Goal: Communication & Community: Answer question/provide support

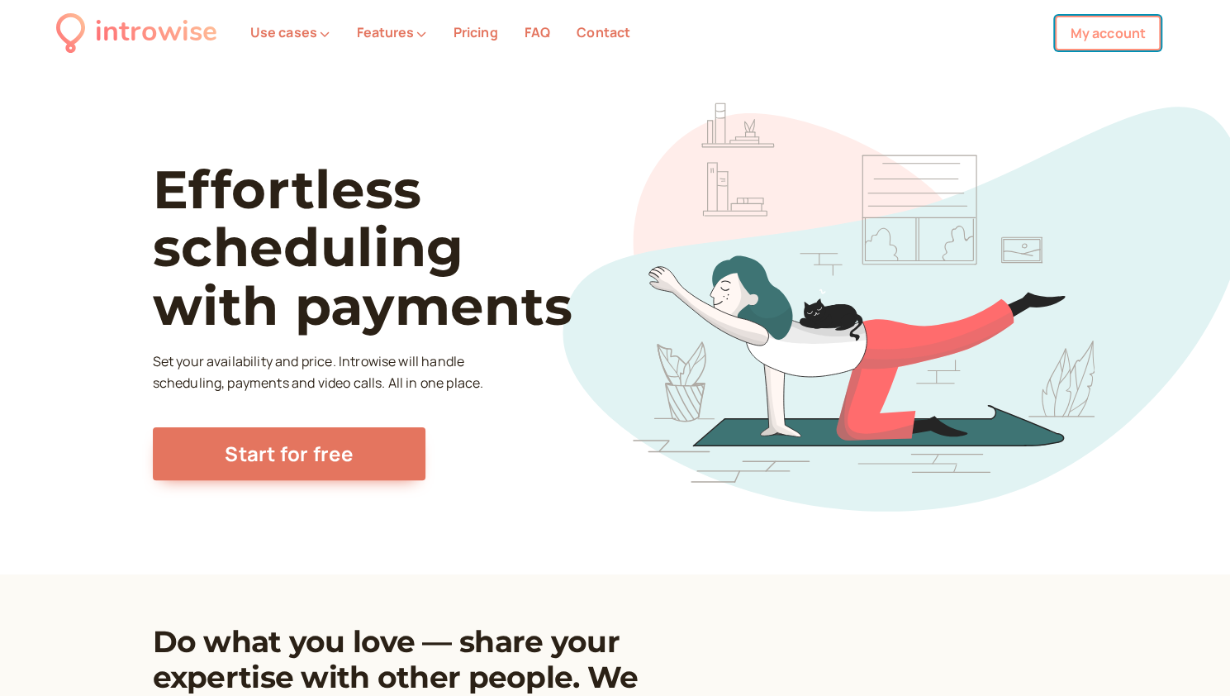
click at [1097, 31] on link "My account" at bounding box center [1108, 33] width 106 height 35
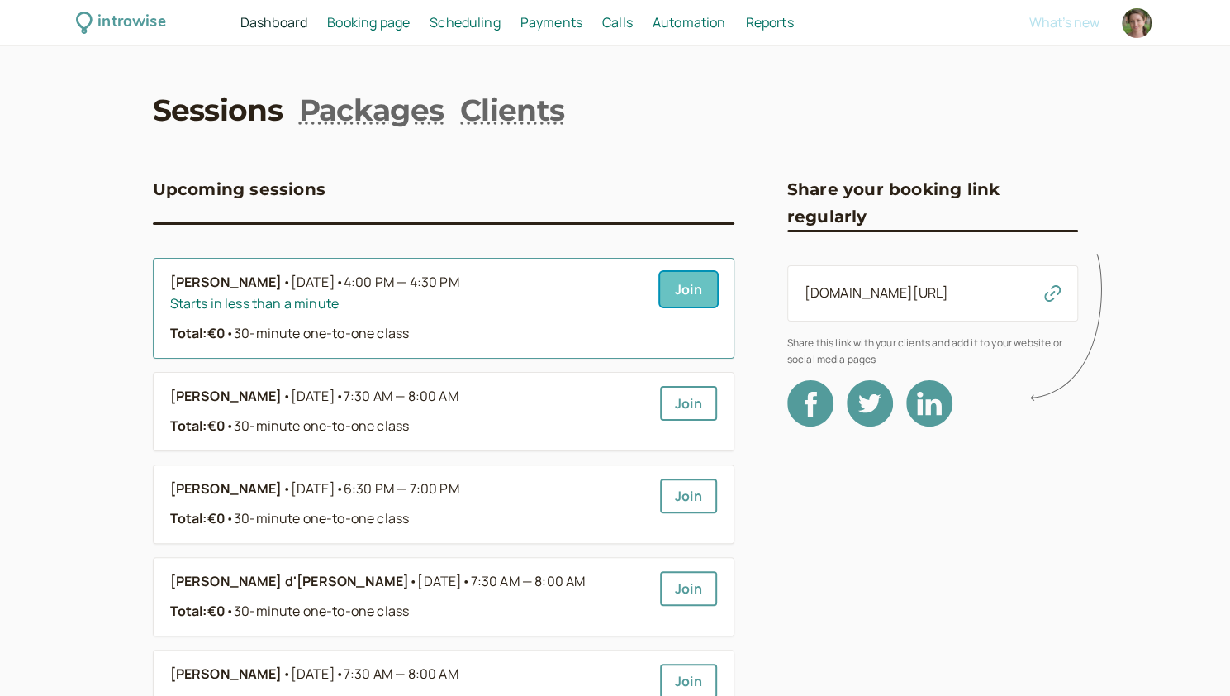
click at [679, 301] on link "Join" at bounding box center [688, 289] width 57 height 35
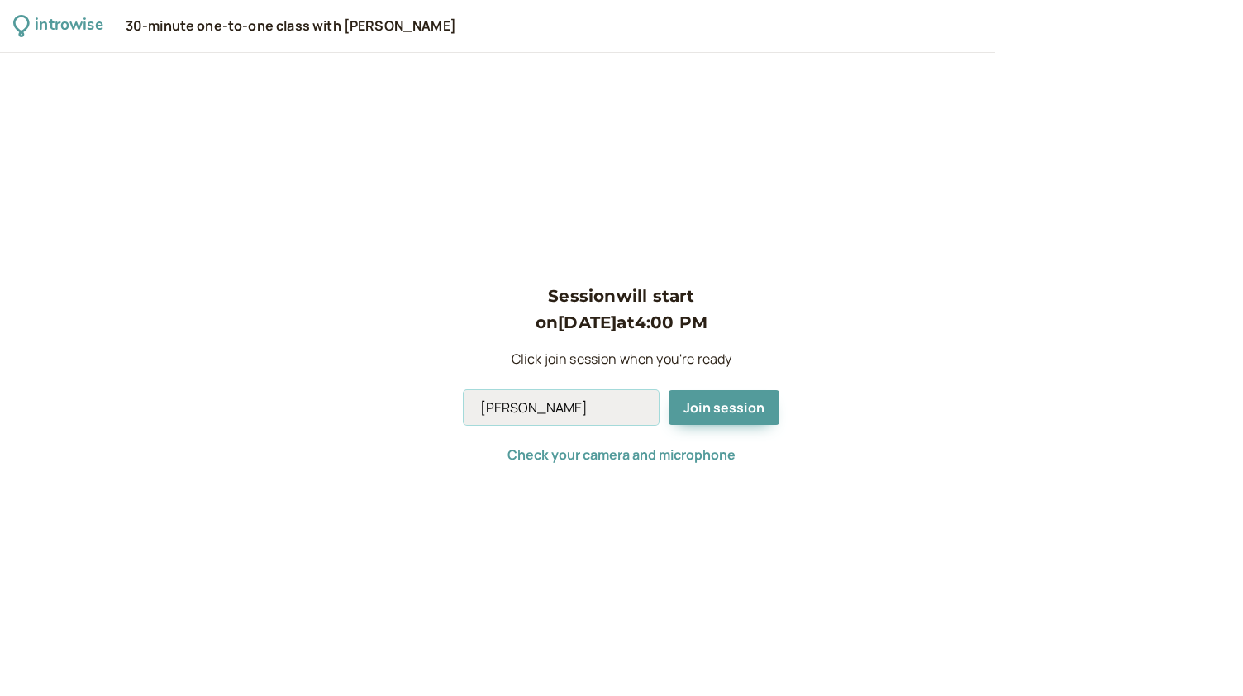
click at [568, 405] on input "[PERSON_NAME]" at bounding box center [561, 407] width 195 height 35
click at [568, 405] on input "Andromeda Jones" at bounding box center [561, 407] width 195 height 35
type input "Andromeda"
click at [732, 402] on span "Join session" at bounding box center [723, 407] width 81 height 18
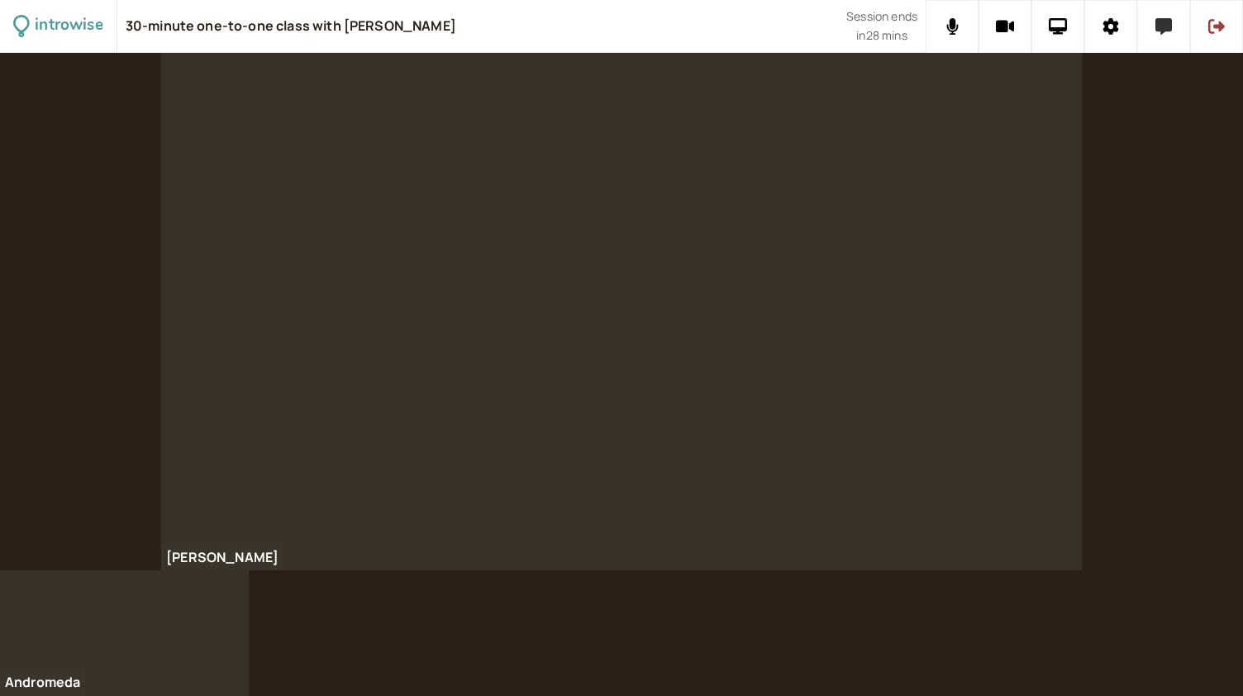
click at [1172, 32] on button at bounding box center [1163, 26] width 53 height 53
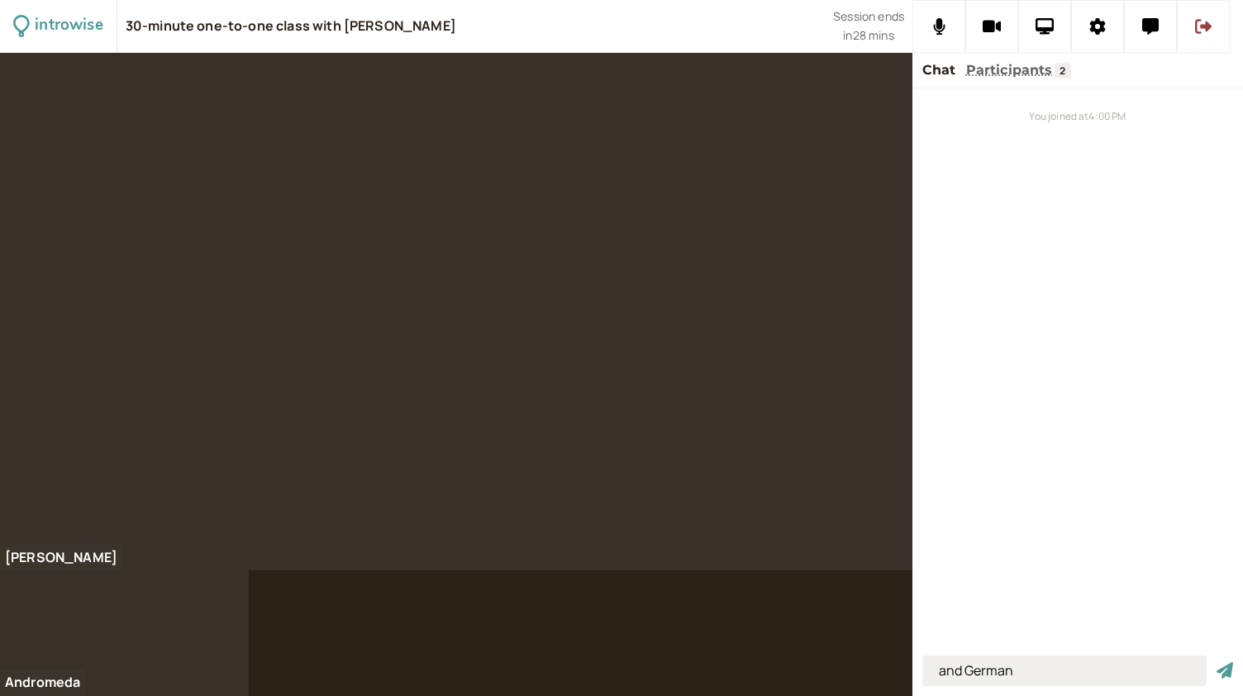
type input "and German"
click at [1216, 662] on button "submit" at bounding box center [1224, 670] width 17 height 17
type input "to meet, met, met"
click at [1216, 662] on button "submit" at bounding box center [1224, 670] width 17 height 17
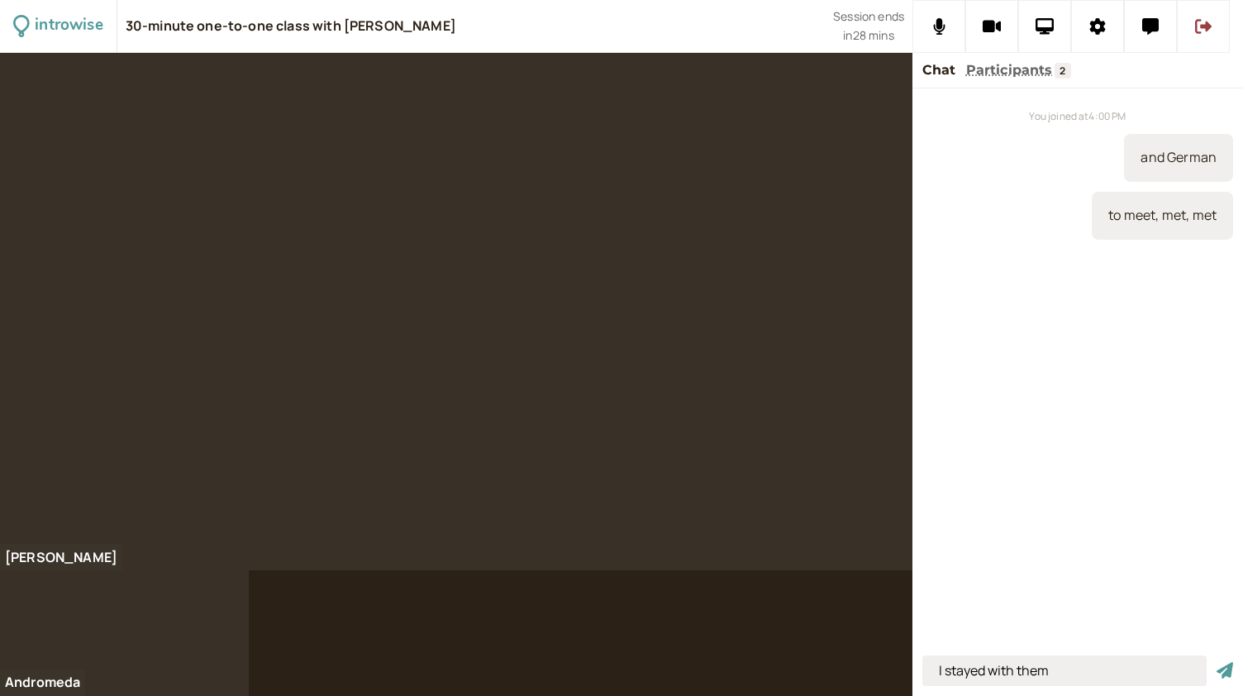
type input "I stayed with them"
click at [1216, 662] on button "submit" at bounding box center [1224, 670] width 17 height 17
type input "I did the same subject as yesterday"
click at [1216, 662] on button "submit" at bounding box center [1224, 670] width 17 height 17
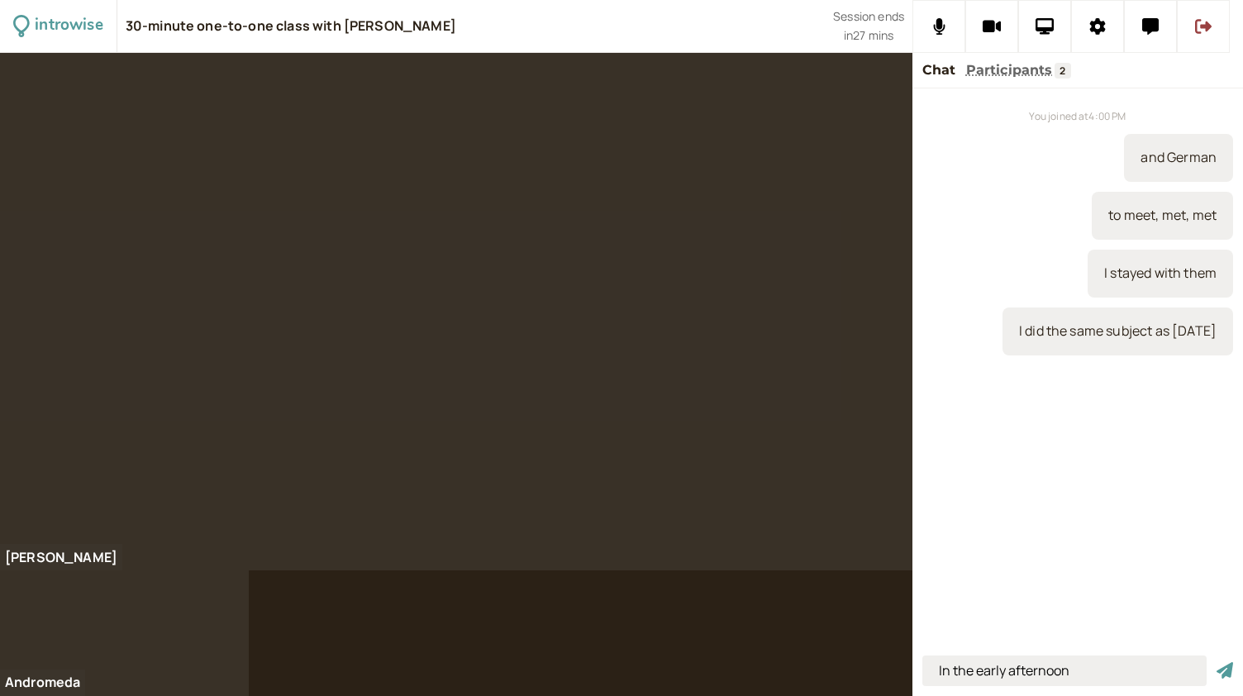
type input "In the early afternoon"
click at [1216, 662] on button "submit" at bounding box center [1224, 670] width 17 height 17
type input "I went to school"
click at [1216, 662] on button "submit" at bounding box center [1224, 670] width 17 height 17
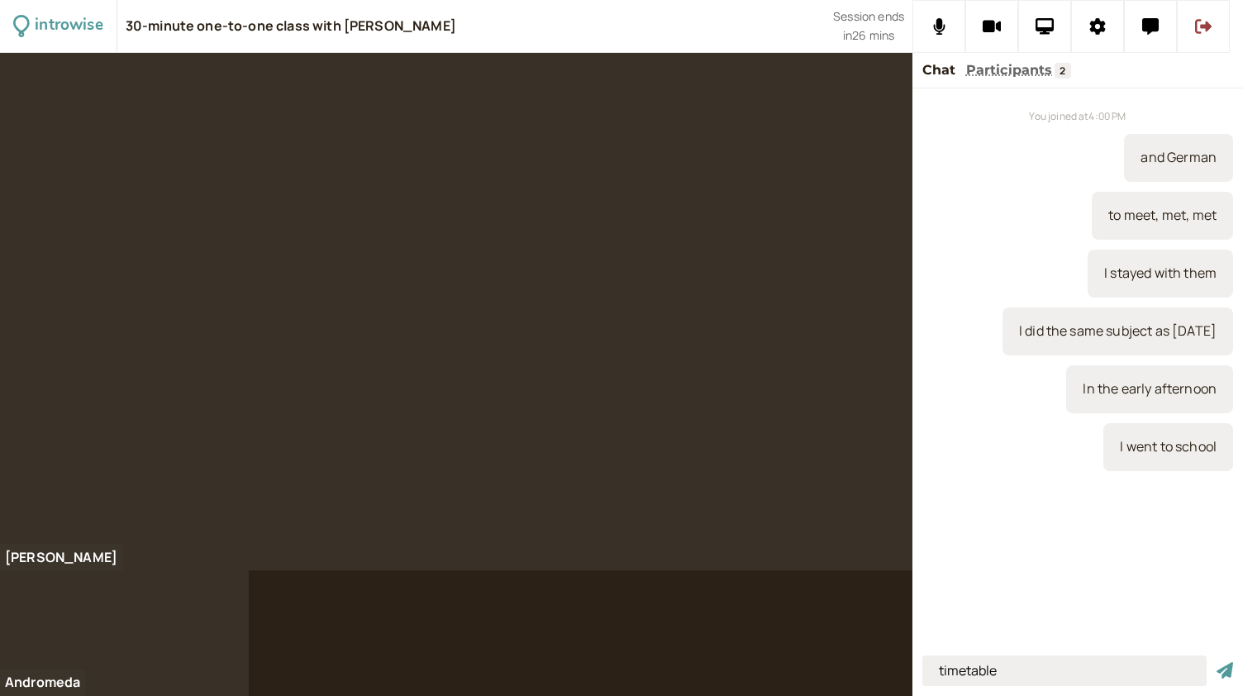
type input "timetable"
click at [1216, 662] on button "submit" at bounding box center [1224, 670] width 17 height 17
type input "the flight leaves at 6pm tonight"
click at [1216, 662] on button "submit" at bounding box center [1224, 670] width 17 height 17
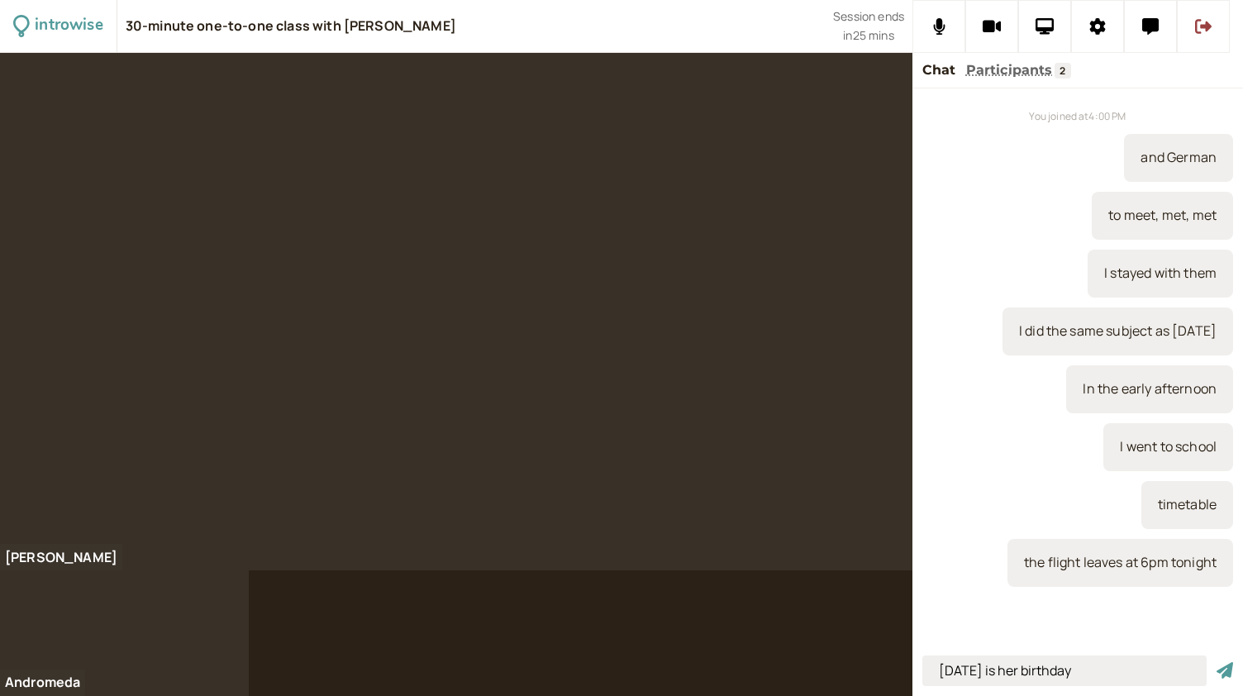
type input "Saturday is her birthday"
click at [1216, 662] on button "submit" at bounding box center [1224, 670] width 17 height 17
type input "when they don't have anything to do"
click at [1216, 662] on button "submit" at bounding box center [1224, 670] width 17 height 17
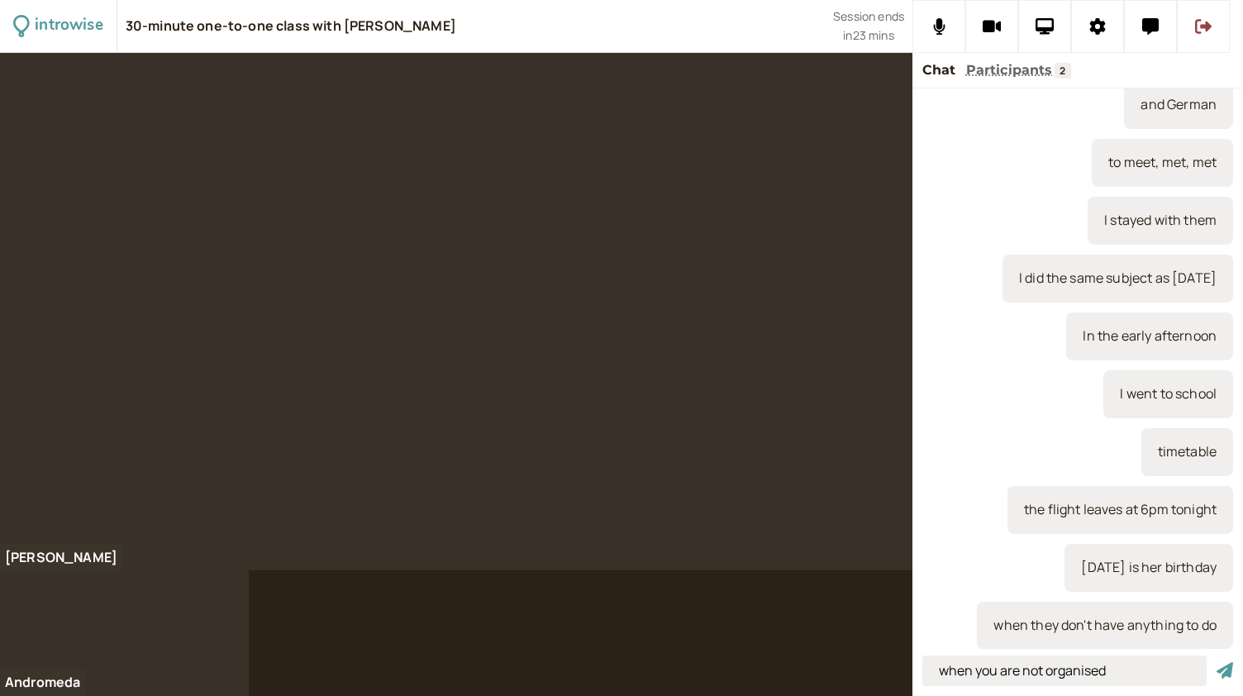
type input "when you are not organised"
click at [1216, 662] on button "submit" at bounding box center [1224, 670] width 17 height 17
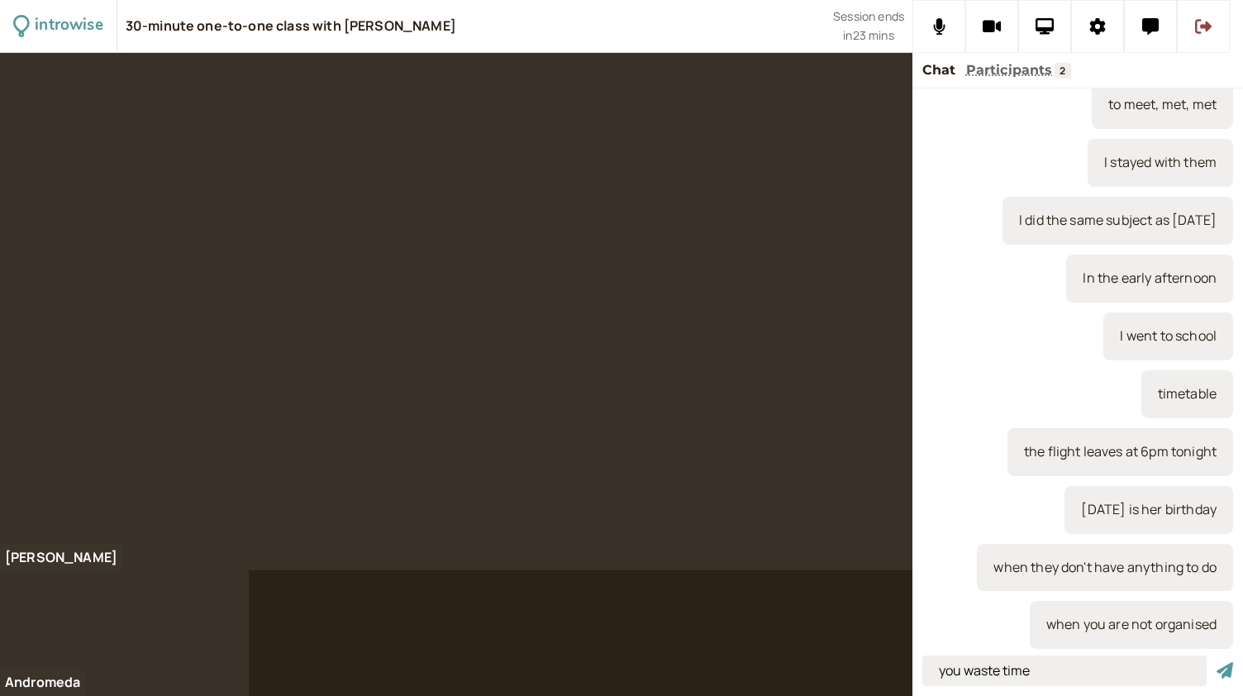
type input "you waste time"
click at [1216, 662] on button "submit" at bounding box center [1224, 670] width 17 height 17
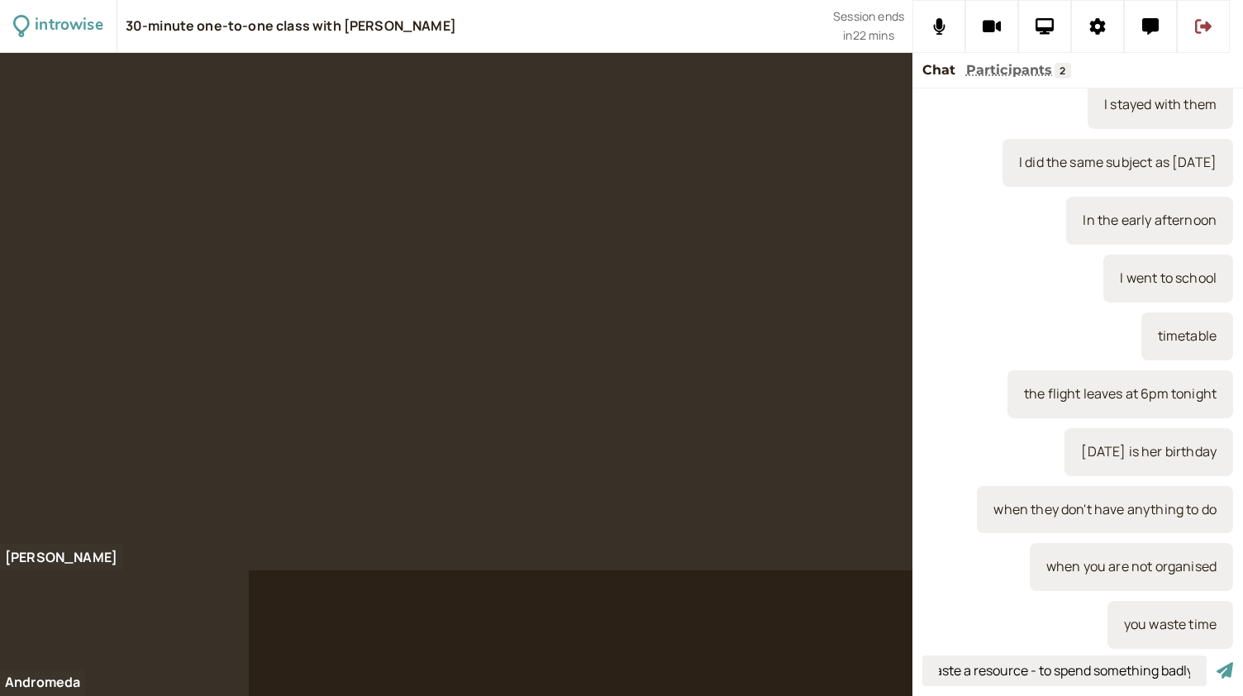
scroll to position [0, 36]
type input "to waste a resource - to spend something badly"
click at [1216, 662] on button "submit" at bounding box center [1224, 670] width 17 height 17
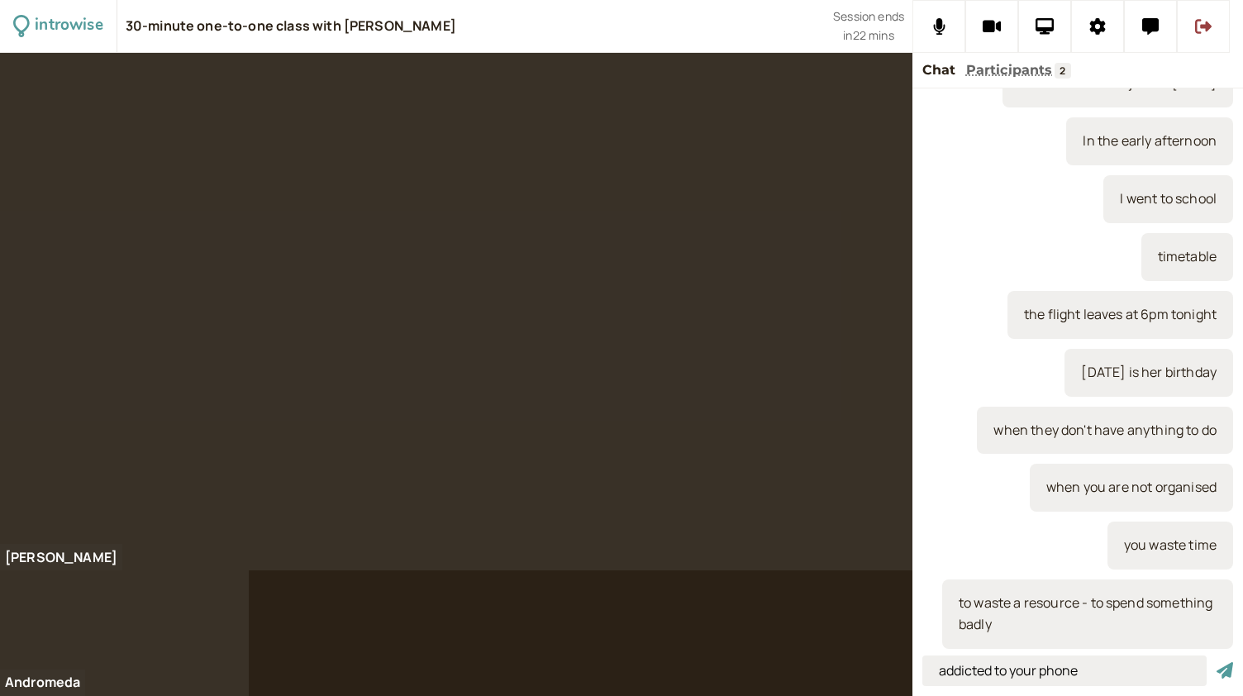
type input "addicted to your phone"
click at [1216, 662] on button "submit" at bounding box center [1224, 670] width 17 height 17
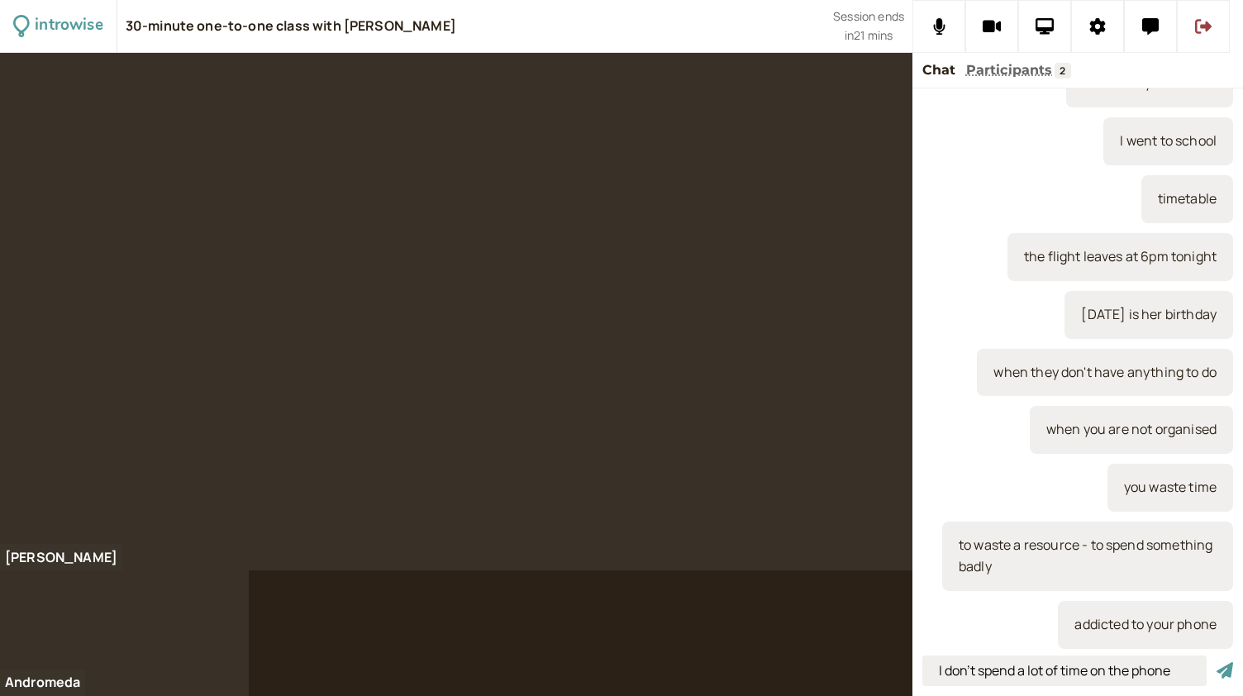
type input "I don't spend a lot of time on the phone"
click at [1216, 662] on button "submit" at bounding box center [1224, 670] width 17 height 17
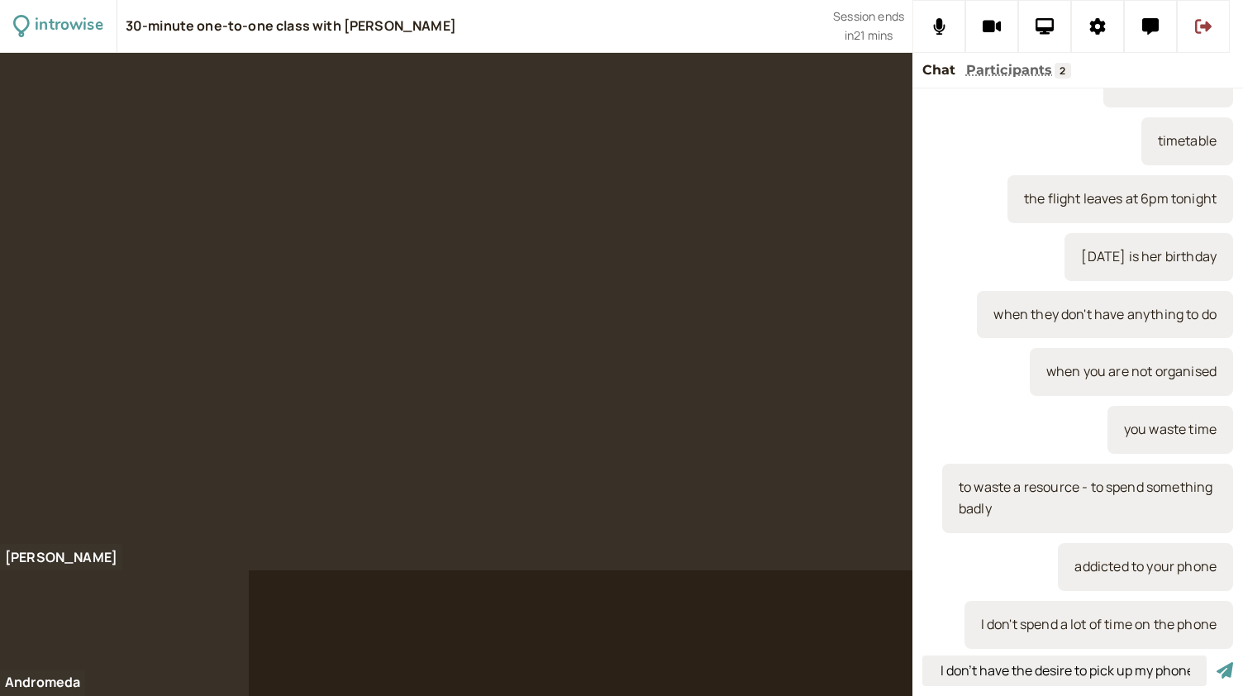
scroll to position [0, 53]
type input "so that I don't have the desire to pick up my phone"
click at [1216, 662] on button "submit" at bounding box center [1224, 670] width 17 height 17
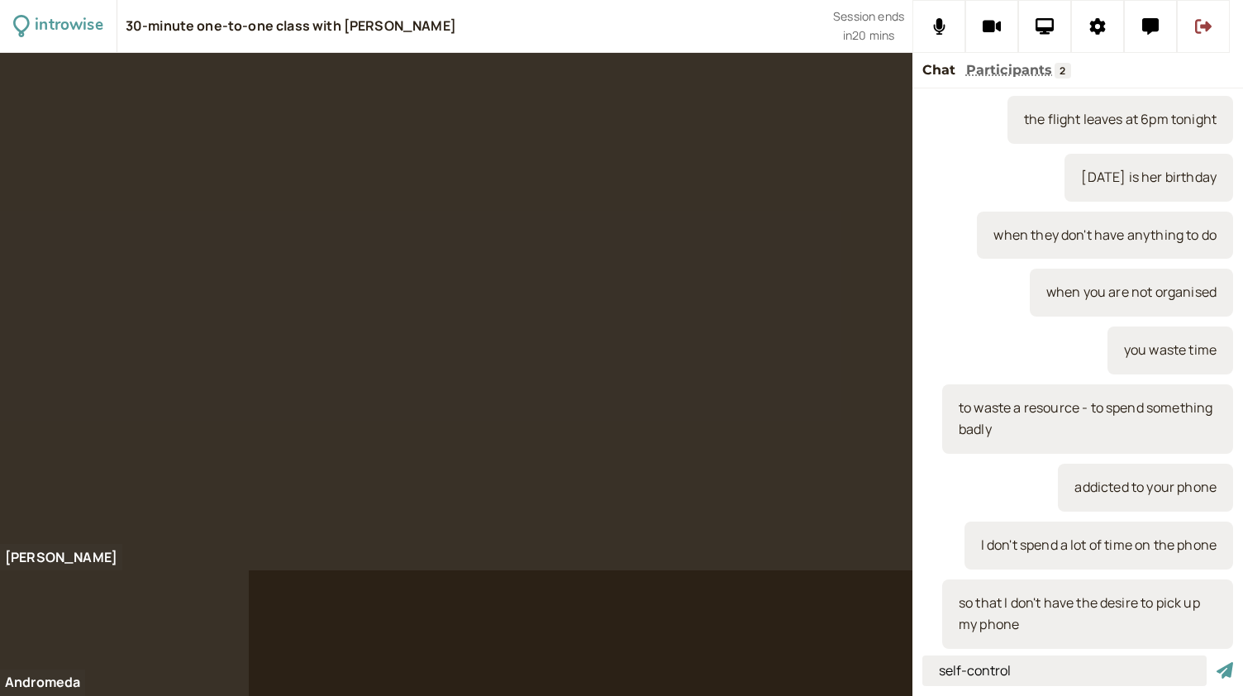
type input "self-control"
click at [1216, 662] on button "submit" at bounding box center [1224, 670] width 17 height 17
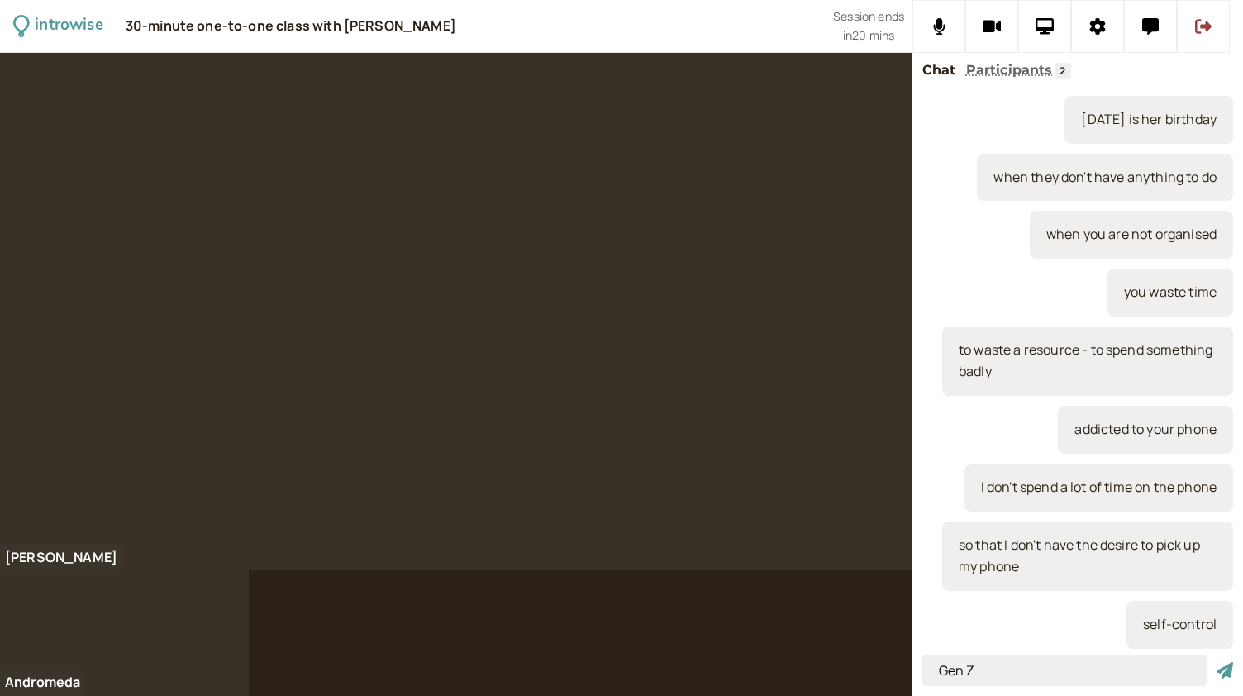
type input "Gen Z"
click at [1216, 662] on button "submit" at bounding box center [1224, 670] width 17 height 17
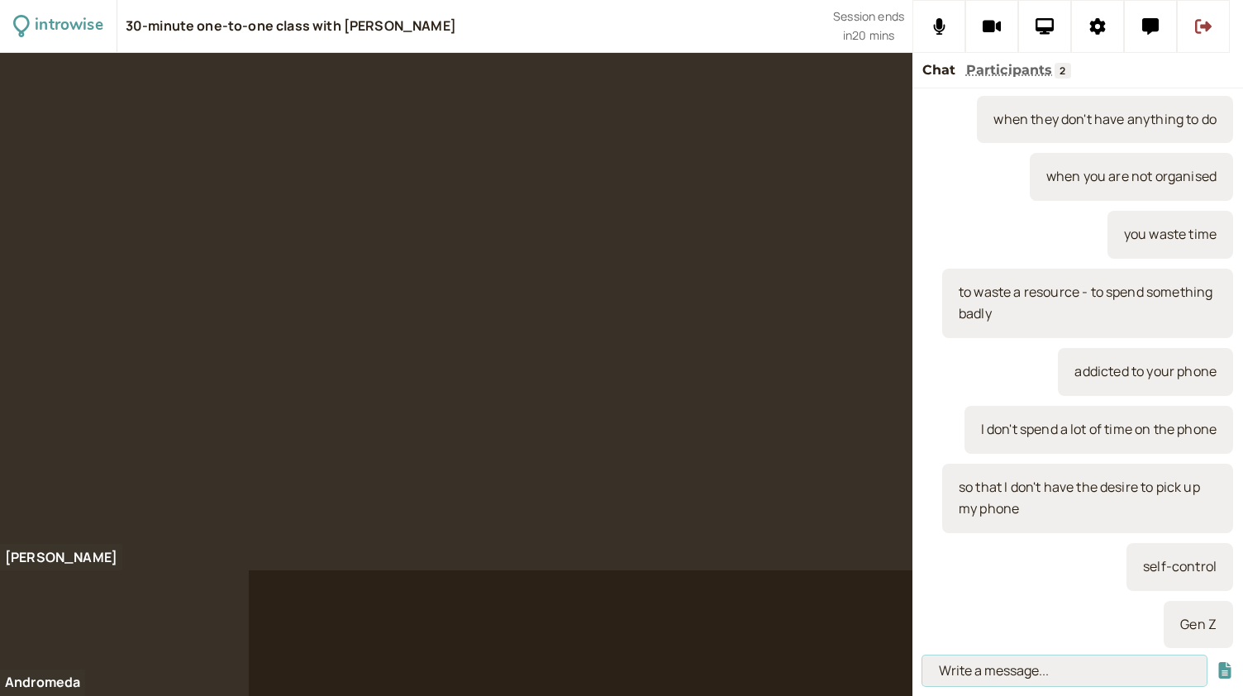
click at [975, 672] on input at bounding box center [1064, 670] width 284 height 31
paste input "1997 and 2012"
type input "1997 and 2012"
click at [1216, 662] on button "submit" at bounding box center [1224, 670] width 17 height 17
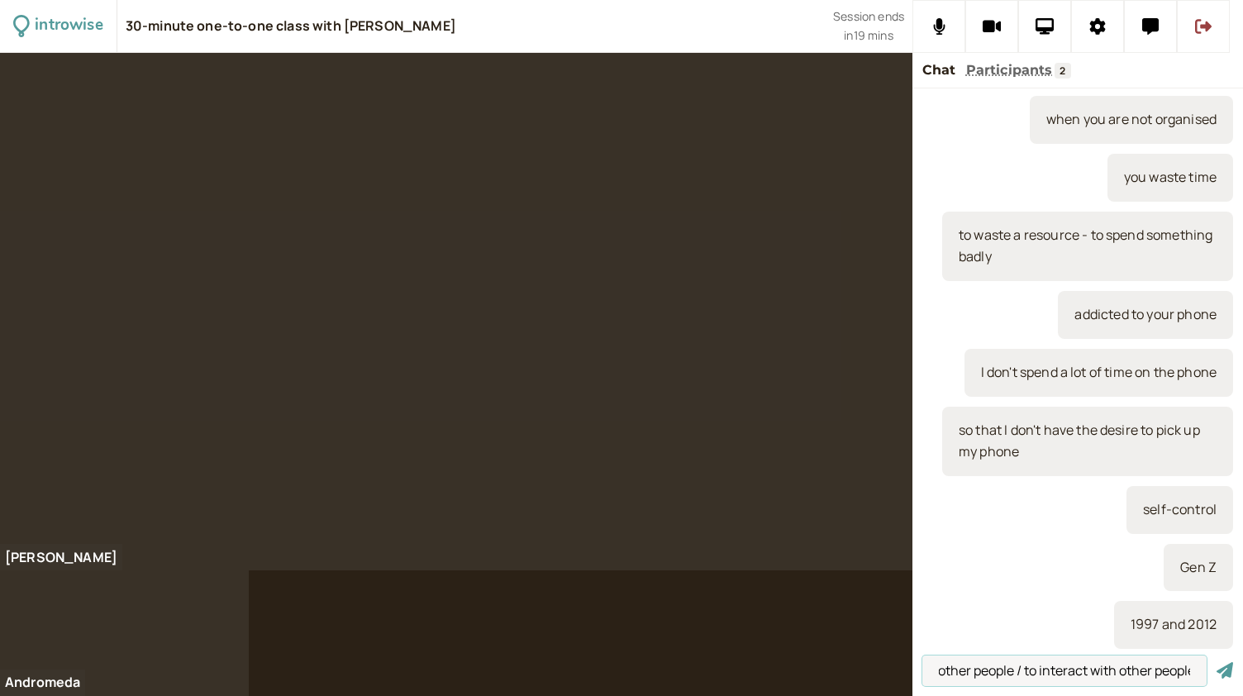
scroll to position [0, 111]
type input "to socialise with other people / to interact with other people"
click at [1216, 662] on button "submit" at bounding box center [1224, 670] width 17 height 17
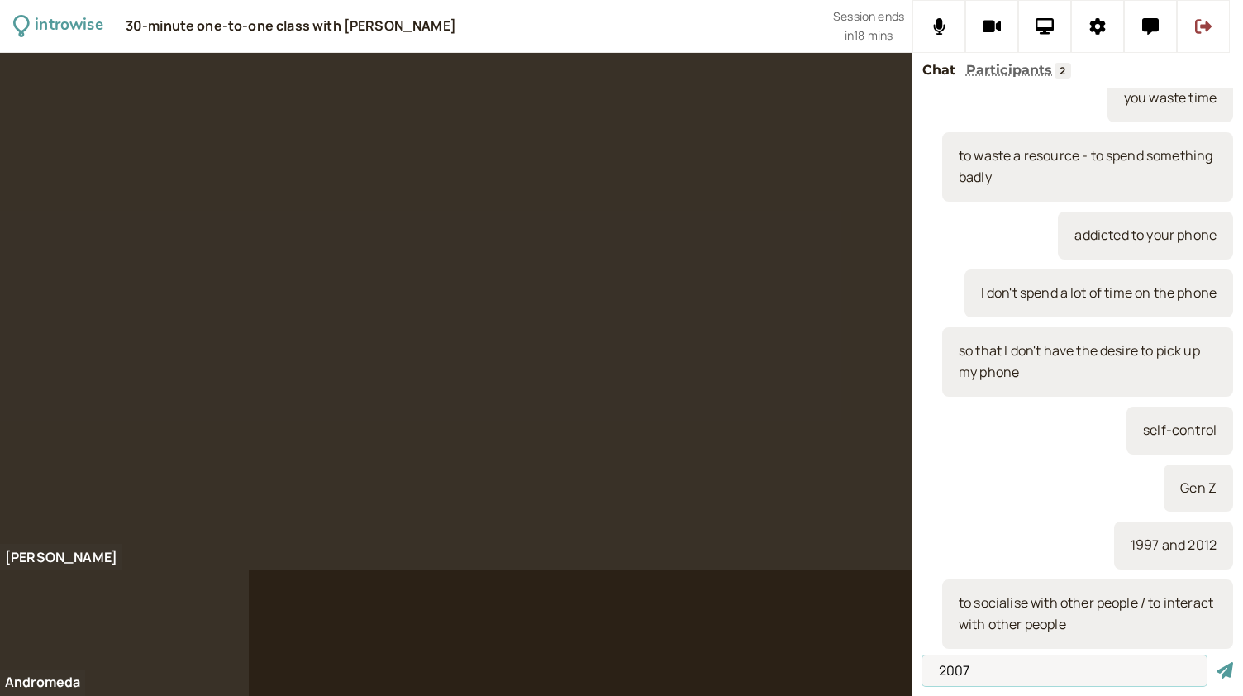
type input "2007"
click at [1216, 662] on button "submit" at bounding box center [1224, 670] width 17 height 17
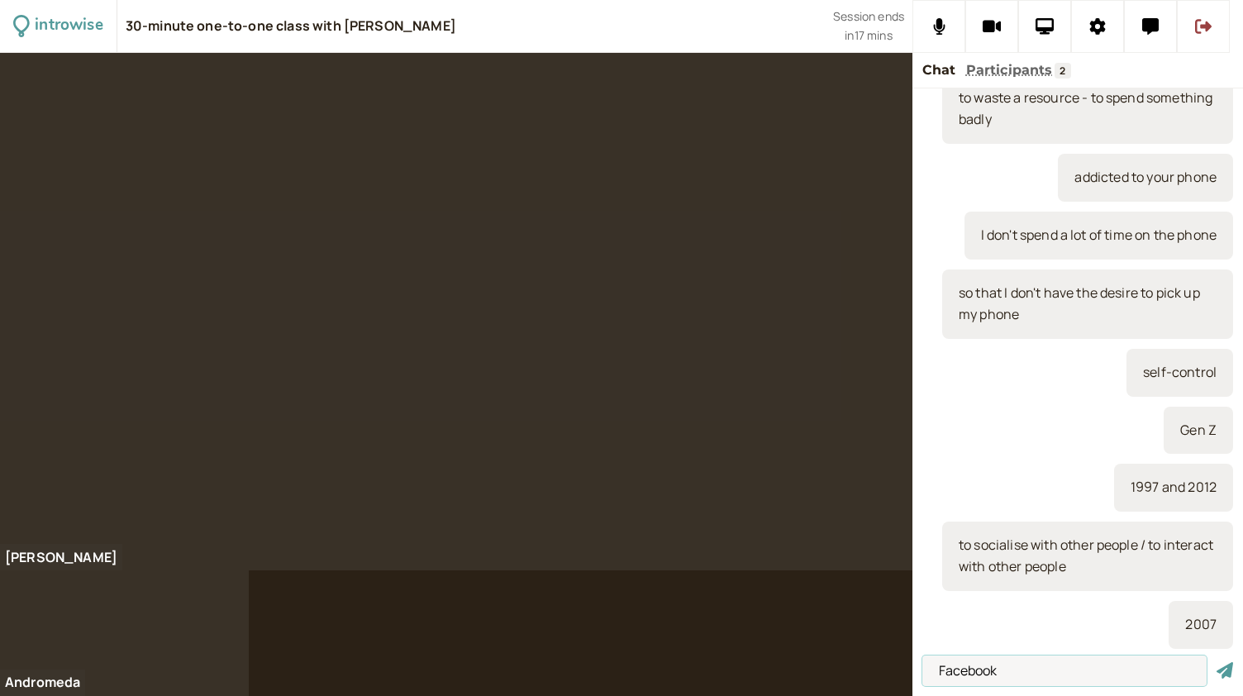
type input "Facebook"
click at [1216, 662] on button "submit" at bounding box center [1224, 670] width 17 height 17
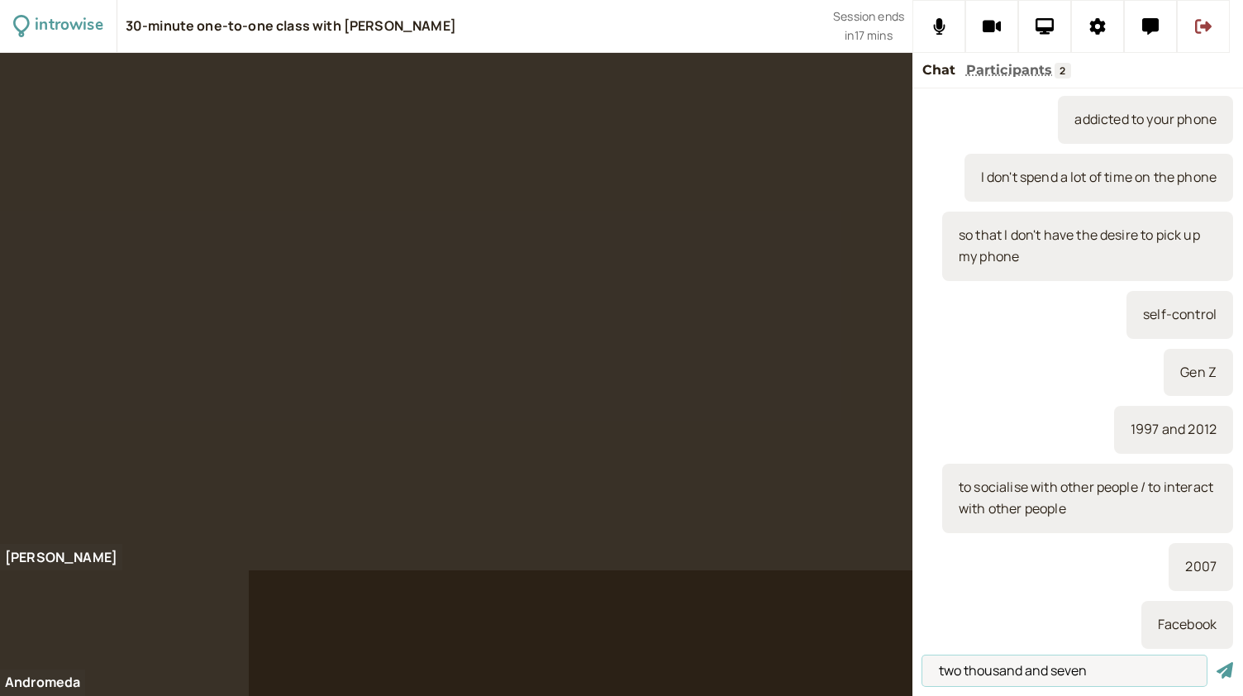
type input "two thousand and seven"
click at [1216, 662] on button "submit" at bounding box center [1224, 670] width 17 height 17
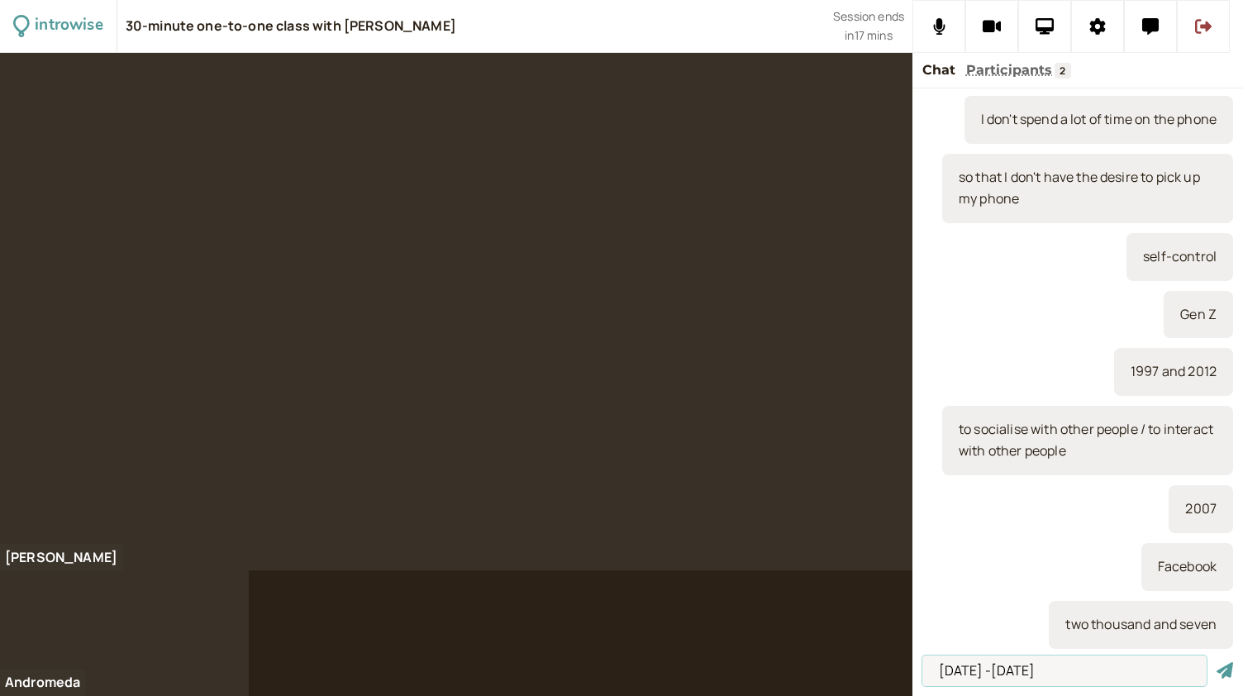
type input "2000 -2009"
click at [1216, 662] on button "submit" at bounding box center [1224, 670] width 17 height 17
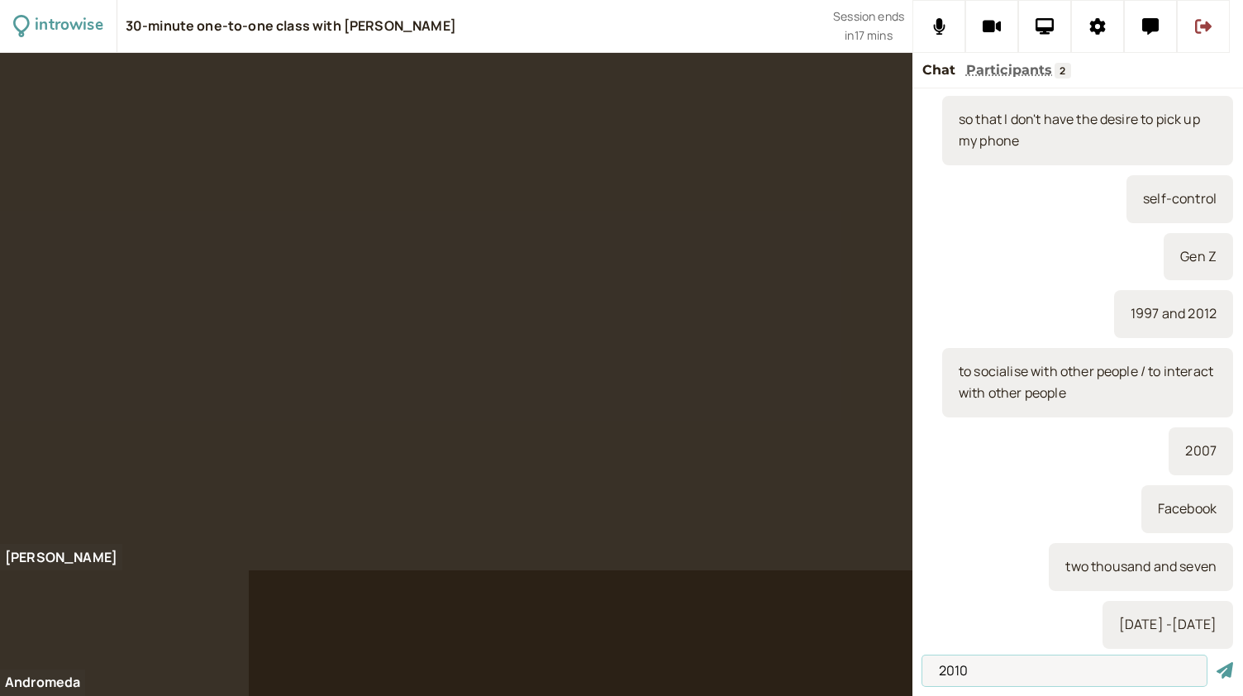
type input "2010"
click at [1216, 662] on button "submit" at bounding box center [1224, 670] width 17 height 17
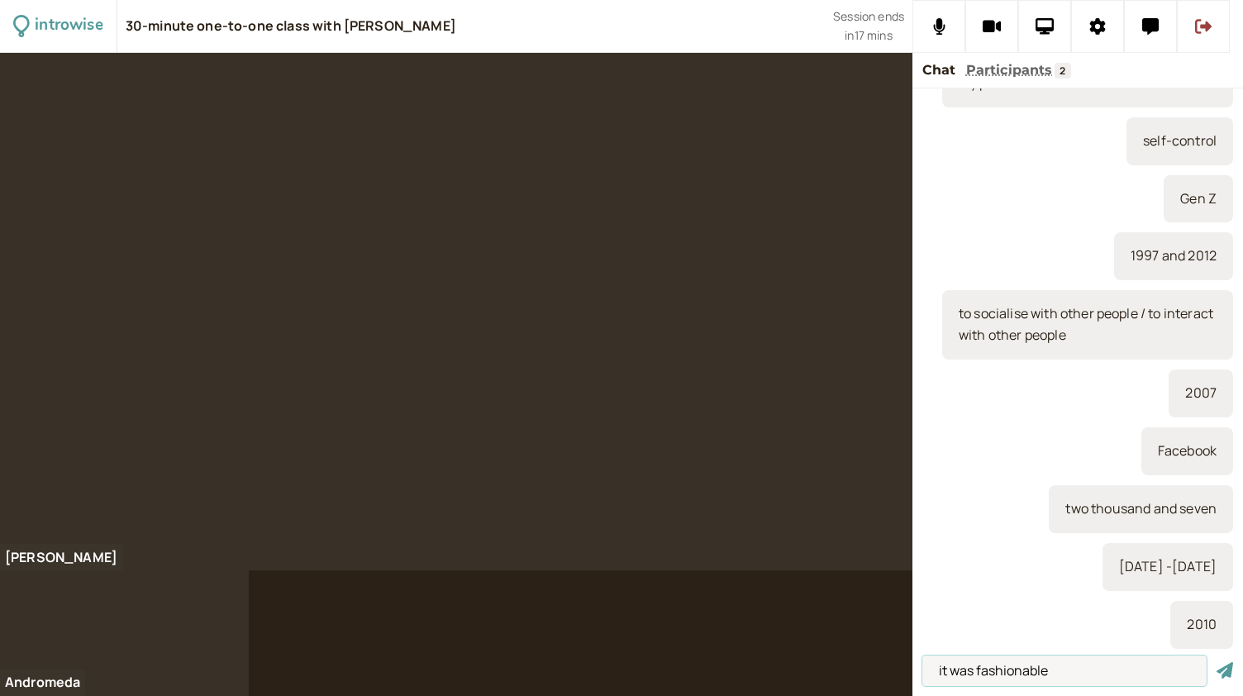
type input "it was fashionable"
click at [1216, 662] on button "submit" at bounding box center [1224, 670] width 17 height 17
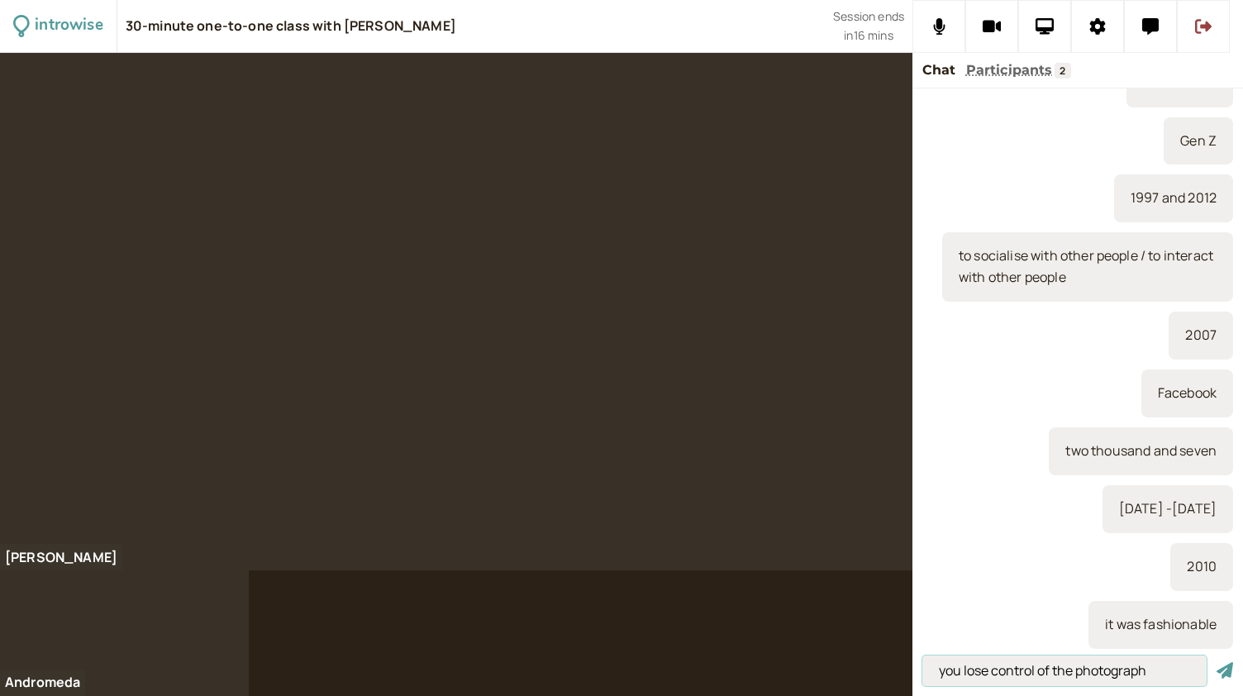
type input "you lose control of the photograph"
click at [1216, 662] on button "submit" at bounding box center [1224, 670] width 17 height 17
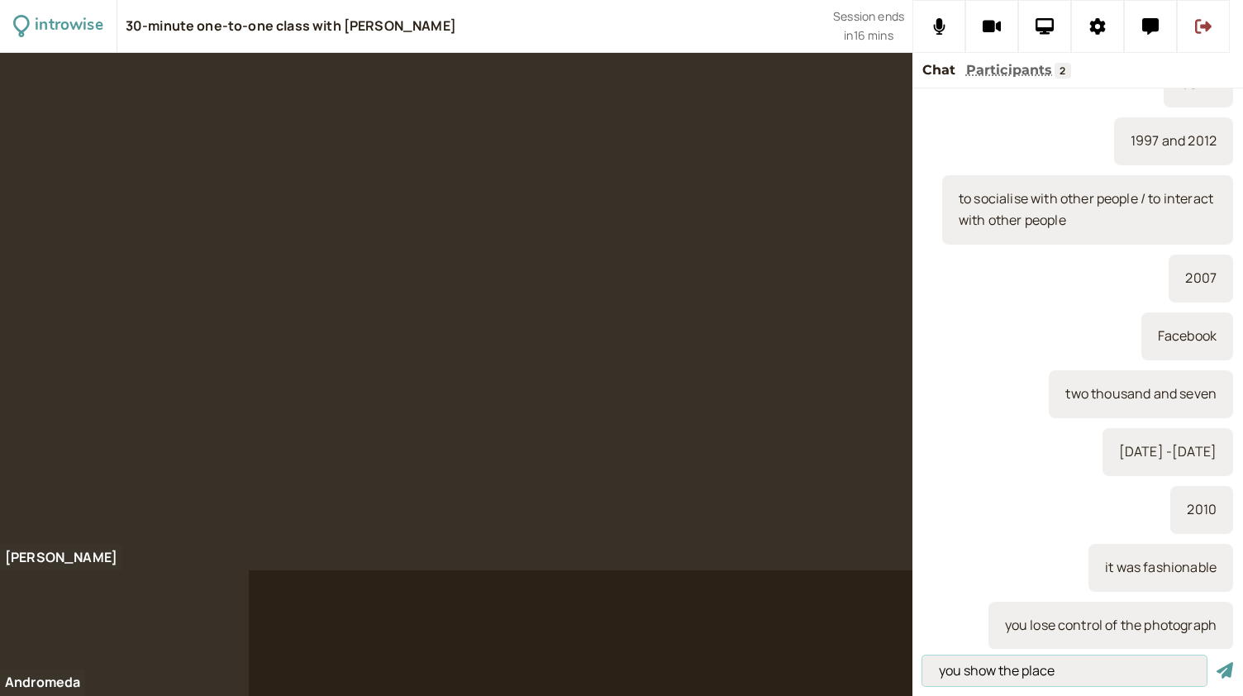
type input "you show the place"
click at [1216, 662] on button "submit" at bounding box center [1224, 670] width 17 height 17
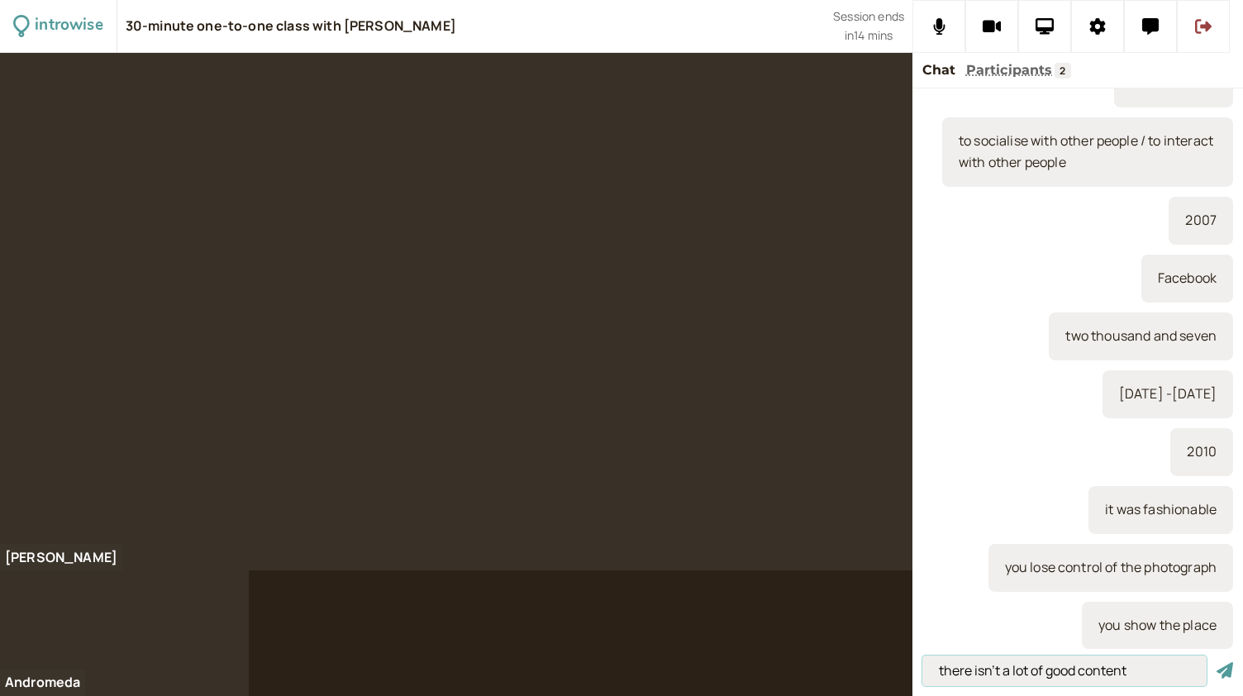
type input "there isn't a lot of good content"
click at [1216, 662] on button "submit" at bounding box center [1224, 670] width 17 height 17
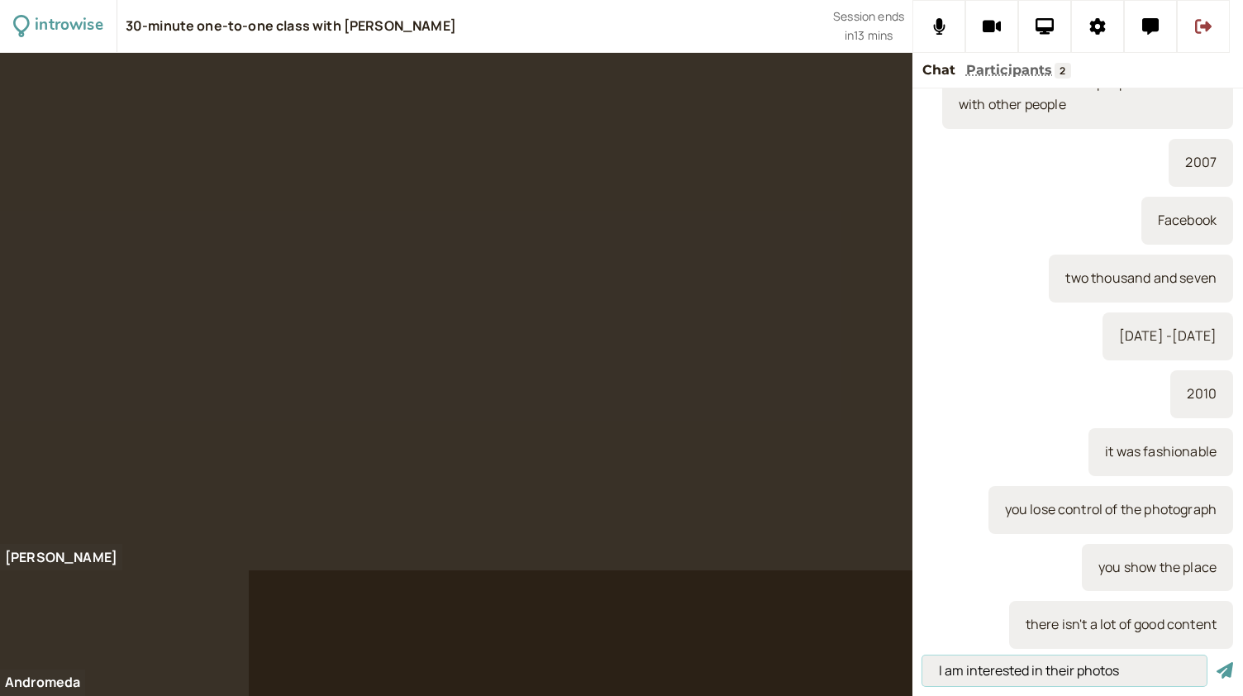
type input "I am interested in their photos"
click at [1216, 662] on button "submit" at bounding box center [1224, 670] width 17 height 17
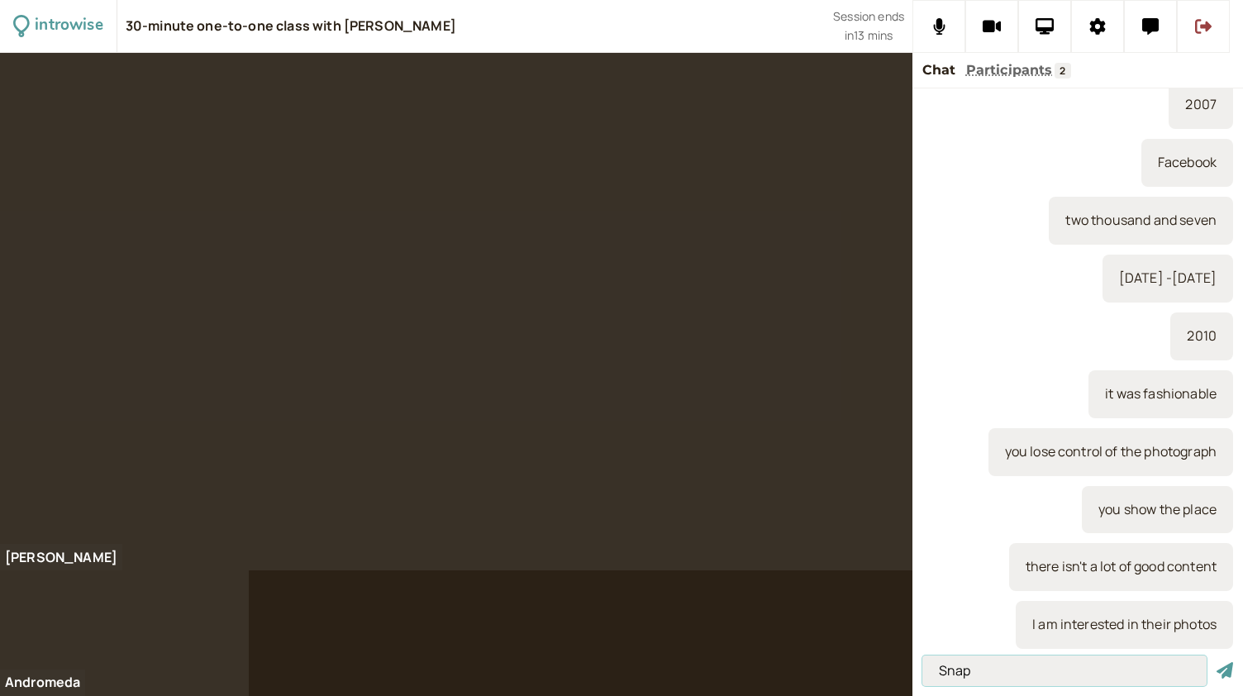
type input "Snap"
click at [1216, 662] on button "submit" at bounding box center [1224, 670] width 17 height 17
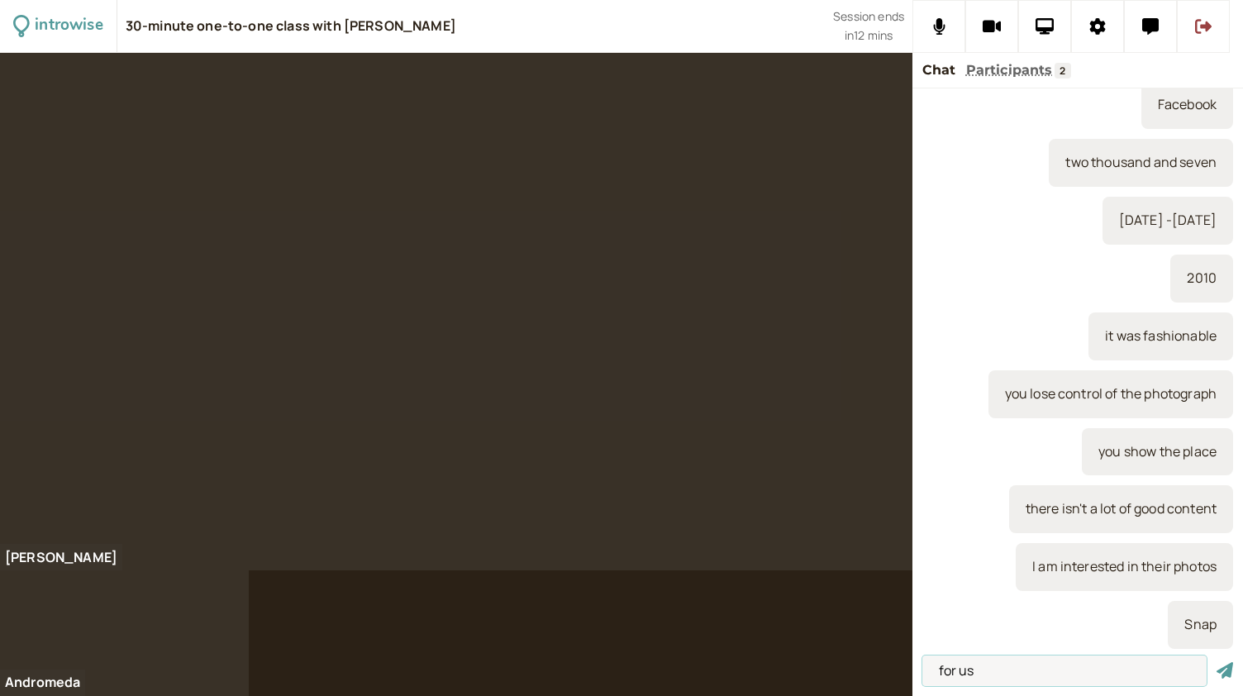
type input "for us"
click at [1216, 662] on button "submit" at bounding box center [1224, 670] width 17 height 17
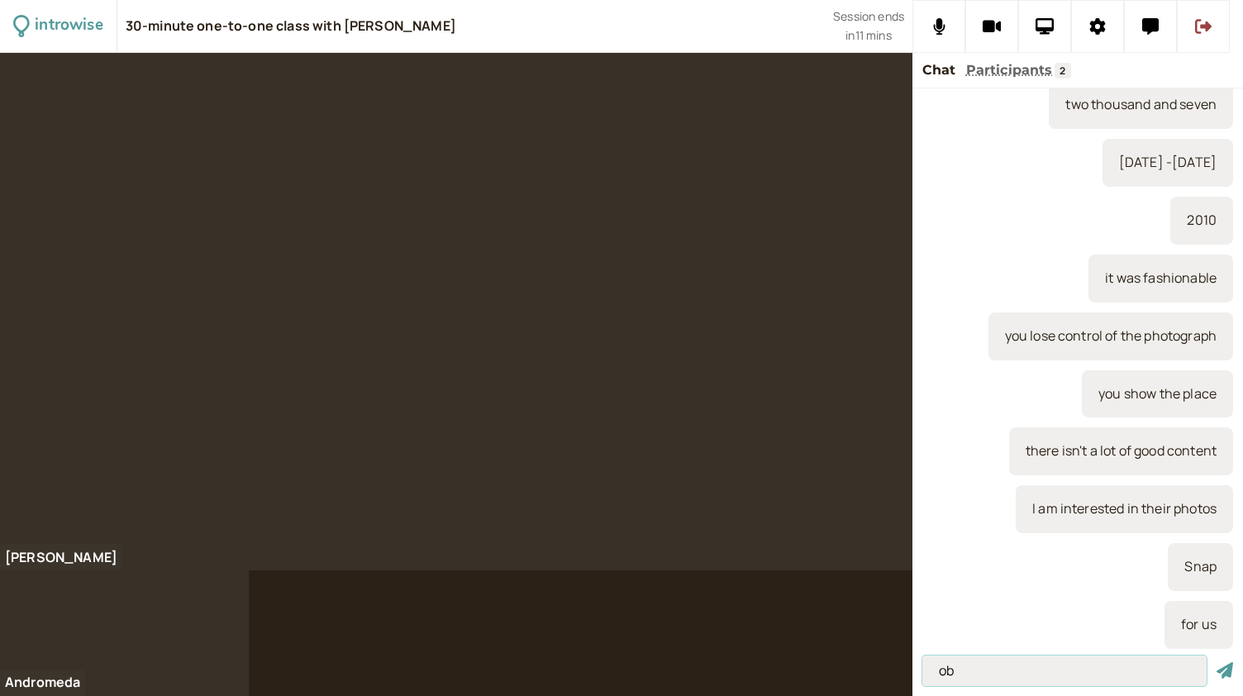
type input "o"
type input "for, about, of + object"
click at [1216, 662] on button "submit" at bounding box center [1224, 670] width 17 height 17
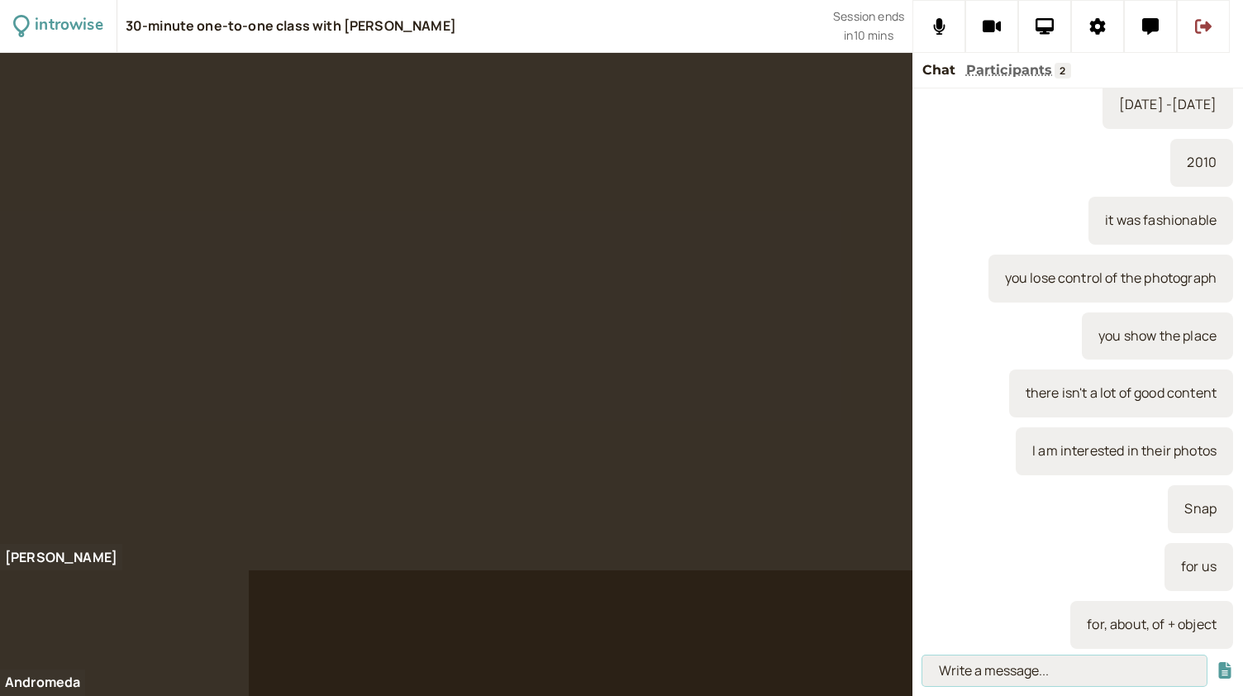
type input "m"
type input "1"
type input "I - me"
click at [1216, 662] on button "submit" at bounding box center [1224, 670] width 17 height 17
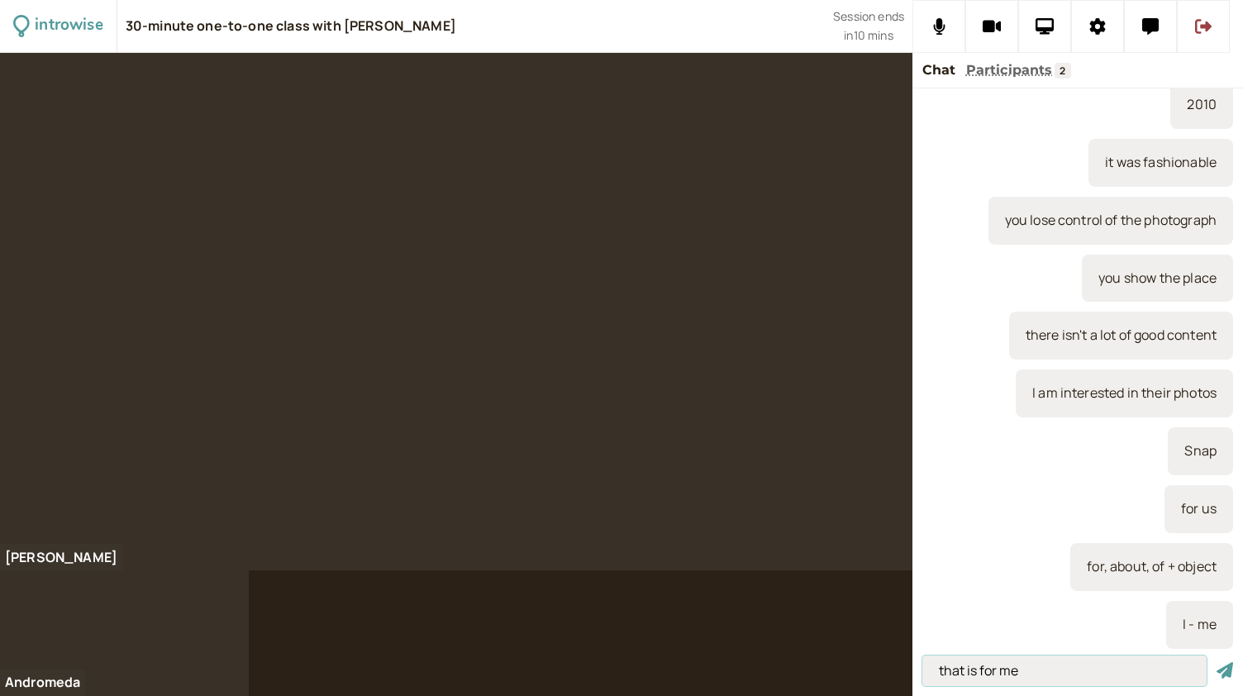
type input "that is for me"
click at [1216, 662] on button "submit" at bounding box center [1224, 670] width 17 height 17
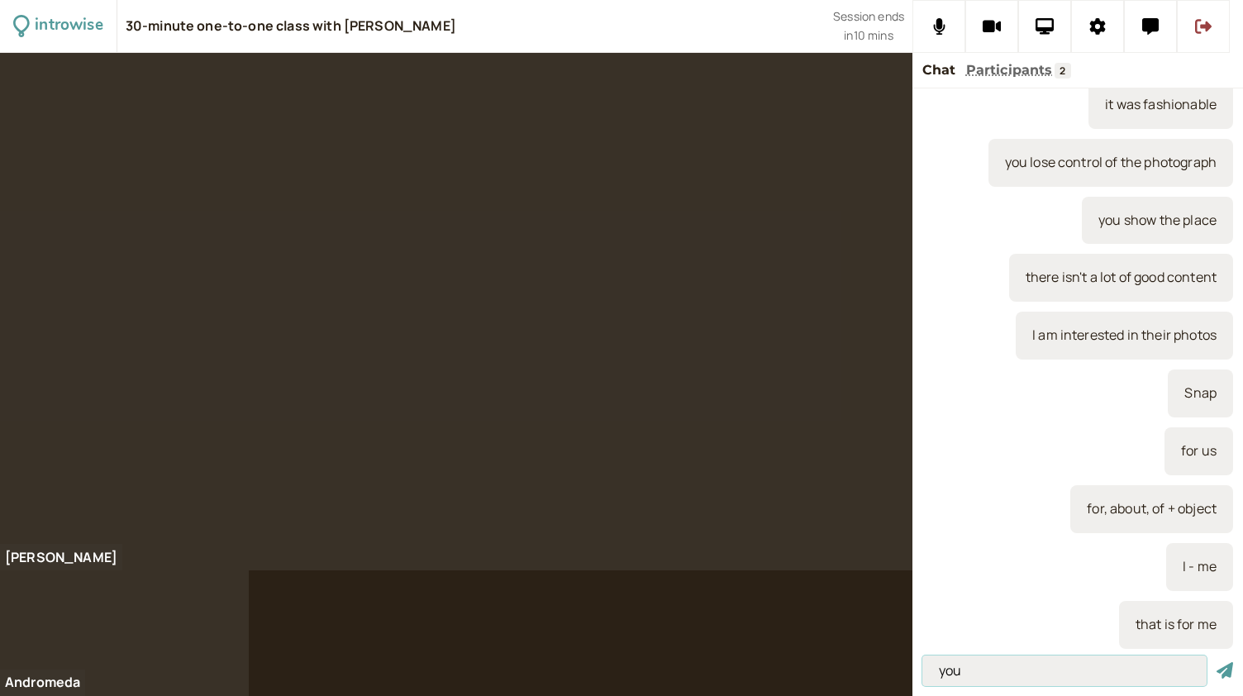
type input "you"
click at [1216, 662] on button "submit" at bounding box center [1224, 670] width 17 height 17
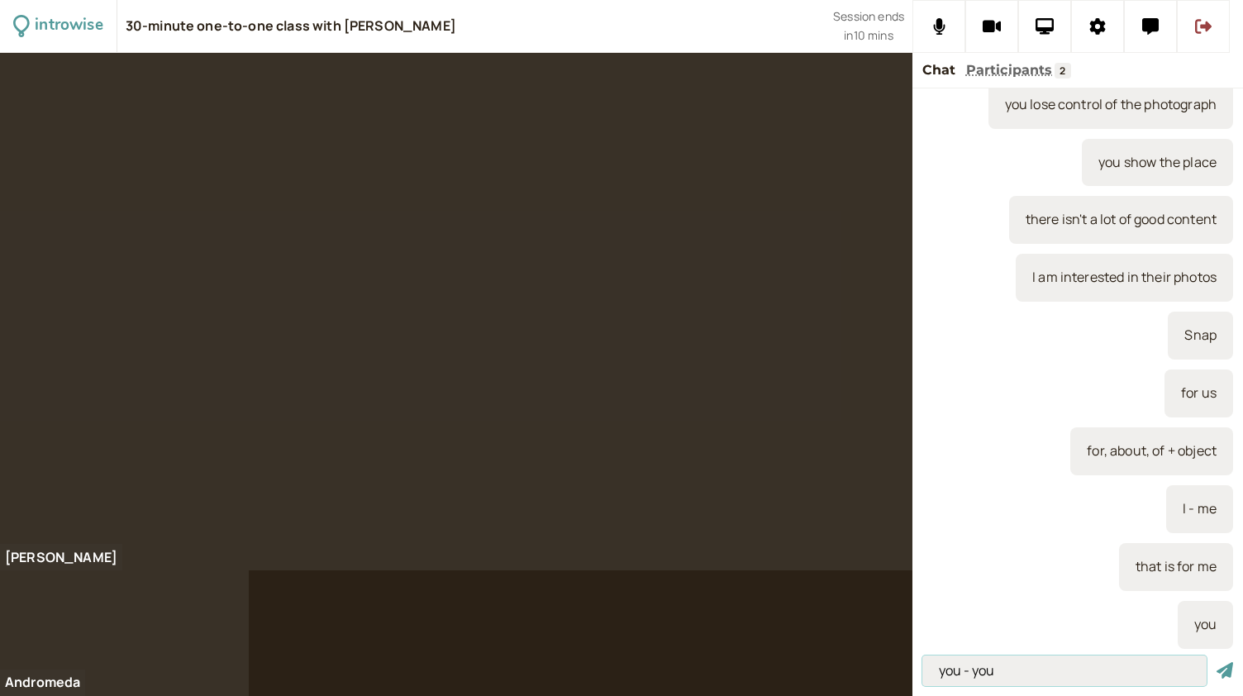
type input "you - you"
click at [1216, 662] on button "submit" at bounding box center [1224, 670] width 17 height 17
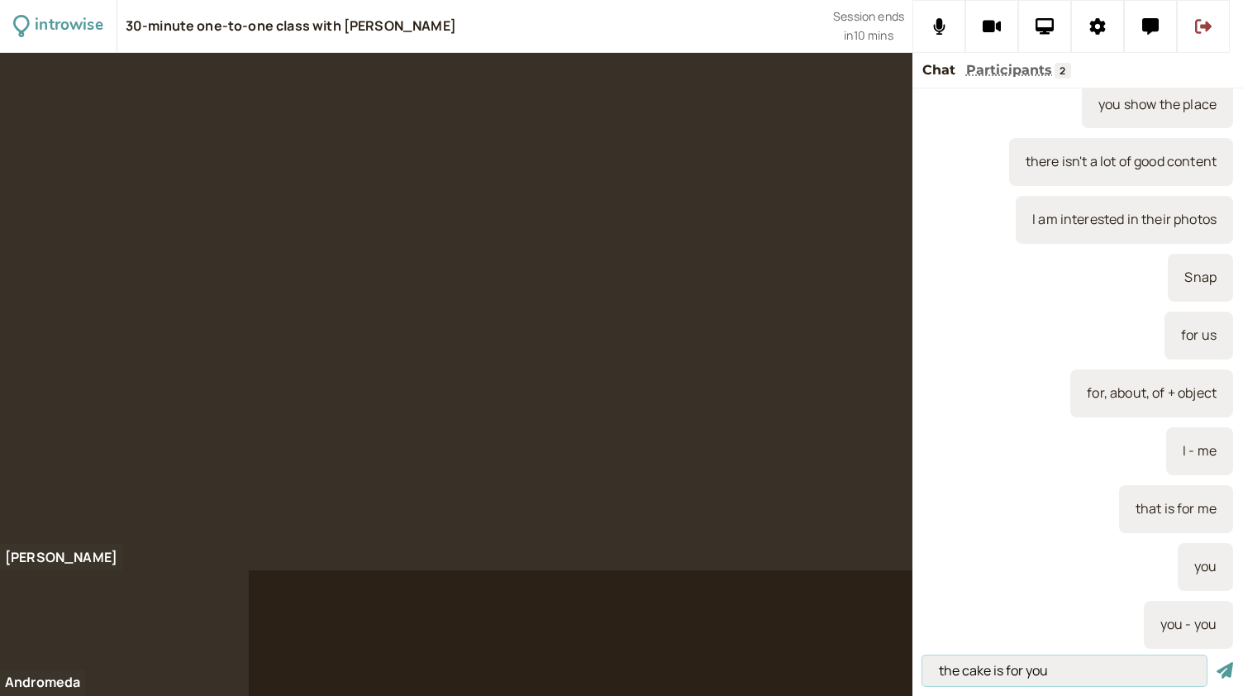
type input "the cake is for you"
click at [1216, 662] on button "submit" at bounding box center [1224, 670] width 17 height 17
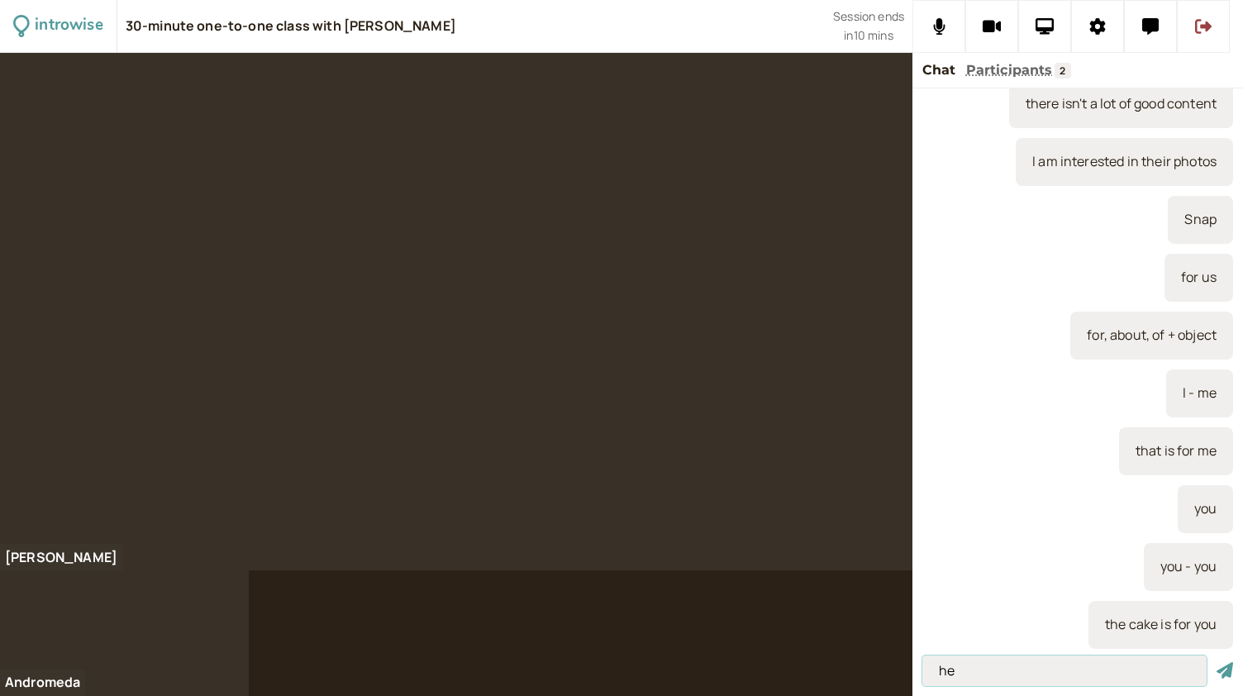
type input "he"
click at [1216, 662] on button "submit" at bounding box center [1224, 670] width 17 height 17
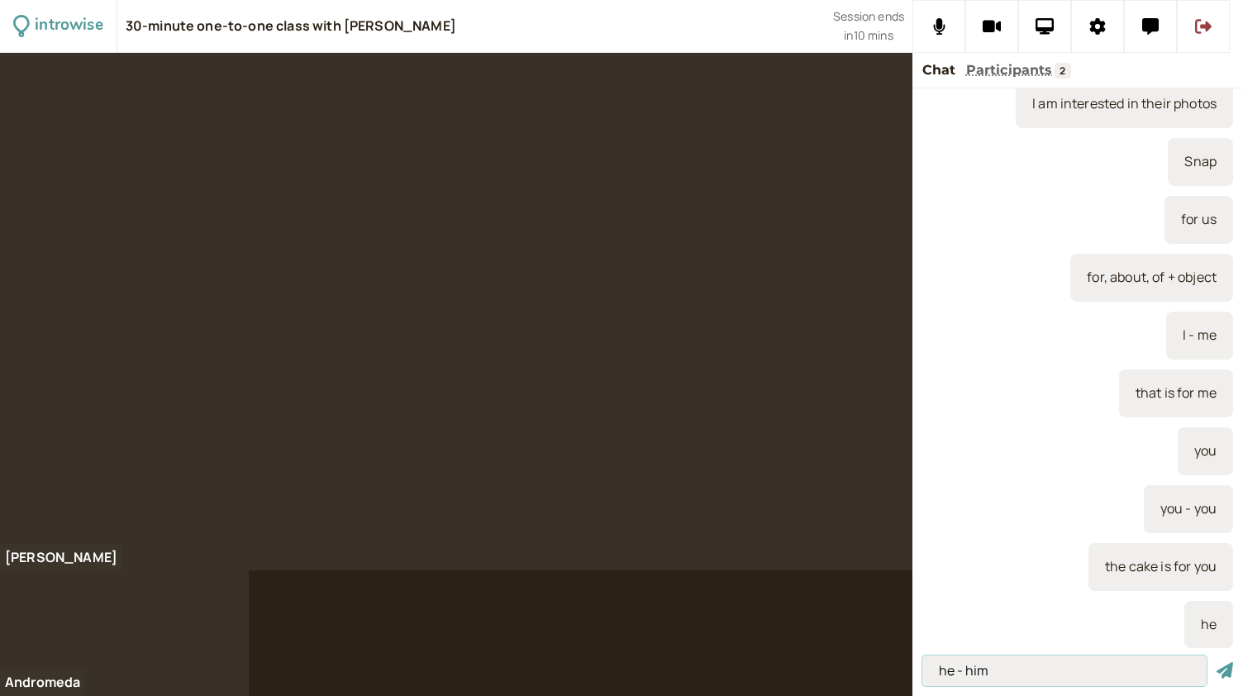
type input "he - him"
click at [1216, 662] on button "submit" at bounding box center [1224, 670] width 17 height 17
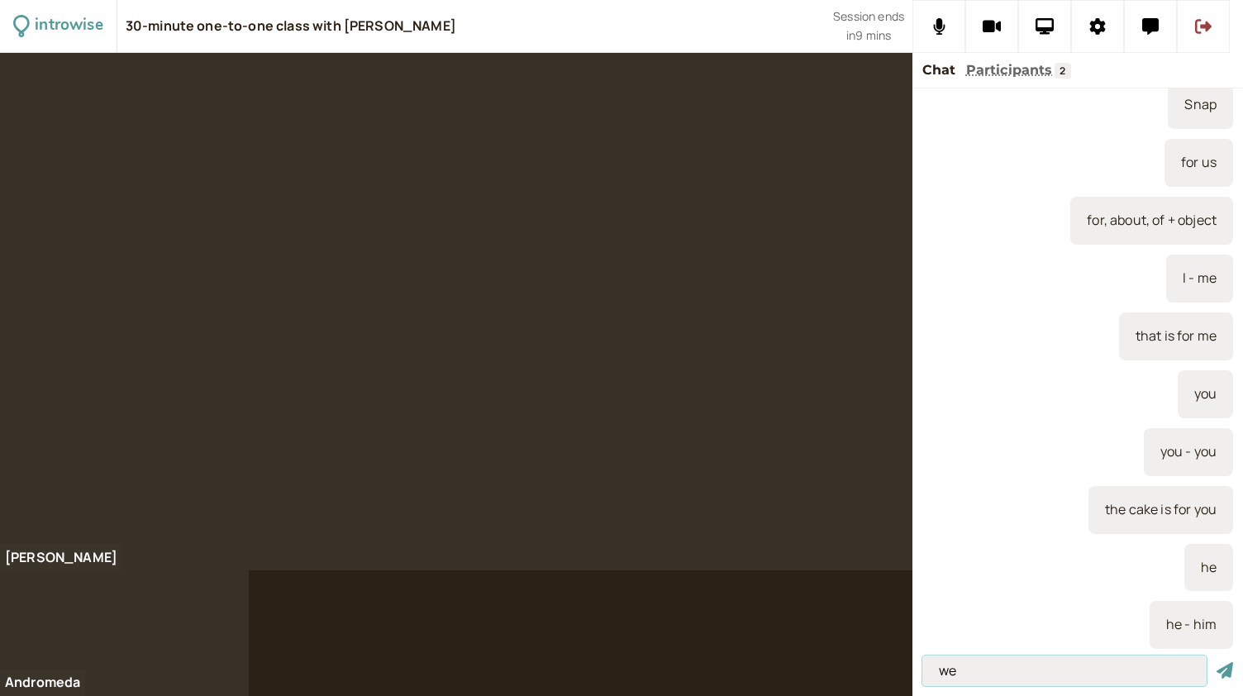
type input "w"
type input "to call, meet, buy for, work for"
click at [1216, 662] on button "submit" at bounding box center [1224, 670] width 17 height 17
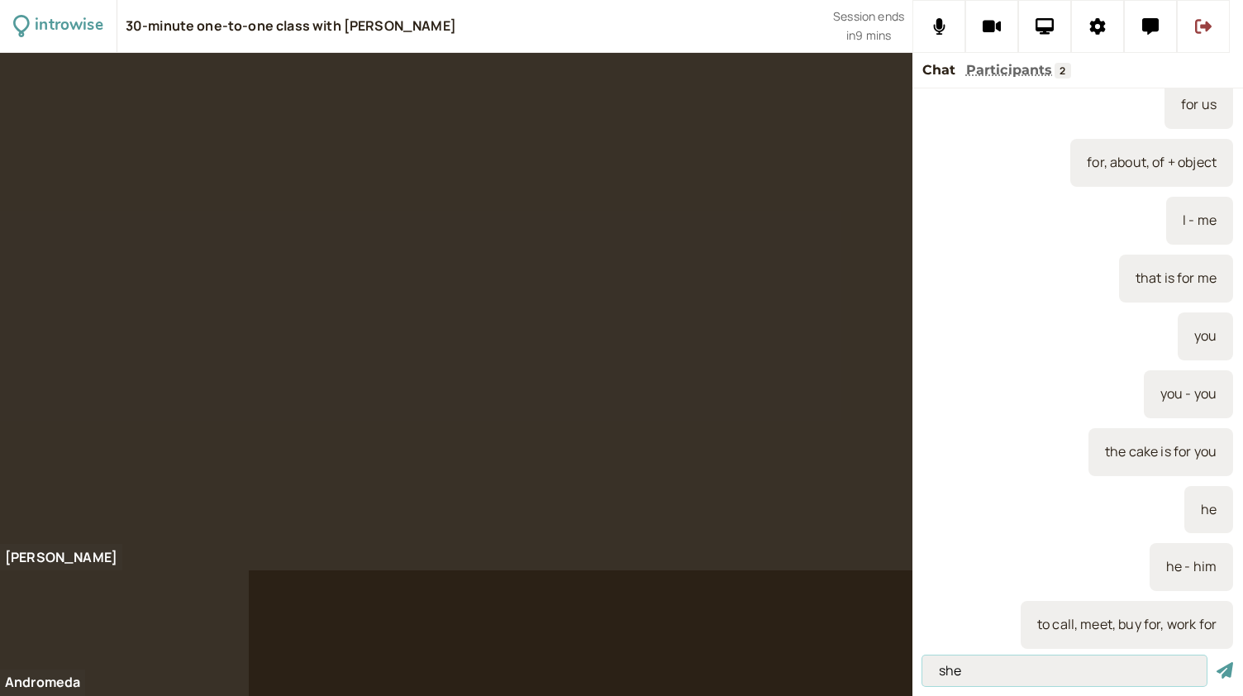
type input "she"
click at [1216, 662] on button "submit" at bounding box center [1224, 670] width 17 height 17
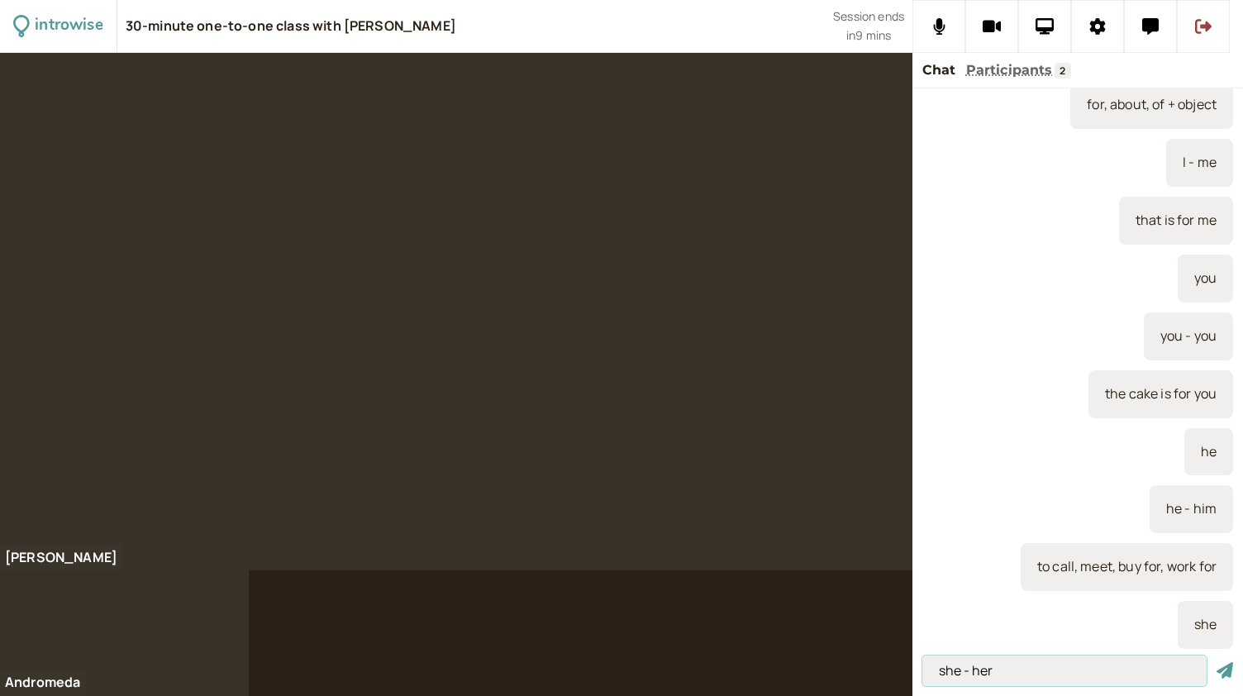
type input "she - her"
click at [1216, 662] on button "submit" at bounding box center [1224, 670] width 17 height 17
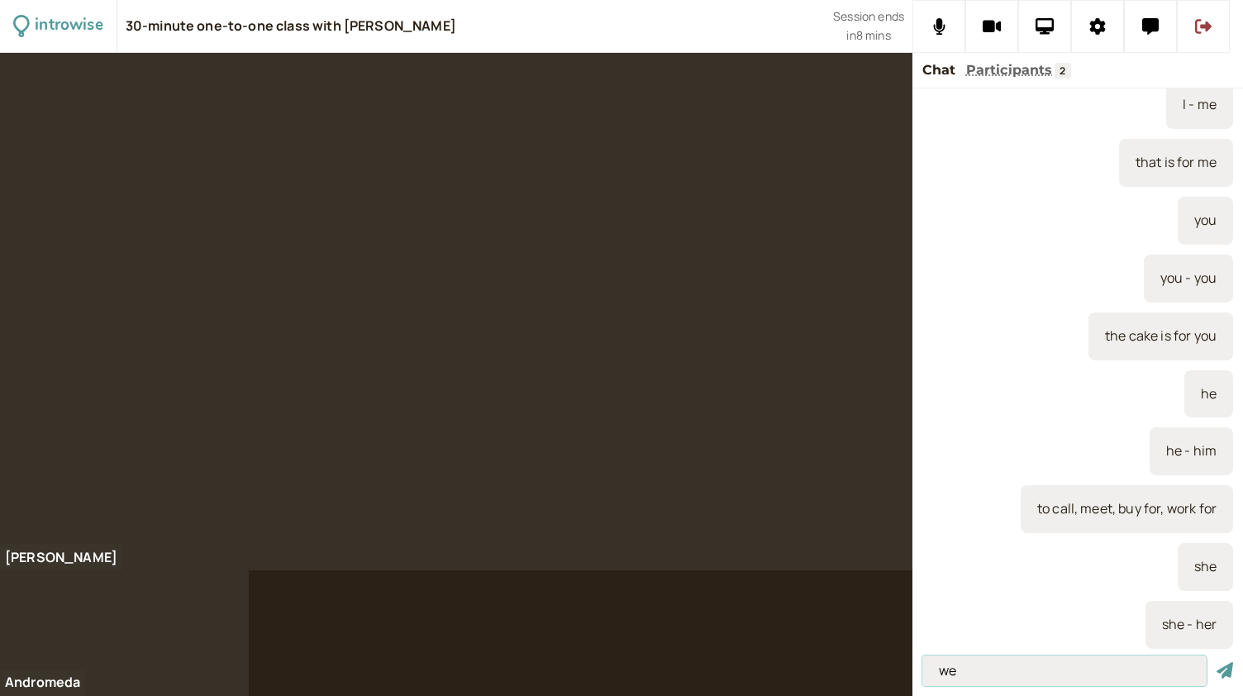
type input "we"
click at [1216, 662] on button "submit" at bounding box center [1224, 670] width 17 height 17
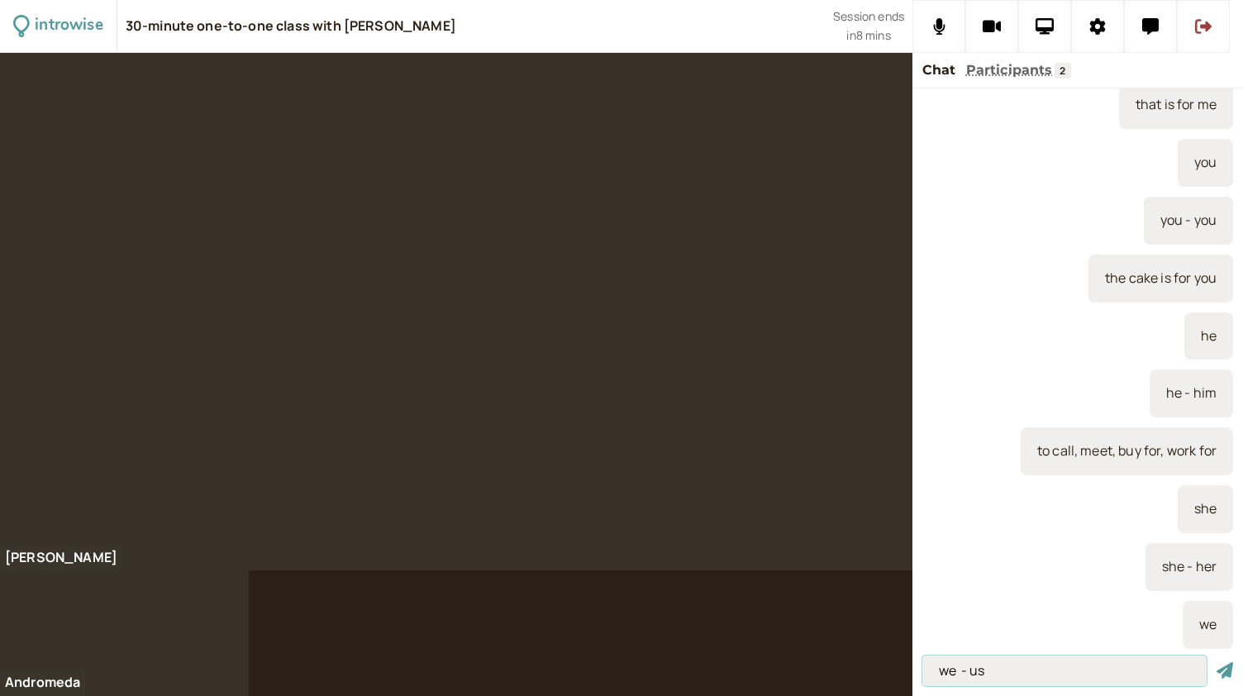
type input "we - us"
click at [1216, 662] on button "submit" at bounding box center [1224, 670] width 17 height 17
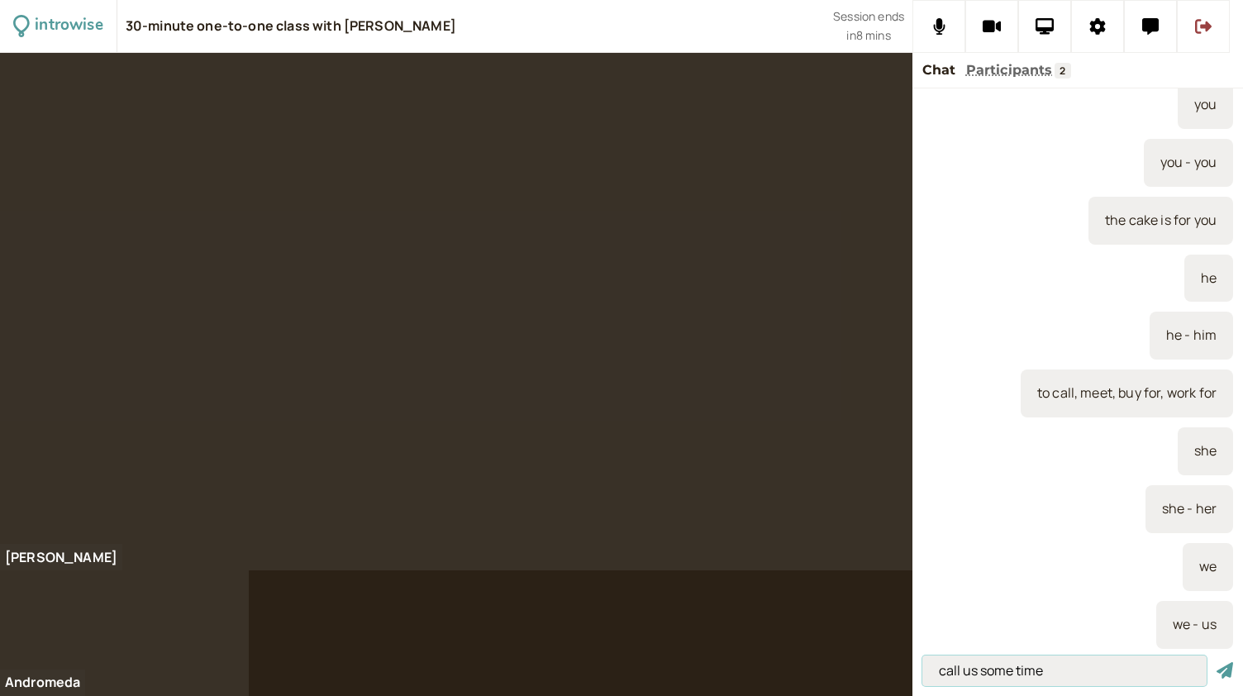
type input "call us some time"
click at [1216, 662] on button "submit" at bounding box center [1224, 670] width 17 height 17
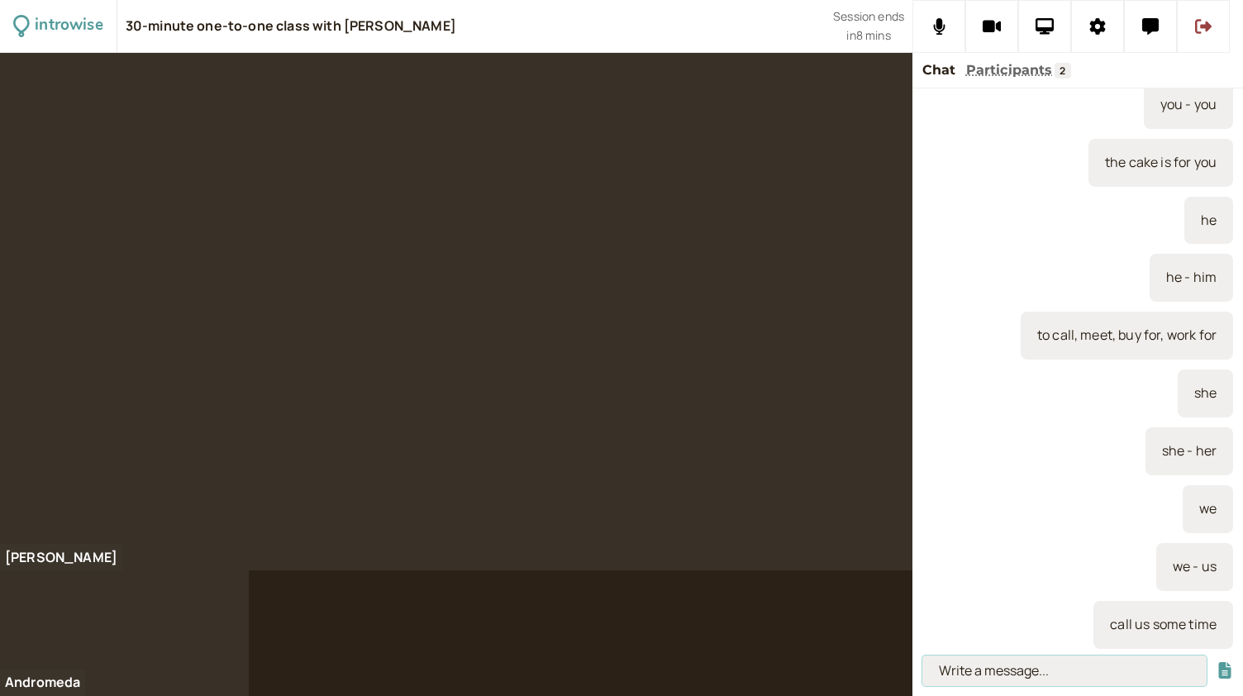
click at [982, 672] on input at bounding box center [1064, 670] width 284 height 31
paste input "To call, to send, to give, to tell, to buy, to teach, to help, to ask, to cook,…"
type input "To call, to send, to give, to tell, to buy, to teach, to help, to ask, to cook,…"
click at [1216, 662] on button "submit" at bounding box center [1224, 670] width 17 height 17
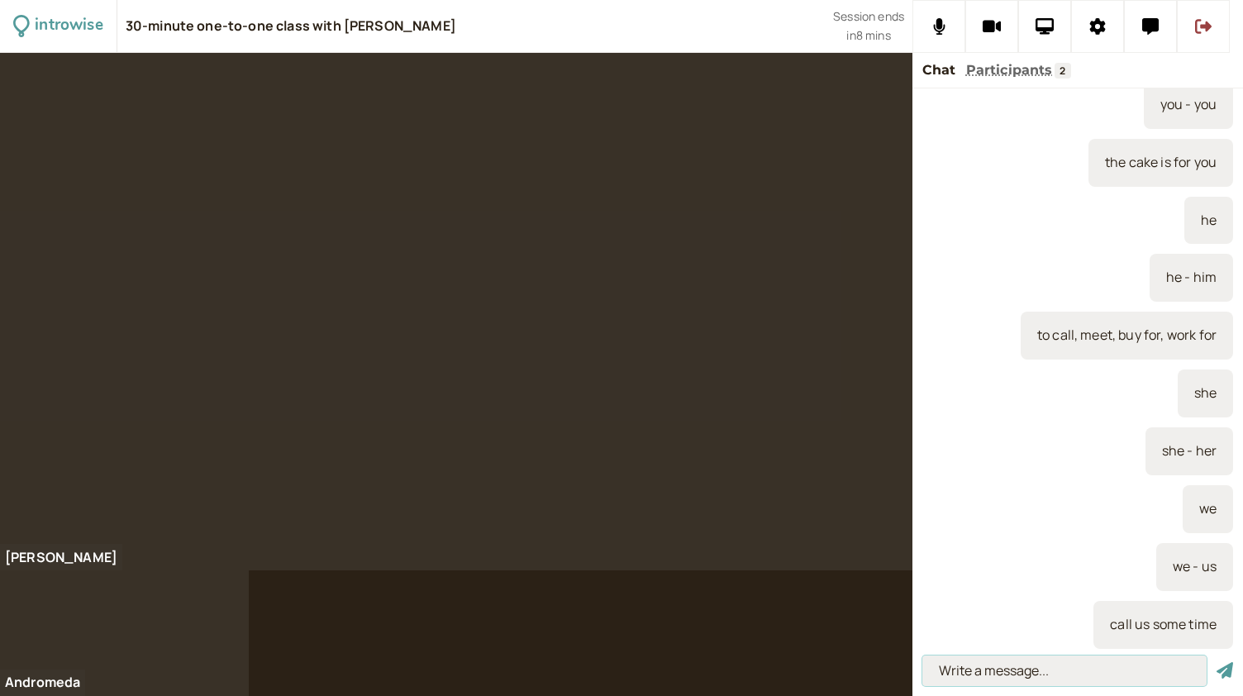
scroll to position [0, 0]
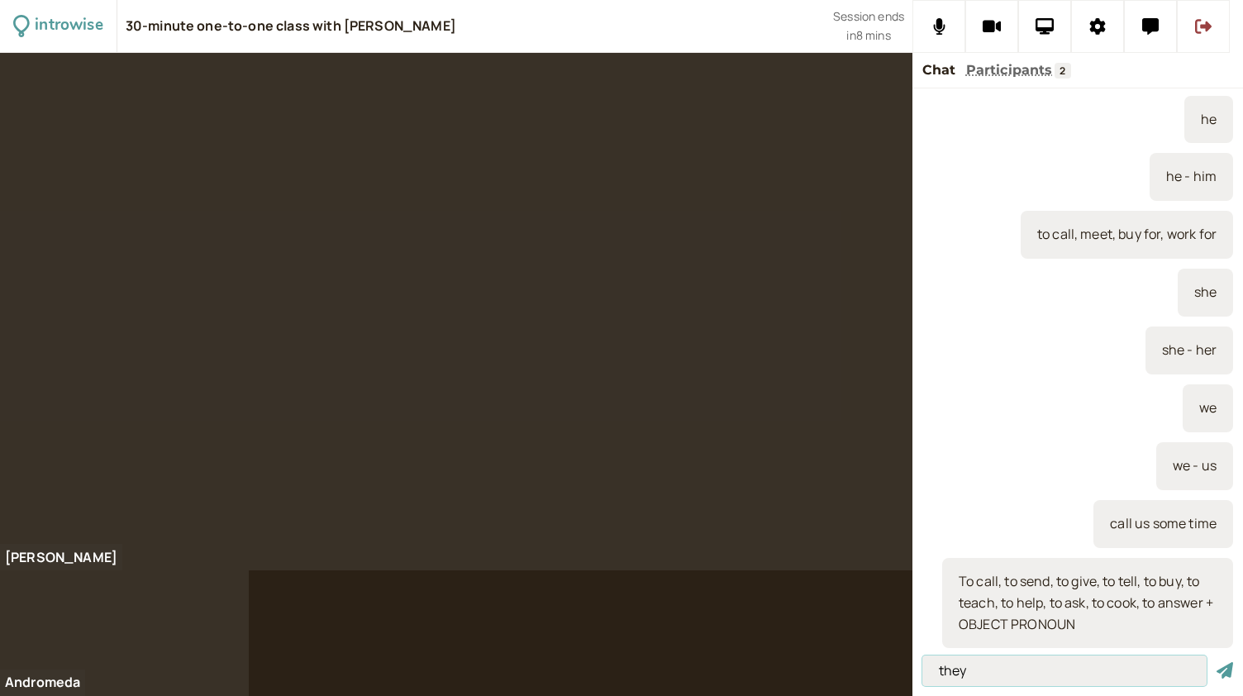
type input "they"
click at [1216, 662] on button "submit" at bounding box center [1224, 670] width 17 height 17
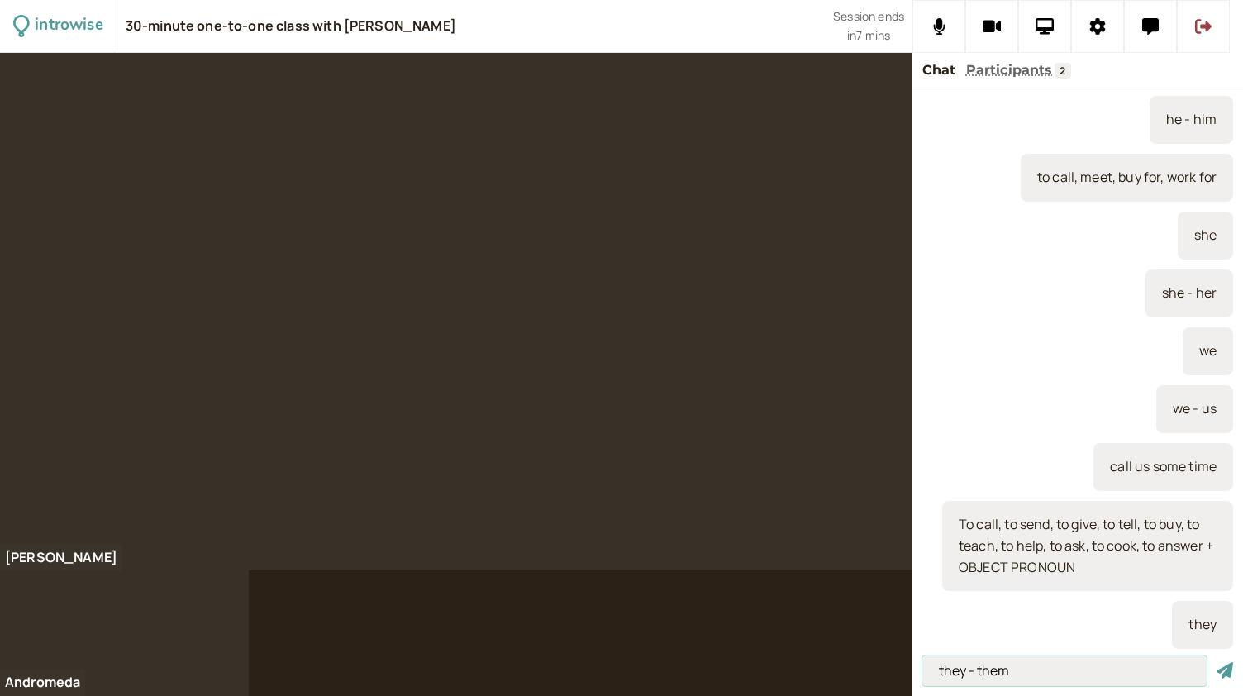
type input "they - them"
click at [1216, 662] on button "submit" at bounding box center [1224, 670] width 17 height 17
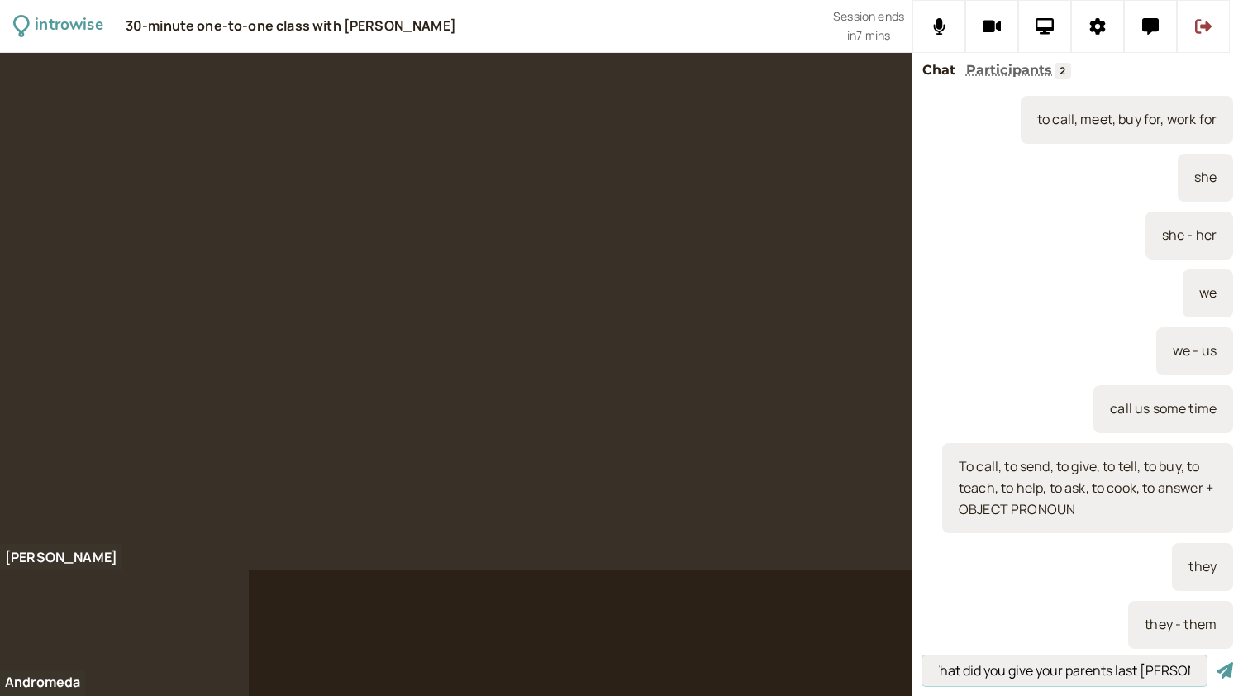
scroll to position [0, 0]
type input "W"
type input "I saw them ..."
click at [1216, 662] on button "submit" at bounding box center [1224, 670] width 17 height 17
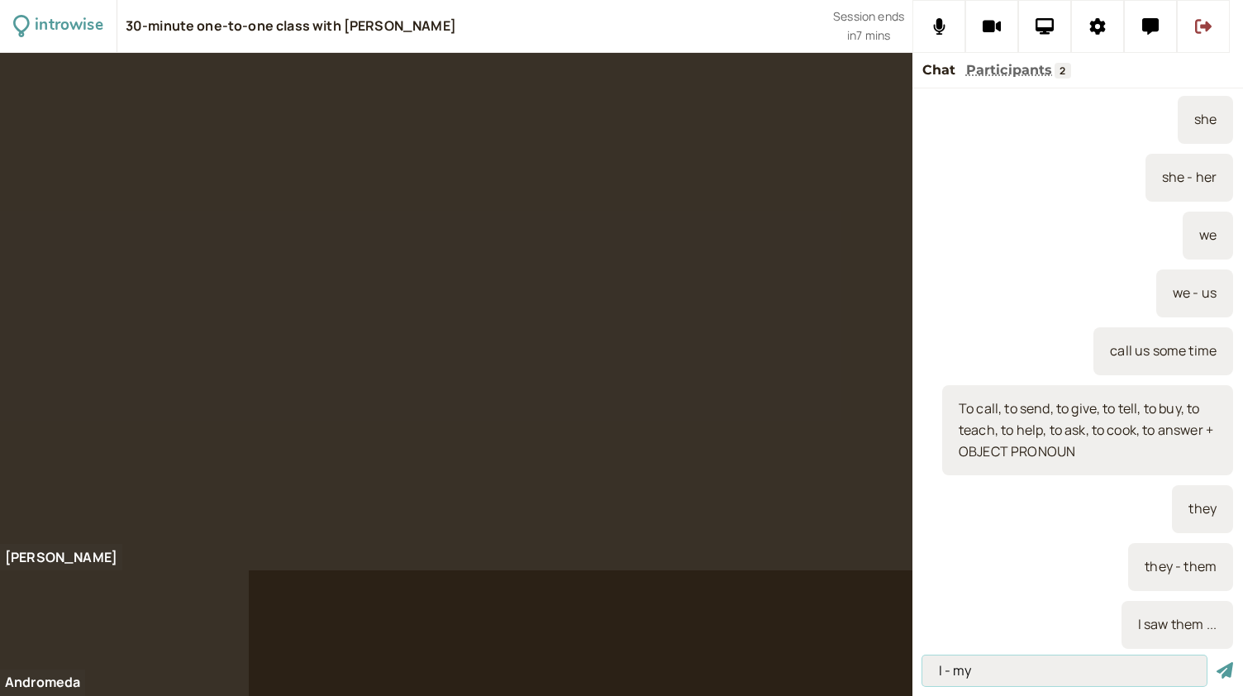
type input "I - my"
click at [1216, 662] on button "submit" at bounding box center [1224, 670] width 17 height 17
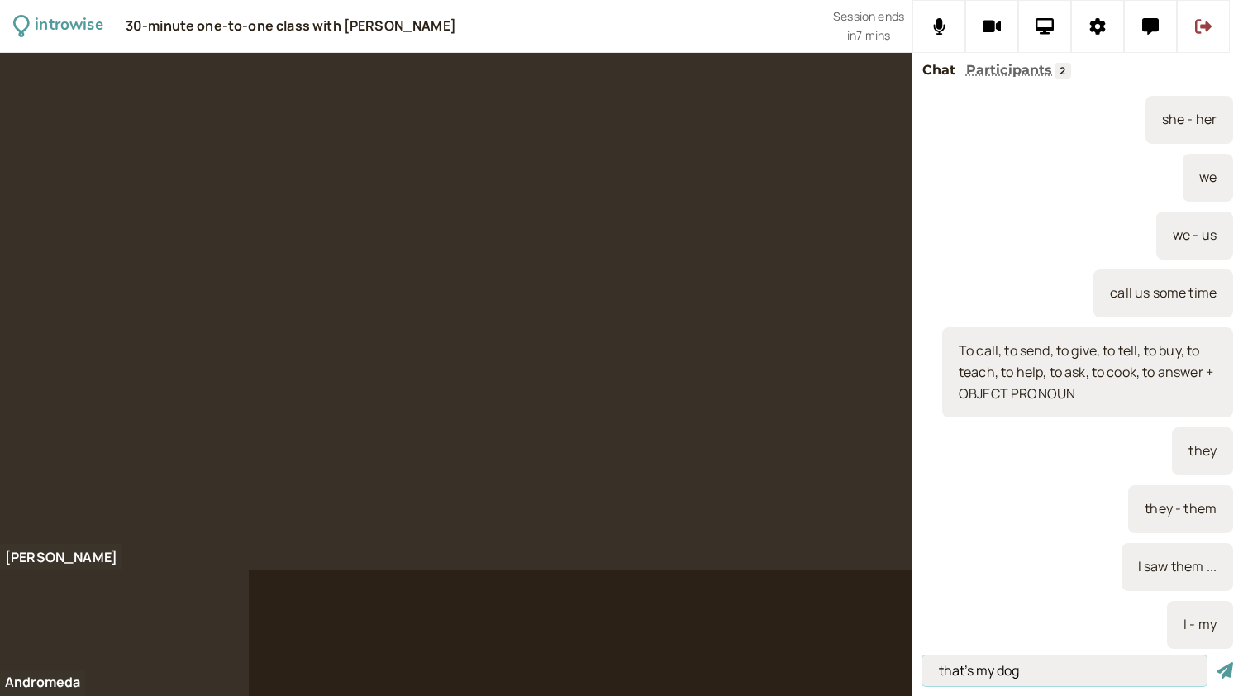
type input "that's my dog"
click at [1216, 662] on button "submit" at bounding box center [1224, 670] width 17 height 17
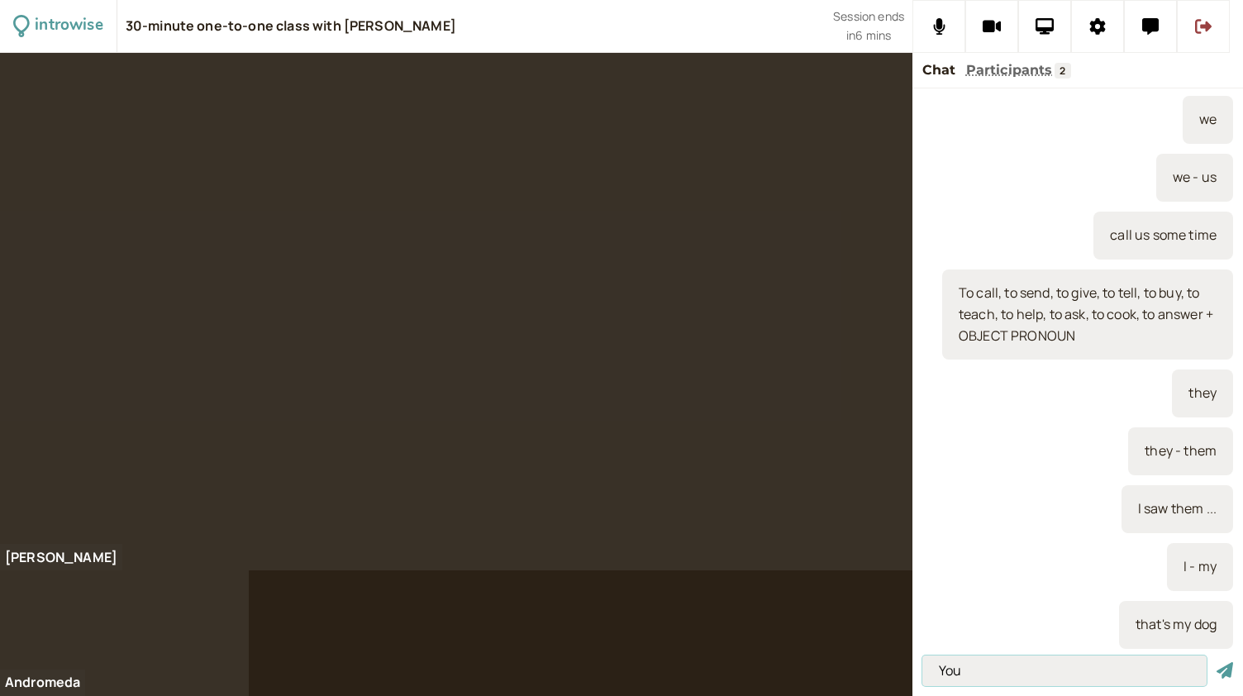
type input "You"
click at [1216, 662] on button "submit" at bounding box center [1224, 670] width 17 height 17
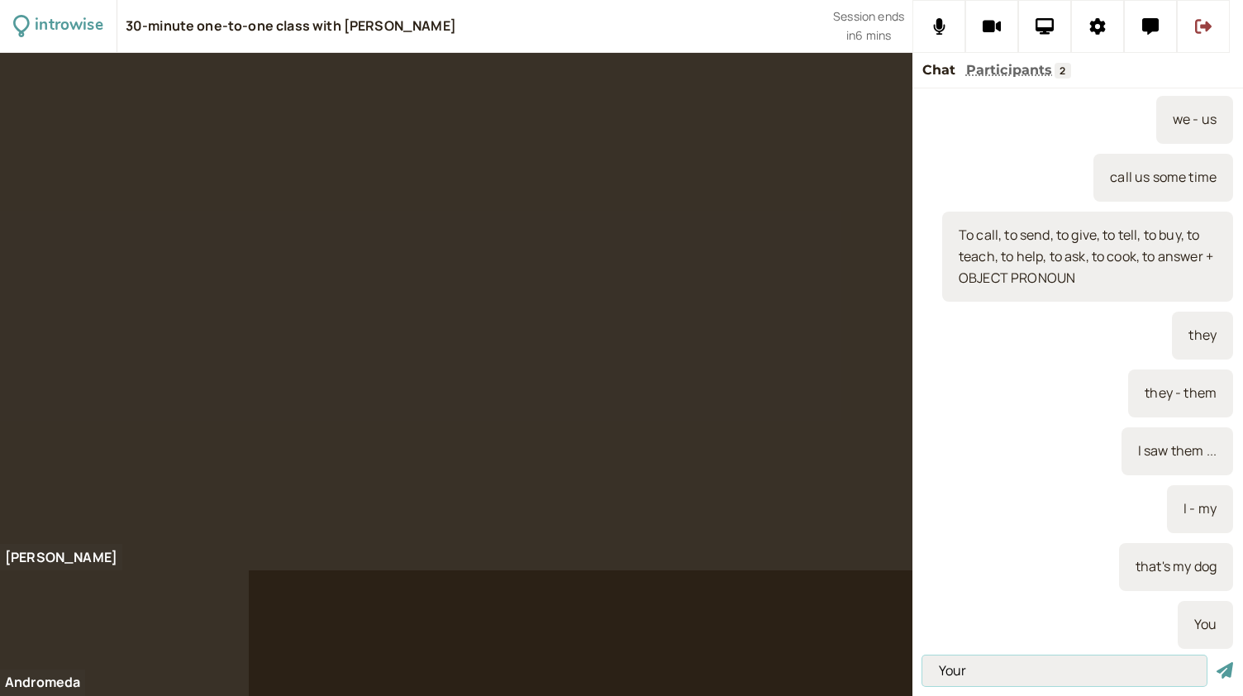
type input "Your"
click at [1216, 662] on button "submit" at bounding box center [1224, 670] width 17 height 17
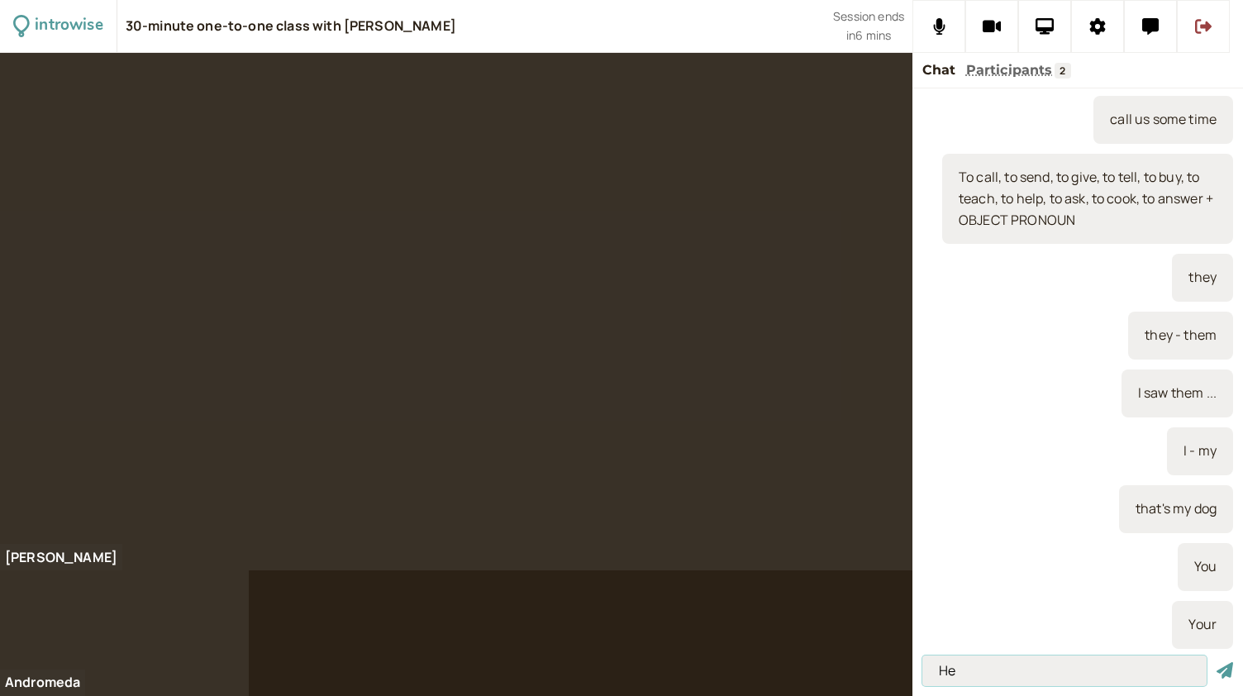
type input "He"
click at [1216, 662] on button "submit" at bounding box center [1224, 670] width 17 height 17
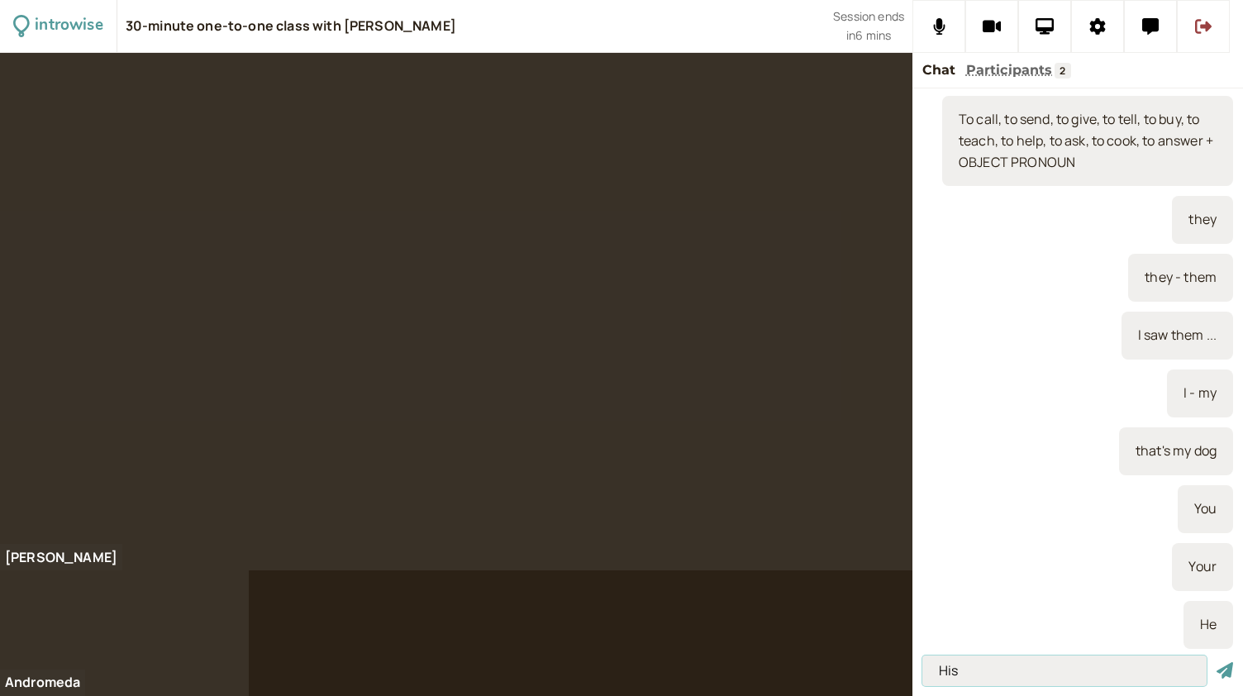
type input "His"
click at [1216, 662] on button "submit" at bounding box center [1224, 670] width 17 height 17
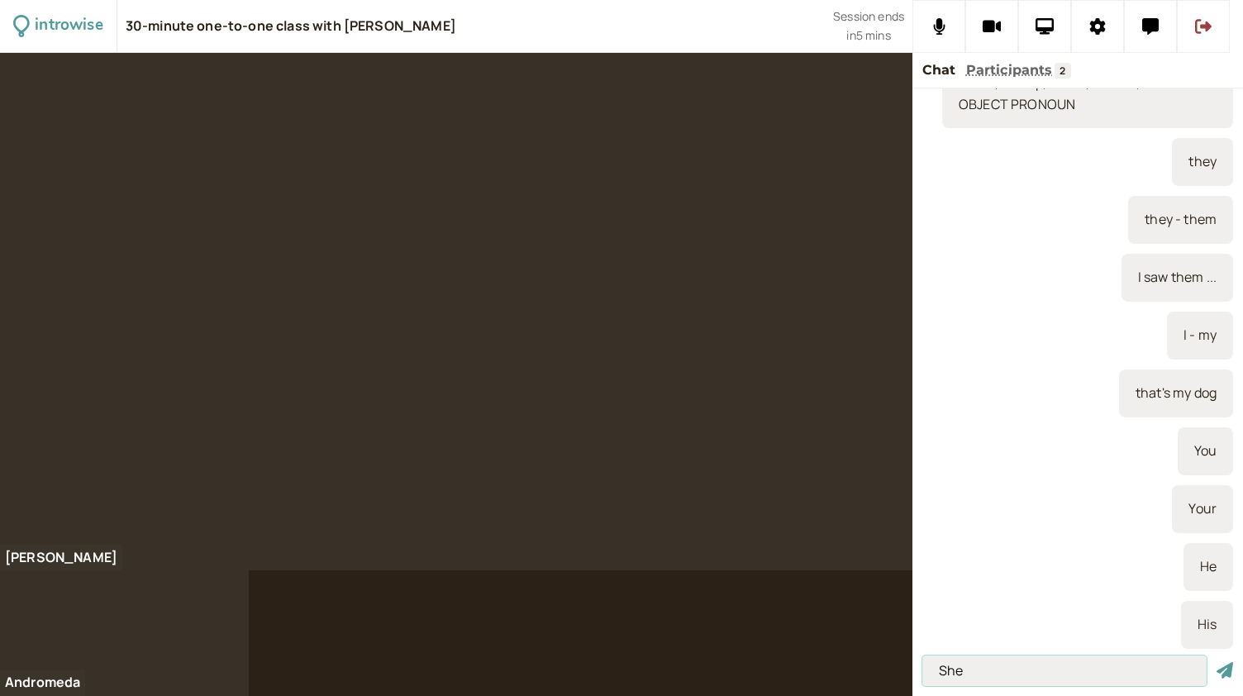
type input "She"
click at [1216, 662] on button "submit" at bounding box center [1224, 670] width 17 height 17
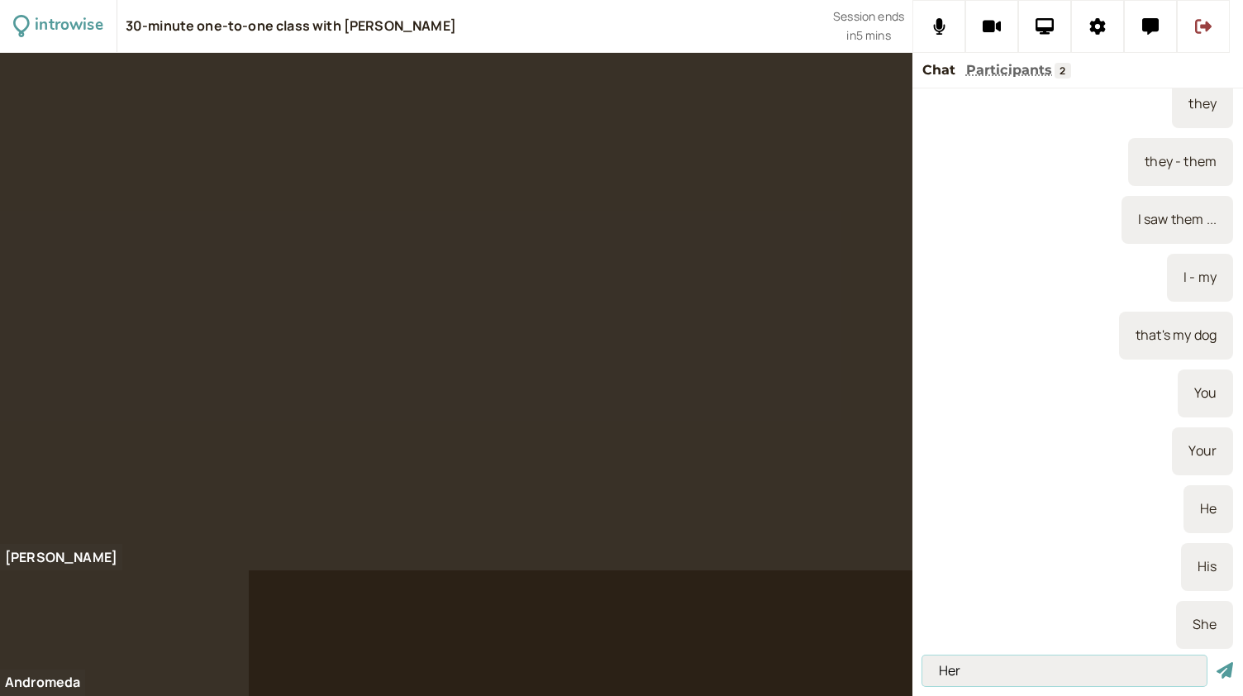
type input "Her"
click at [1216, 662] on button "submit" at bounding box center [1224, 670] width 17 height 17
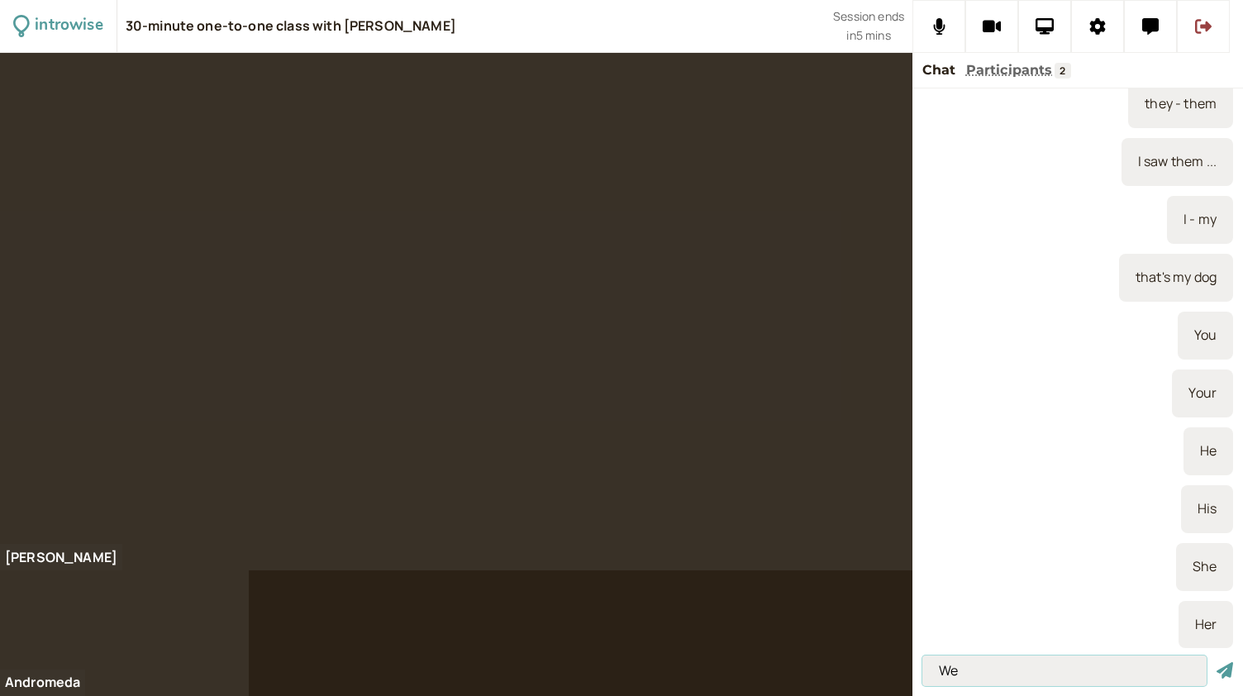
type input "We"
click at [1216, 662] on button "submit" at bounding box center [1224, 670] width 17 height 17
type input "our"
click at [1216, 662] on button "submit" at bounding box center [1224, 670] width 17 height 17
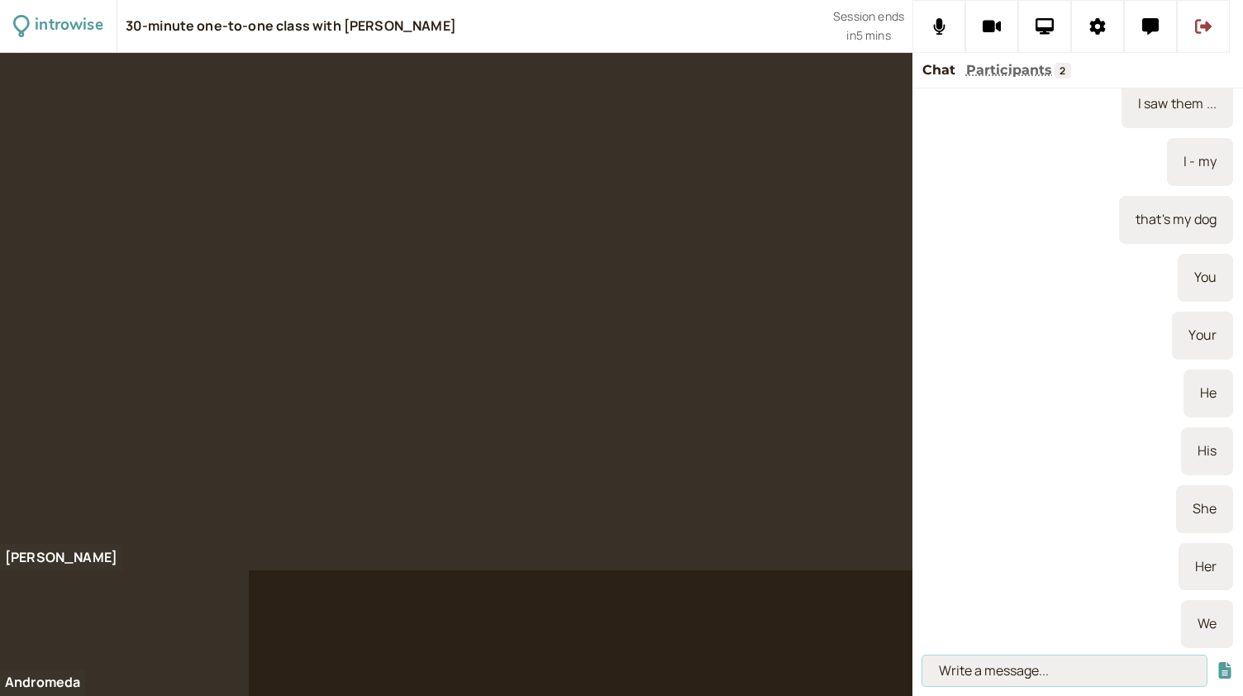
scroll to position [3049, 0]
type input "our house"
click at [1216, 662] on button "submit" at bounding box center [1224, 670] width 17 height 17
type input "they"
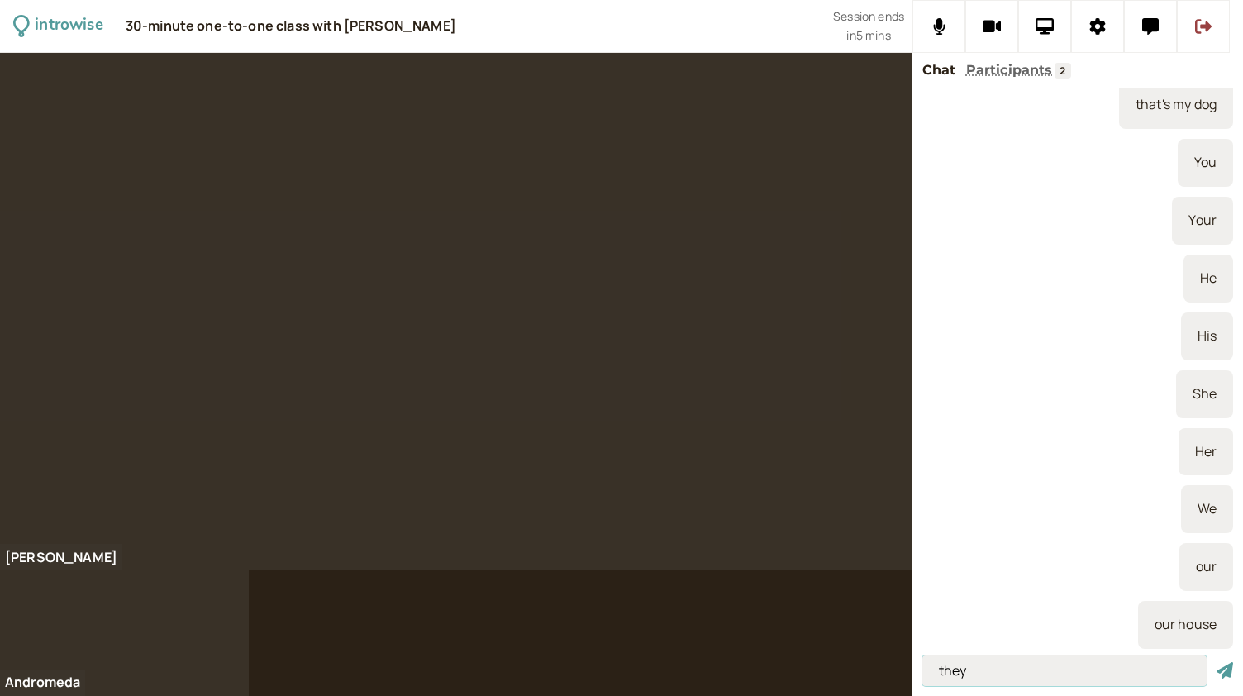
click at [1216, 662] on button "submit" at bounding box center [1224, 670] width 17 height 17
type input "their"
click at [1216, 662] on button "submit" at bounding box center [1224, 670] width 17 height 17
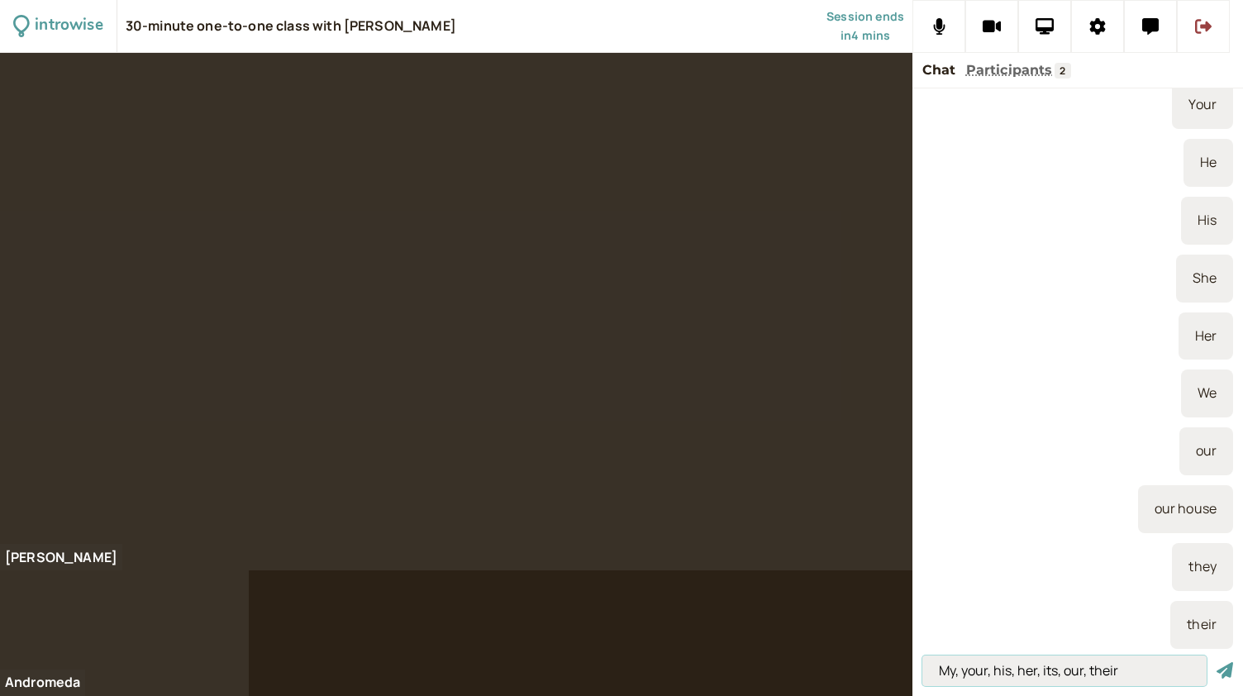
type input "My, your, his, her, its, our, their"
click at [1216, 662] on button "submit" at bounding box center [1224, 670] width 17 height 17
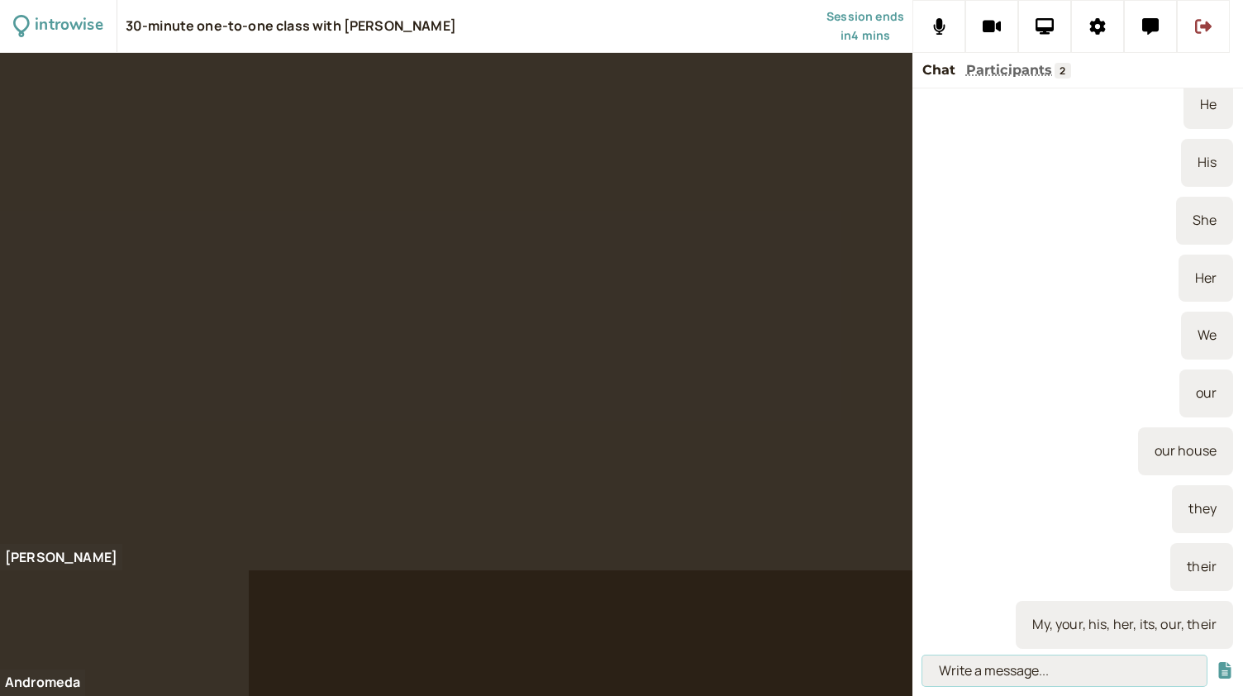
type input "m"
type input "my - mine"
click at [1216, 662] on button "submit" at bounding box center [1224, 670] width 17 height 17
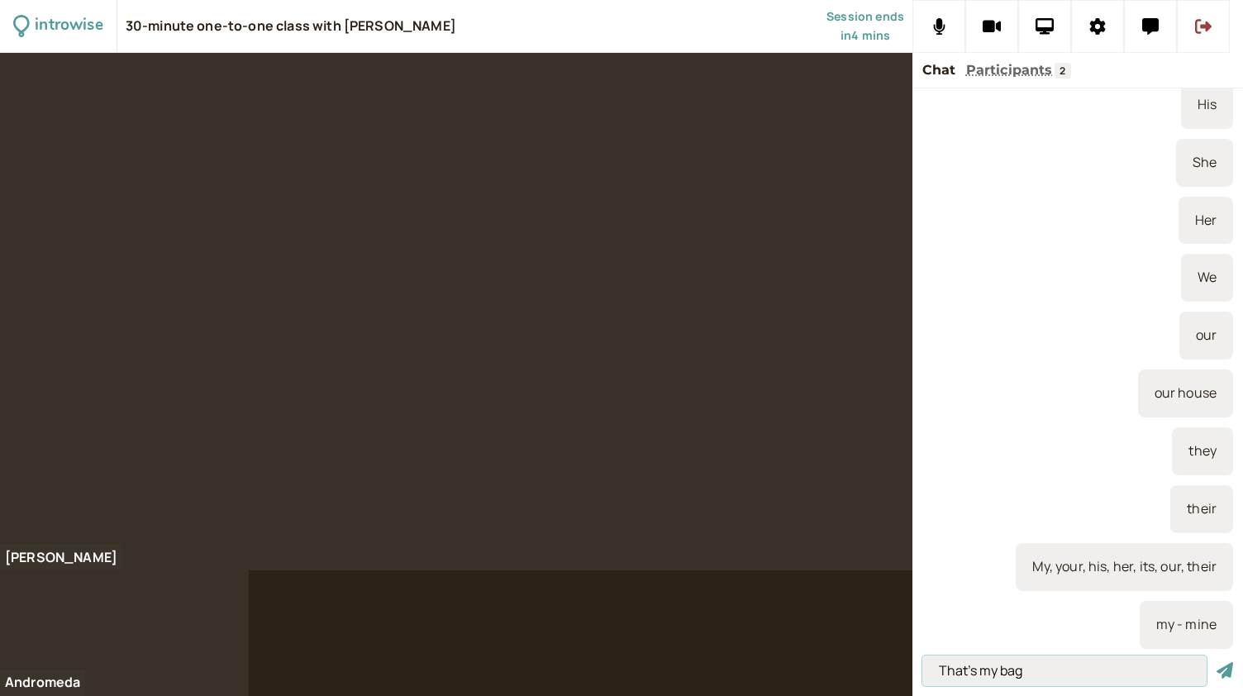
type input "That's my bag"
click at [1216, 662] on button "submit" at bounding box center [1224, 670] width 17 height 17
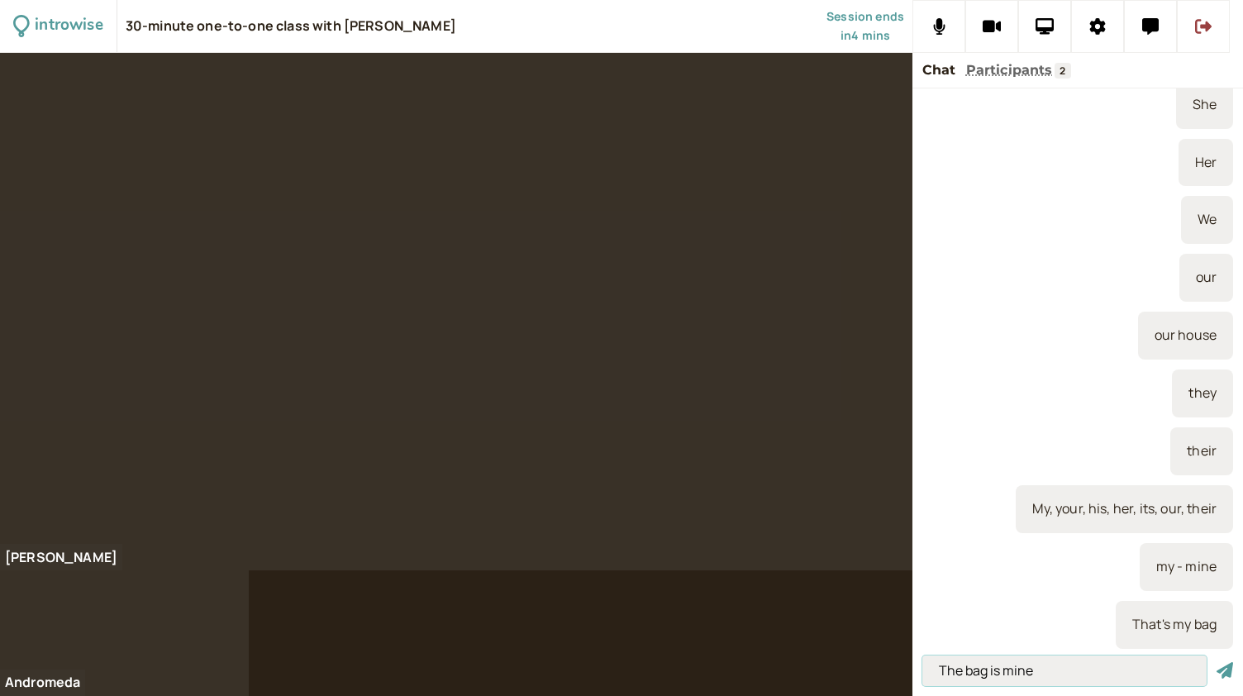
type input "The bag is mine"
click at [1216, 662] on button "submit" at bounding box center [1224, 670] width 17 height 17
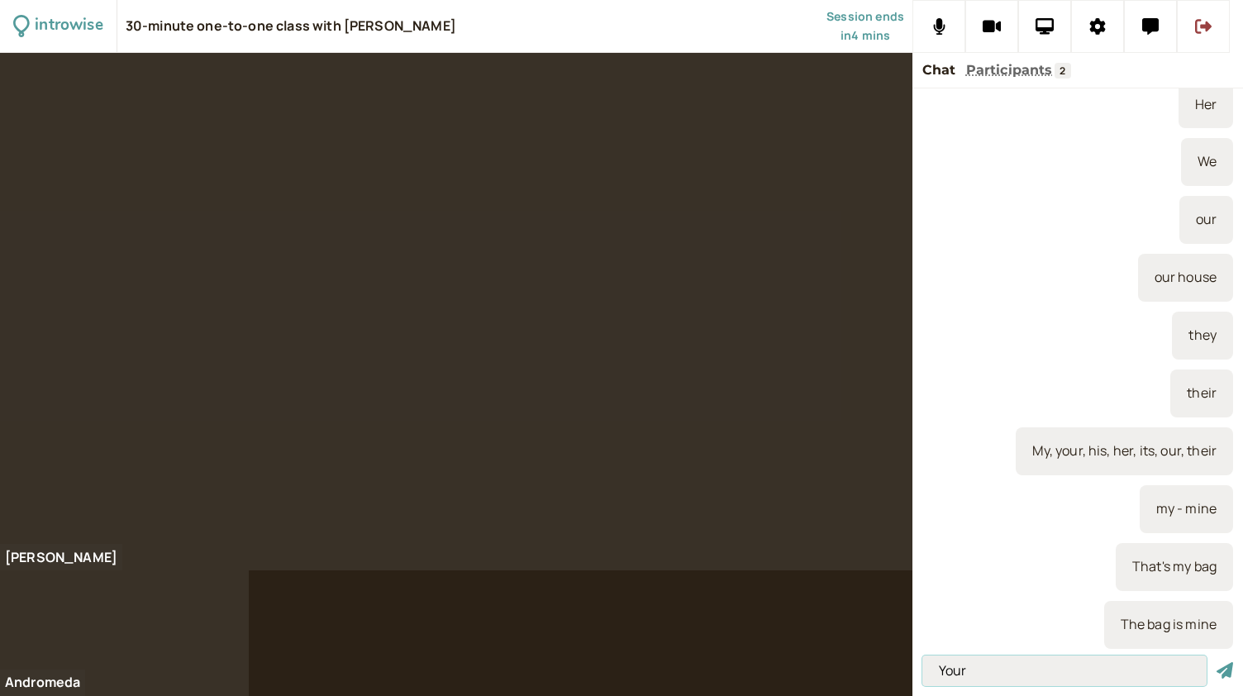
type input "Your"
click at [1216, 662] on button "submit" at bounding box center [1224, 670] width 17 height 17
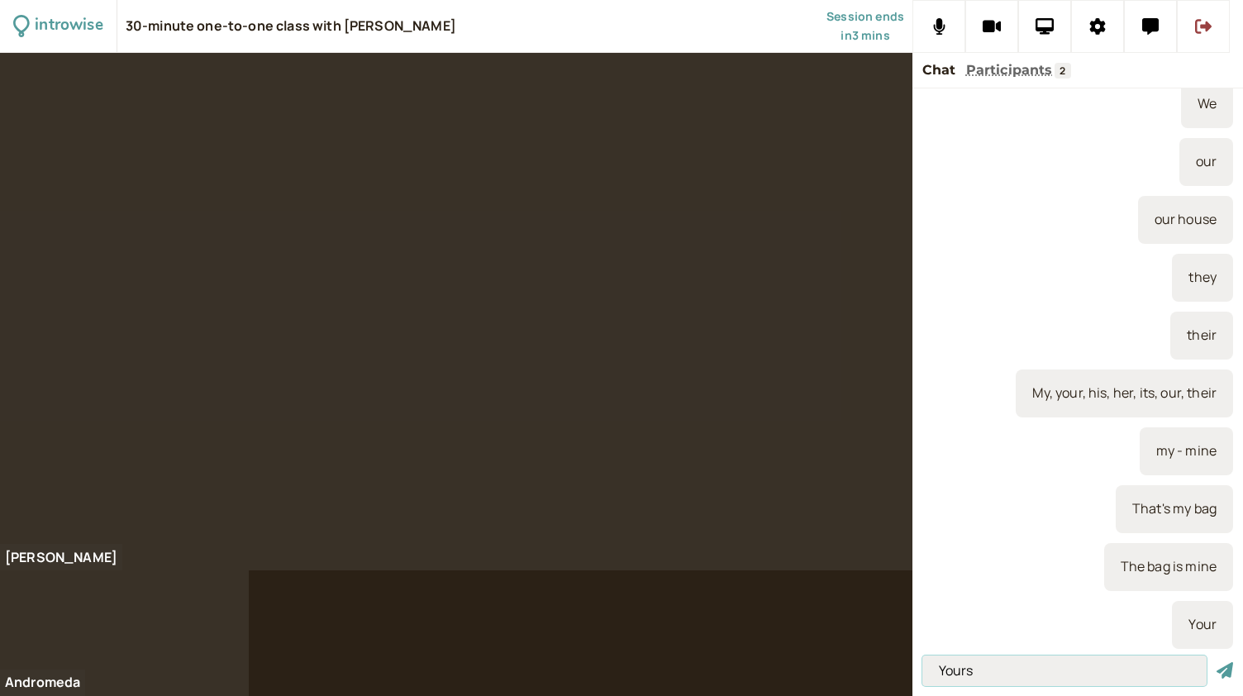
type input "Yours"
click at [1216, 662] on button "submit" at bounding box center [1224, 670] width 17 height 17
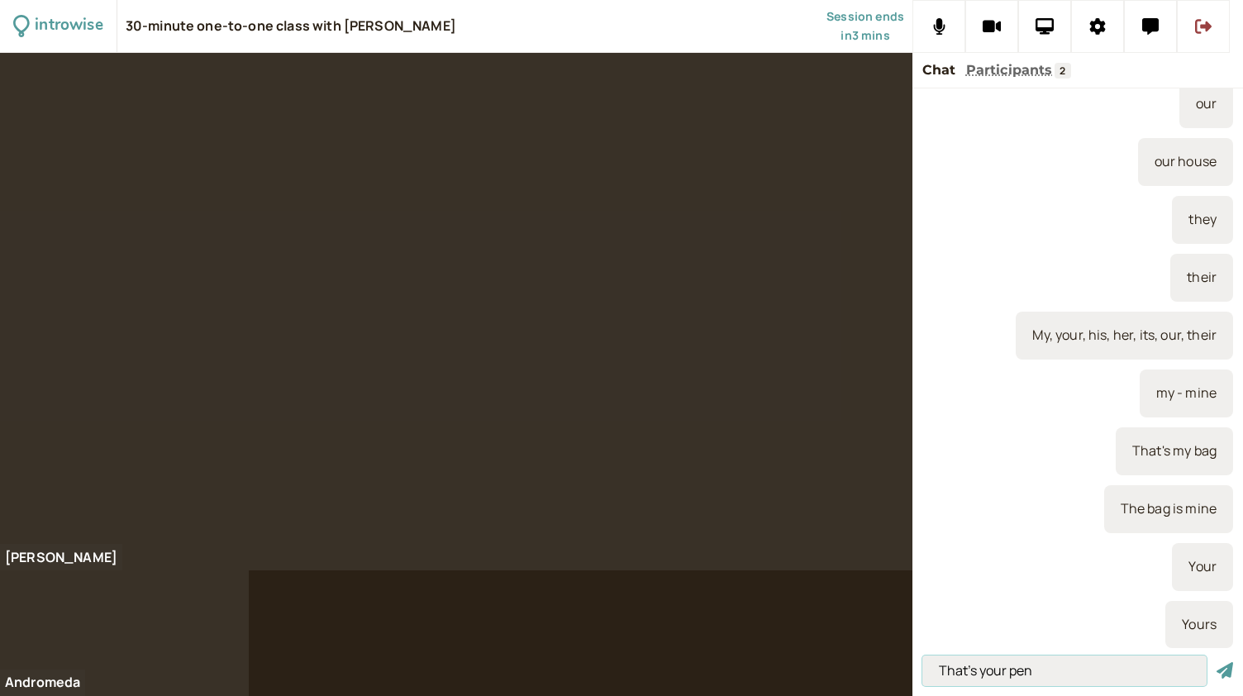
type input "That's your pen"
click at [1216, 662] on button "submit" at bounding box center [1224, 670] width 17 height 17
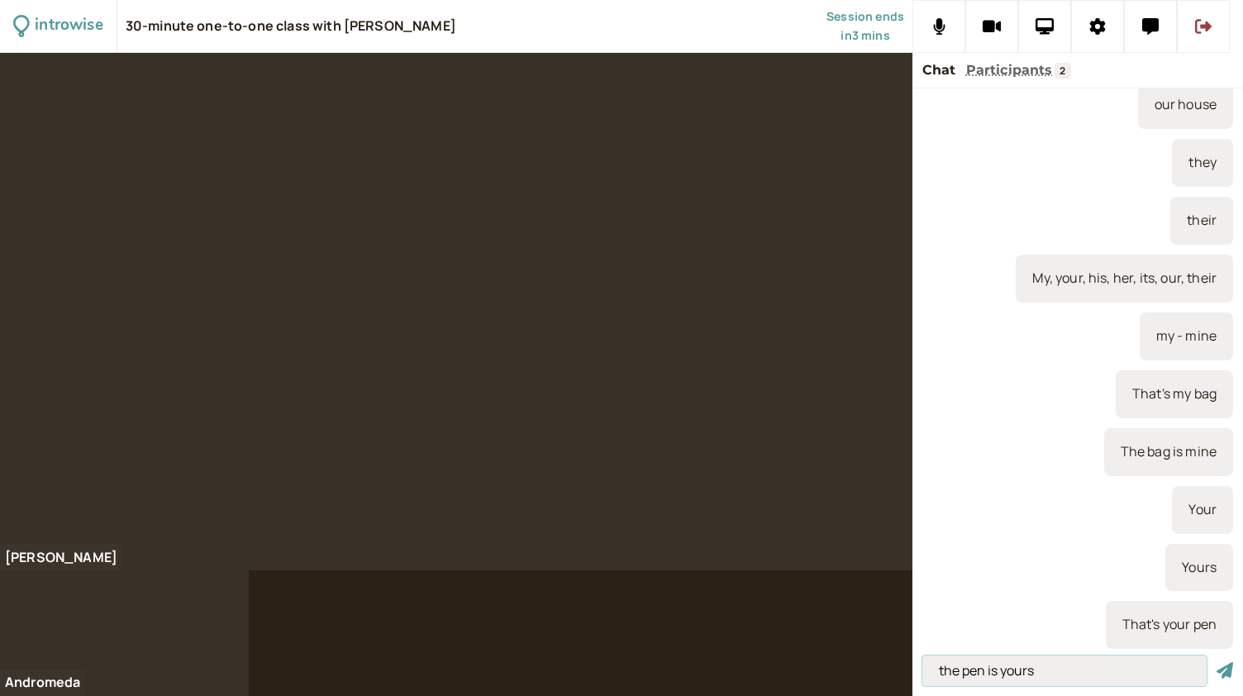
type input "the pen is yours"
click at [1216, 662] on button "submit" at bounding box center [1224, 670] width 17 height 17
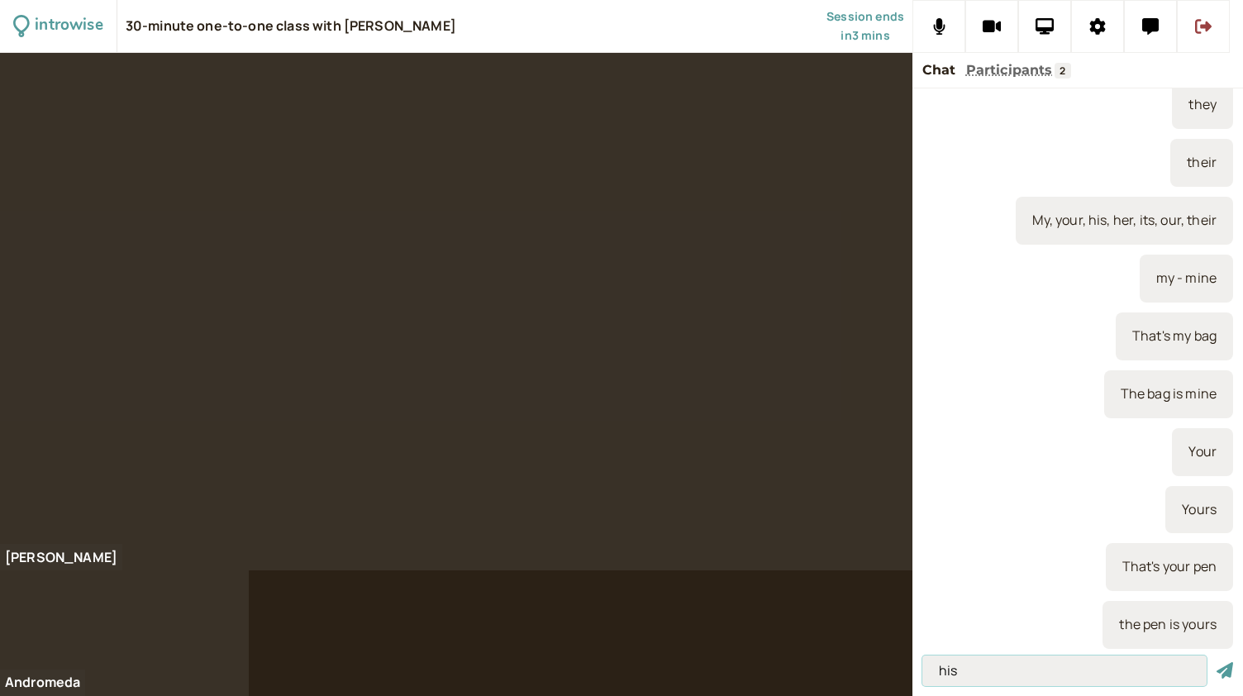
type input "his"
click at [1216, 662] on button "submit" at bounding box center [1224, 670] width 17 height 17
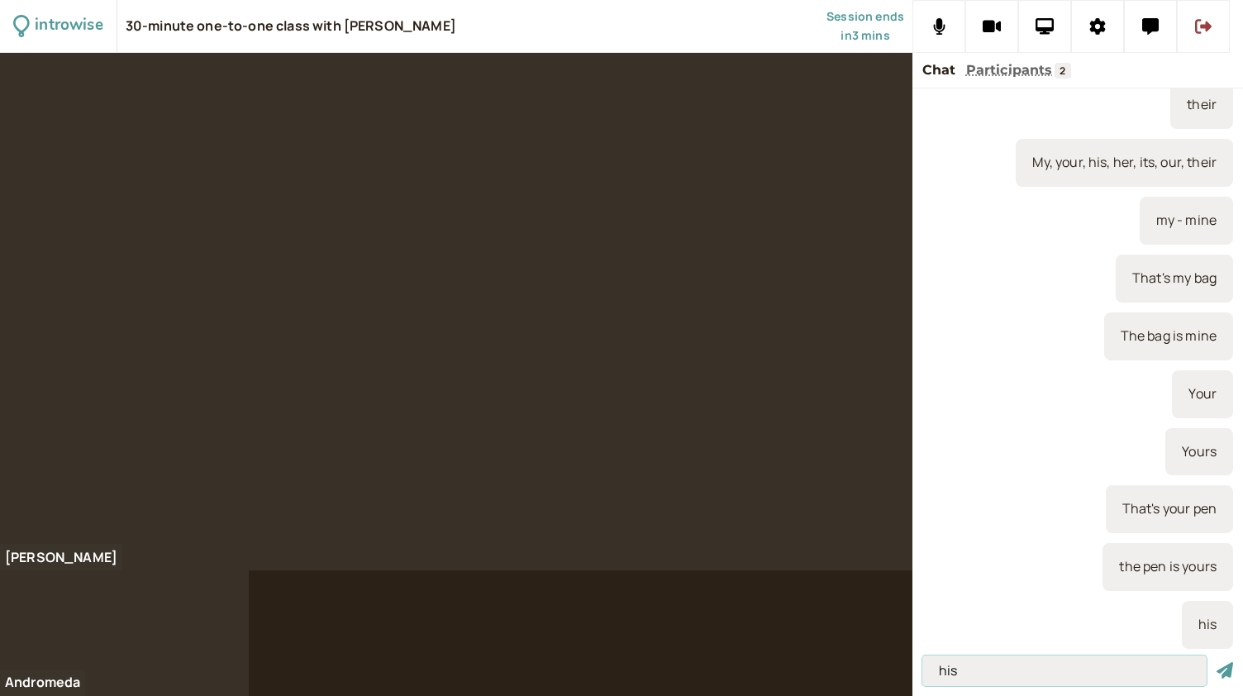
type input "his"
click at [1216, 662] on button "submit" at bounding box center [1224, 670] width 17 height 17
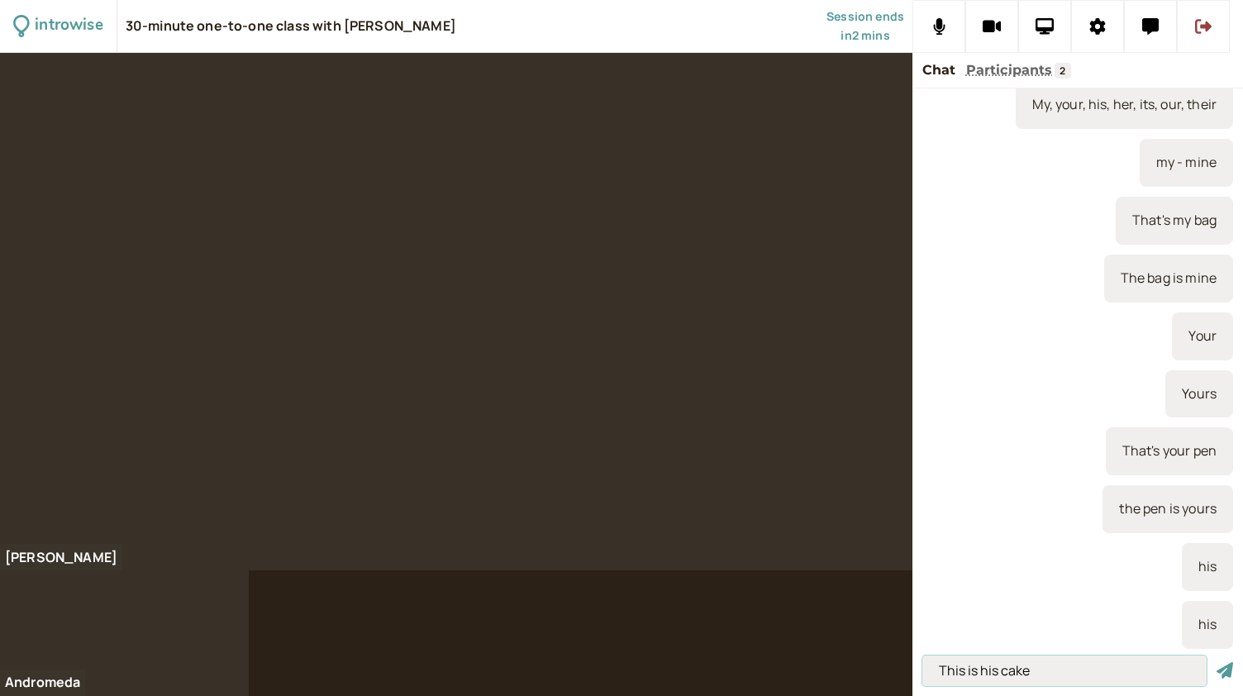
type input "This is his cake"
click at [1216, 662] on button "submit" at bounding box center [1224, 670] width 17 height 17
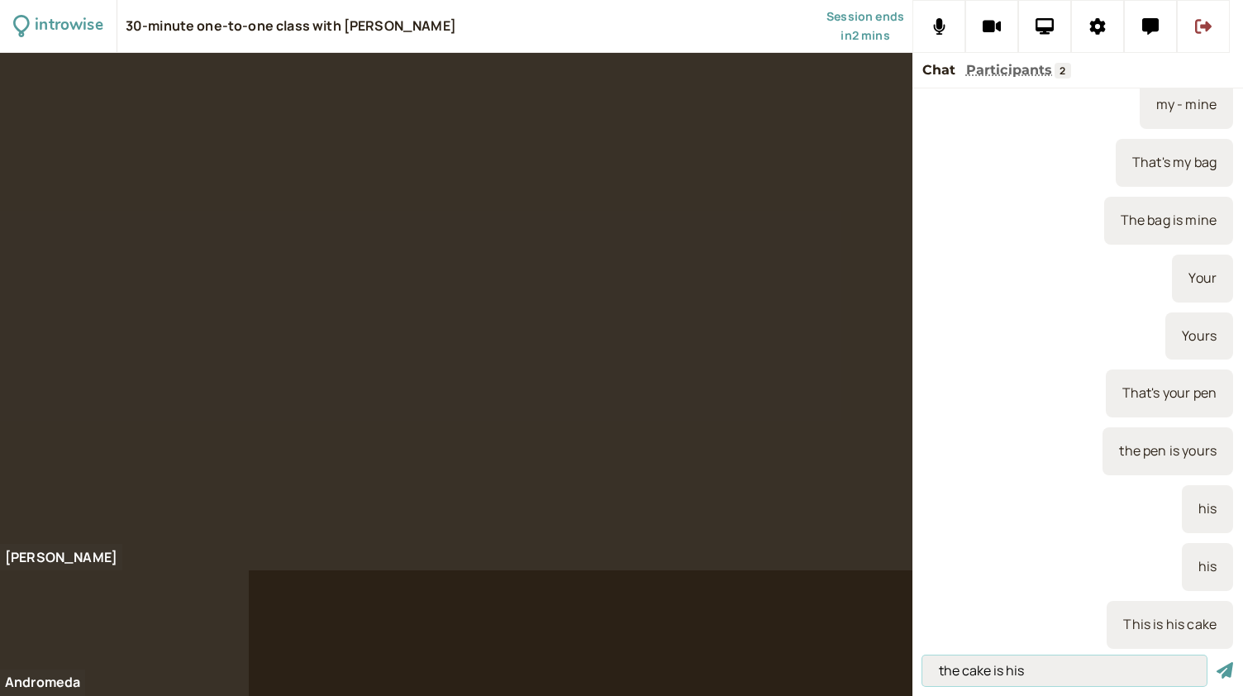
type input "the cake is his"
click at [1216, 662] on button "submit" at bounding box center [1224, 670] width 17 height 17
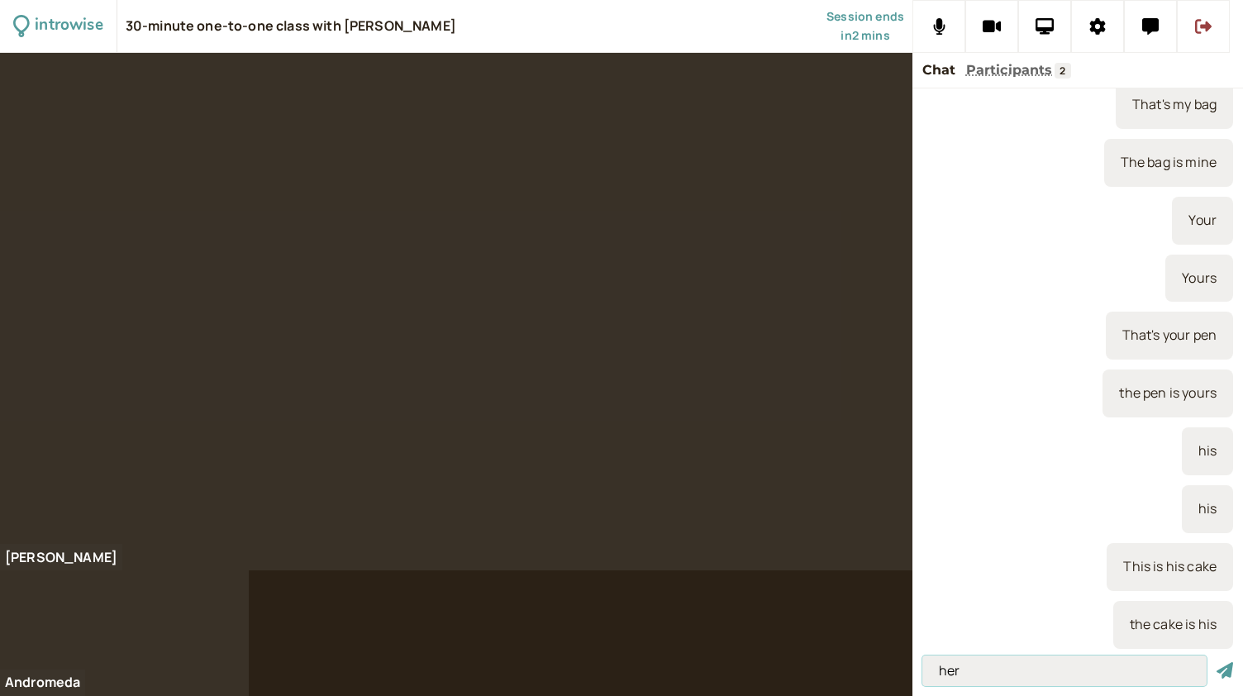
type input "her"
click at [1216, 662] on button "submit" at bounding box center [1224, 670] width 17 height 17
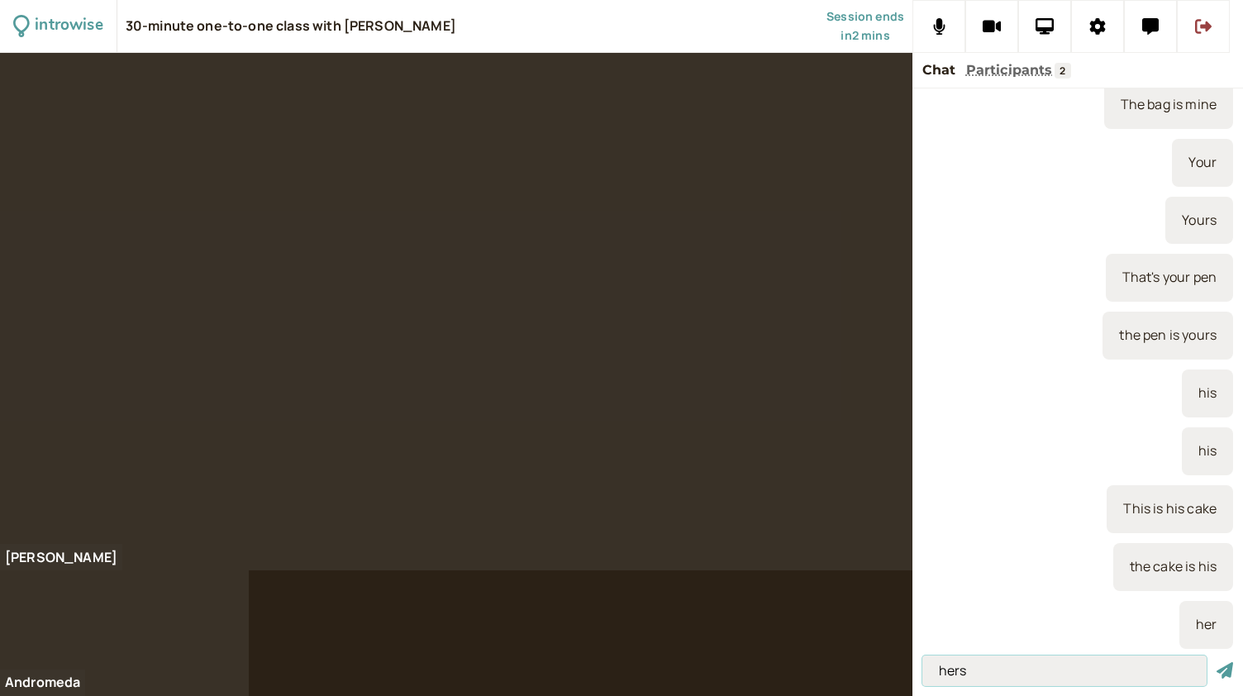
type input "hers"
click at [1216, 662] on button "submit" at bounding box center [1224, 670] width 17 height 17
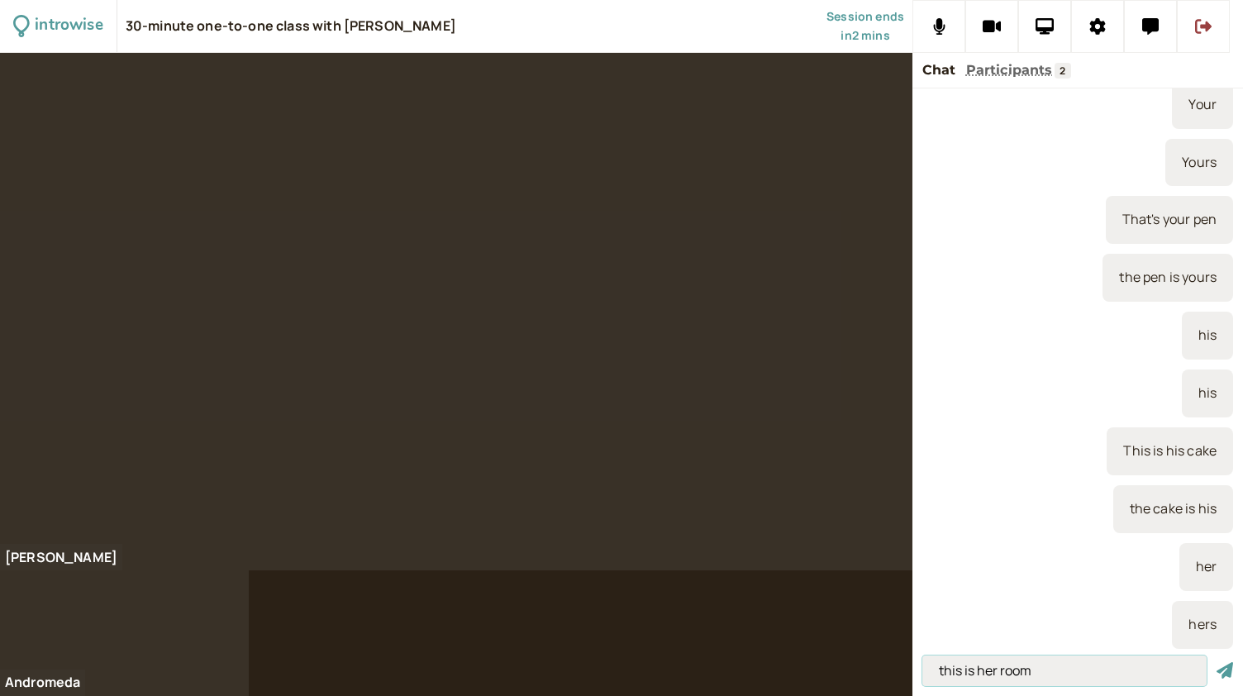
type input "this is her room"
click at [1216, 662] on button "submit" at bounding box center [1224, 670] width 17 height 17
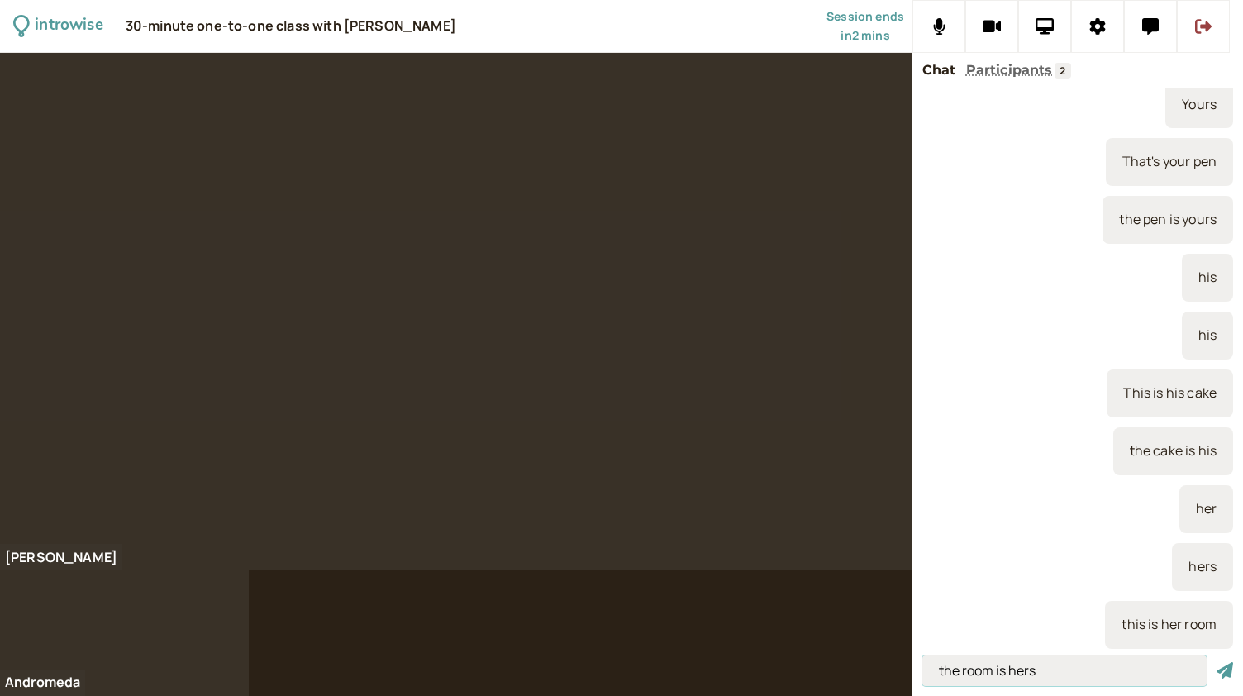
type input "the room is hers"
click at [1216, 662] on button "submit" at bounding box center [1224, 670] width 17 height 17
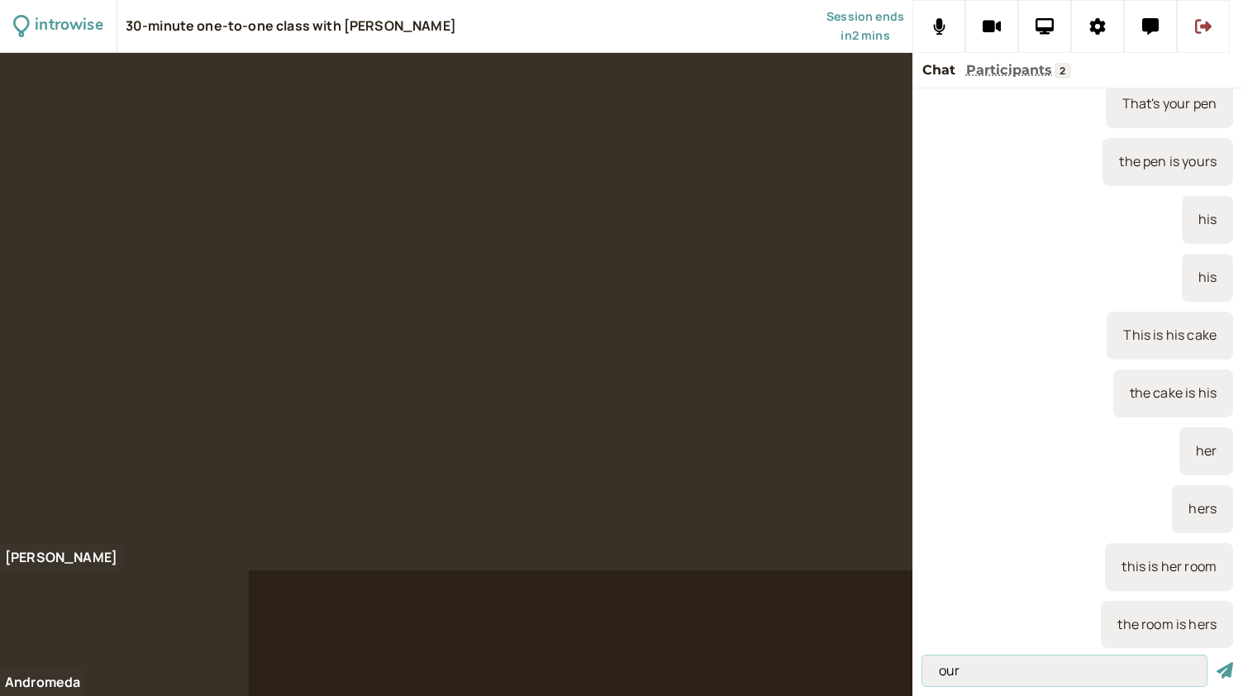
type input "our"
click at [1216, 662] on button "submit" at bounding box center [1224, 670] width 17 height 17
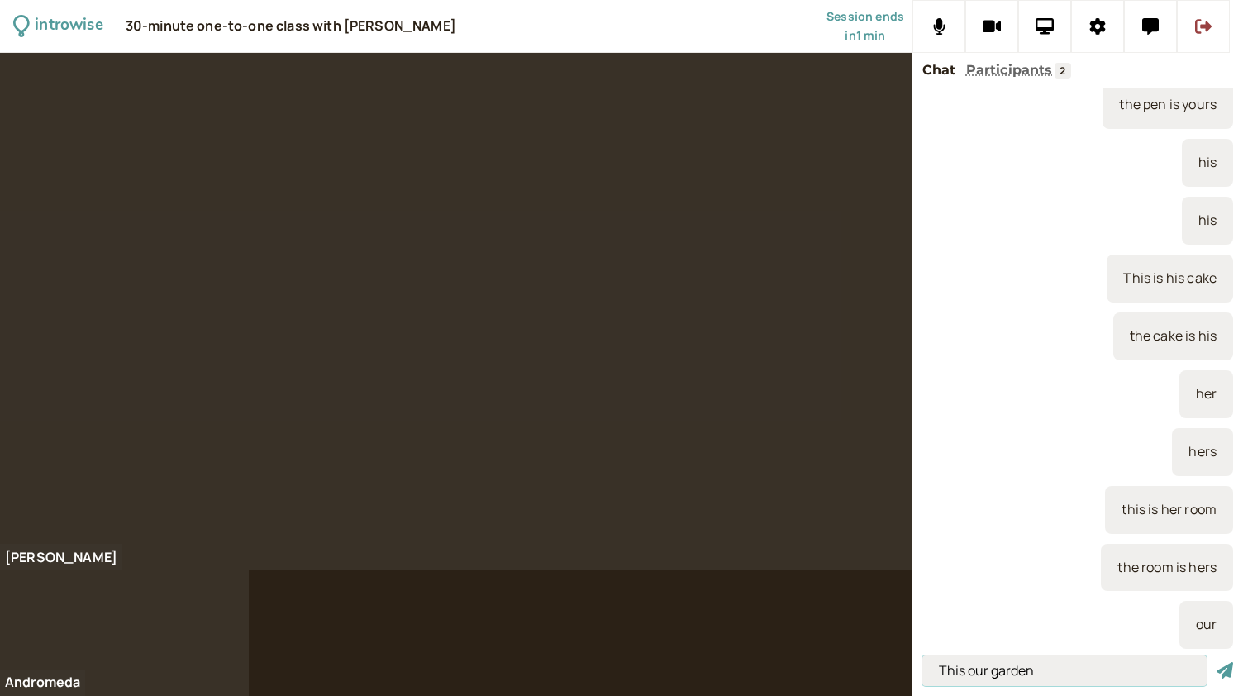
type input "This our garden"
click at [1216, 662] on button "submit" at bounding box center [1224, 670] width 17 height 17
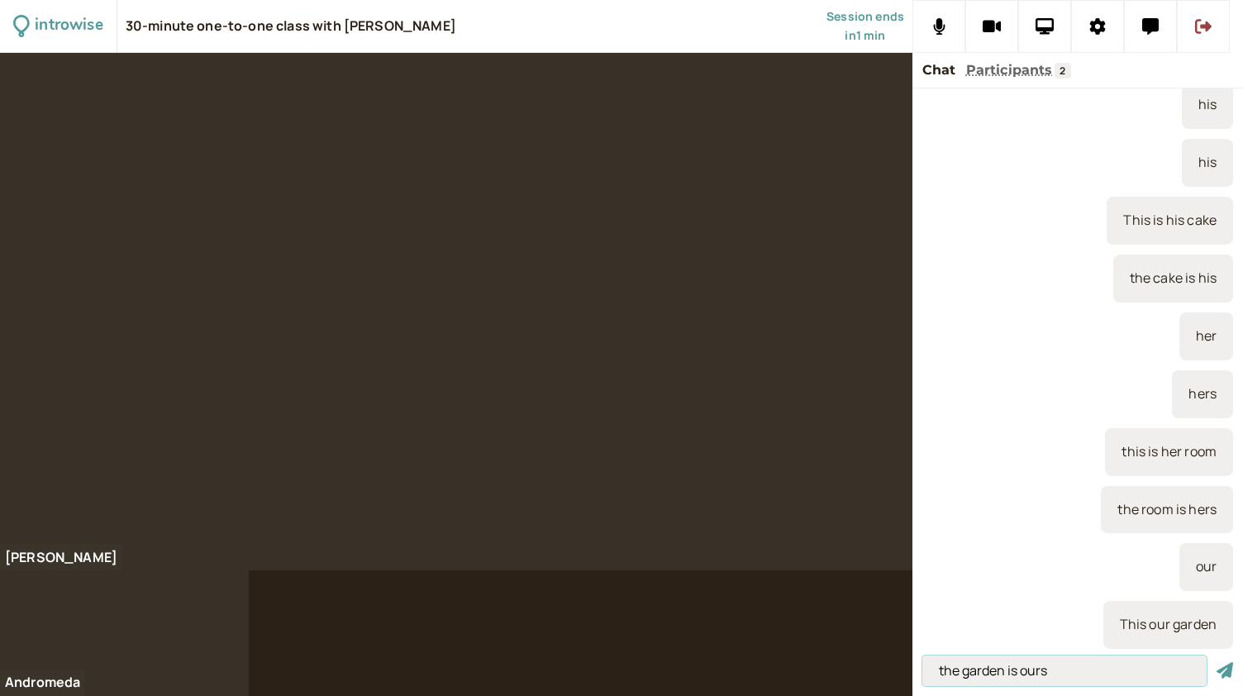
type input "the garden is ours"
click at [1216, 662] on button "submit" at bounding box center [1224, 670] width 17 height 17
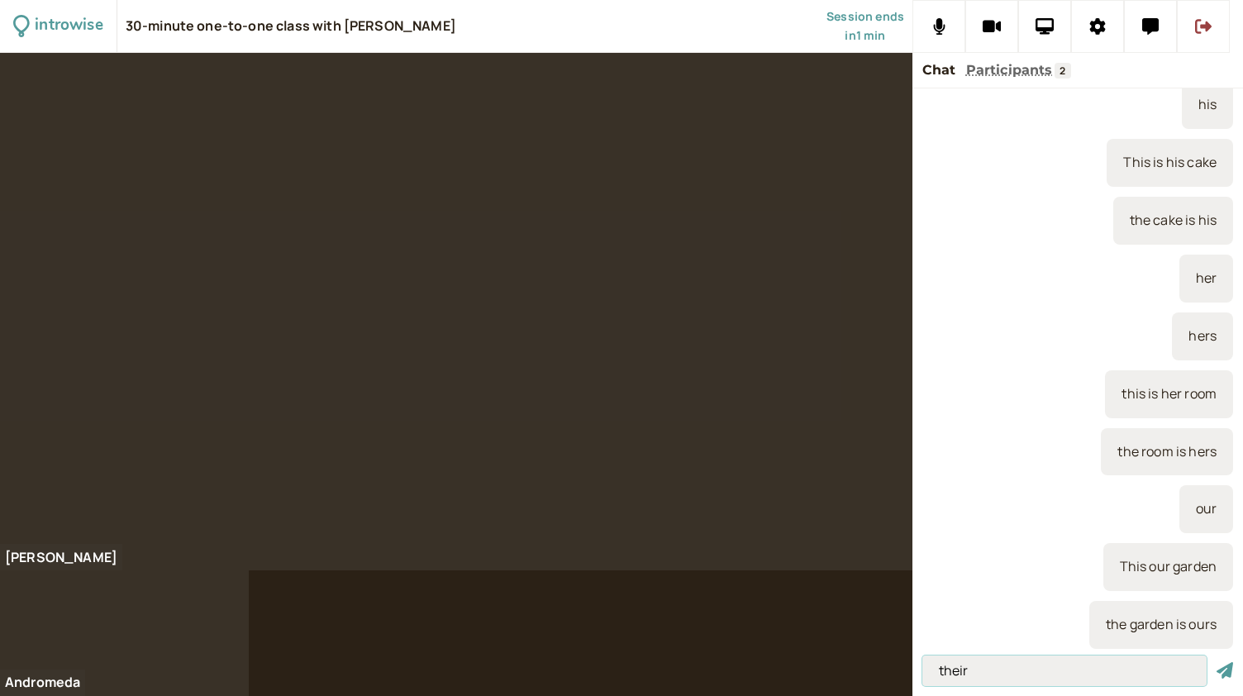
type input "their"
click at [1216, 662] on button "submit" at bounding box center [1224, 670] width 17 height 17
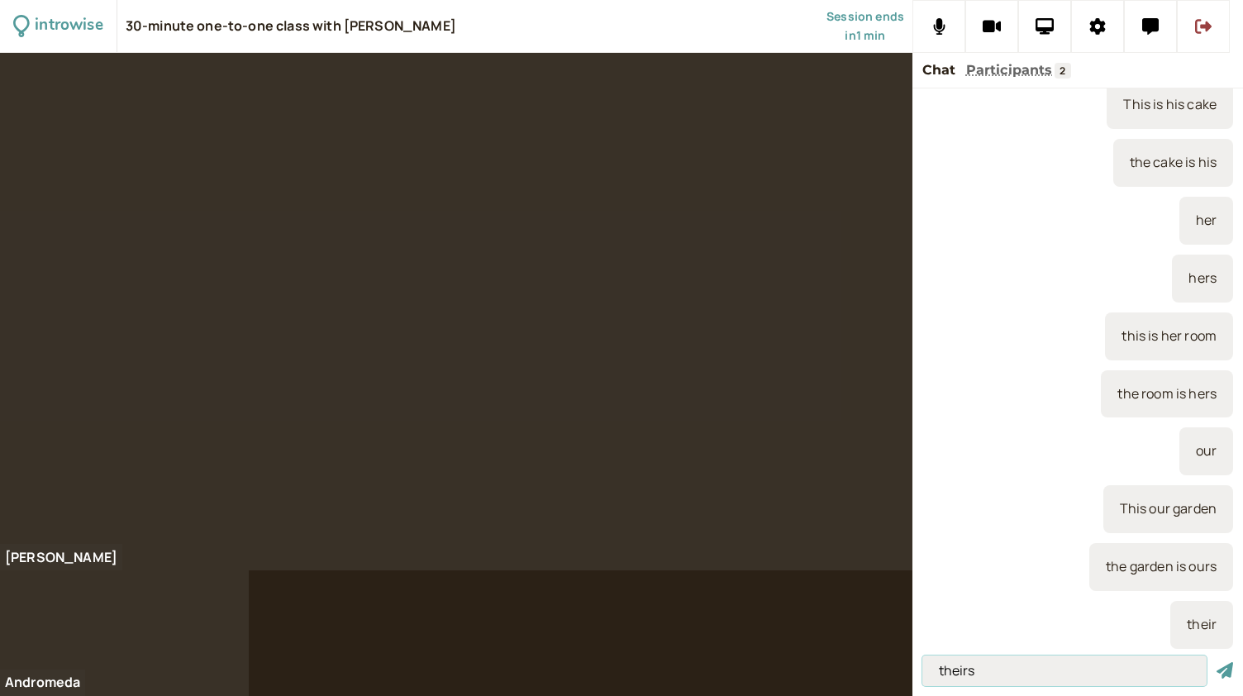
type input "theirs"
click at [1216, 662] on button "submit" at bounding box center [1224, 670] width 17 height 17
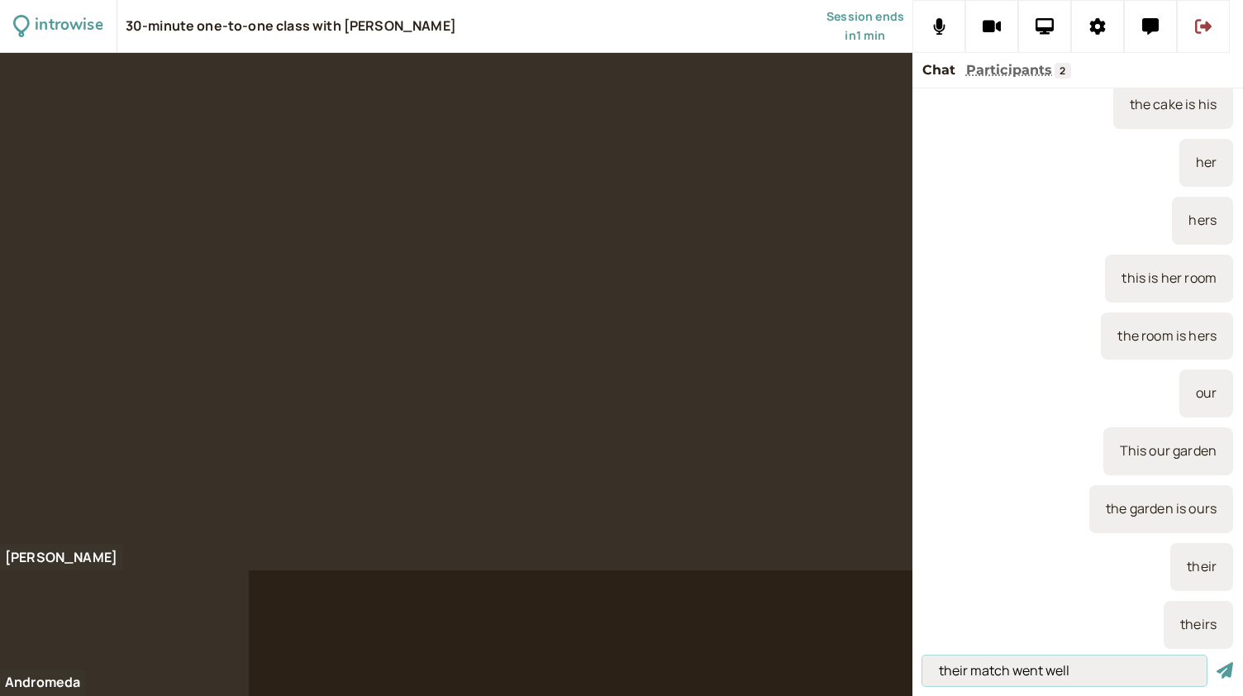
type input "their match went well"
click at [1216, 662] on button "submit" at bounding box center [1224, 670] width 17 height 17
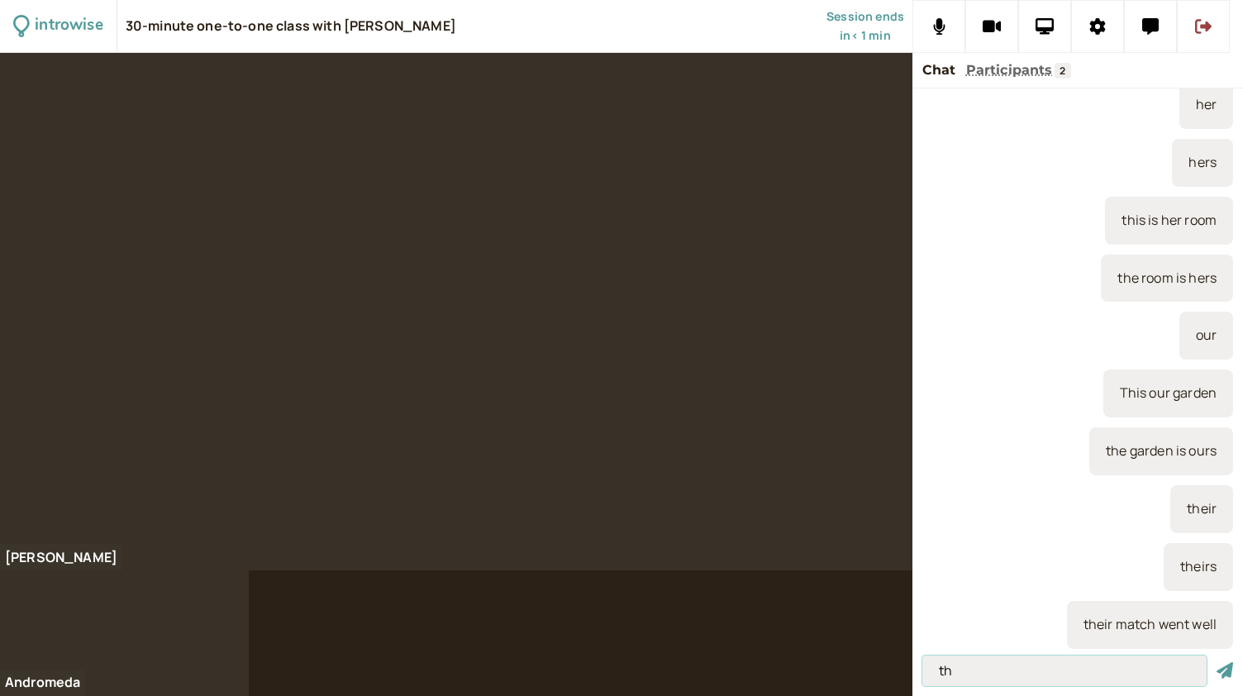
type input "t"
type input "this is their house"
click at [1216, 662] on button "submit" at bounding box center [1224, 670] width 17 height 17
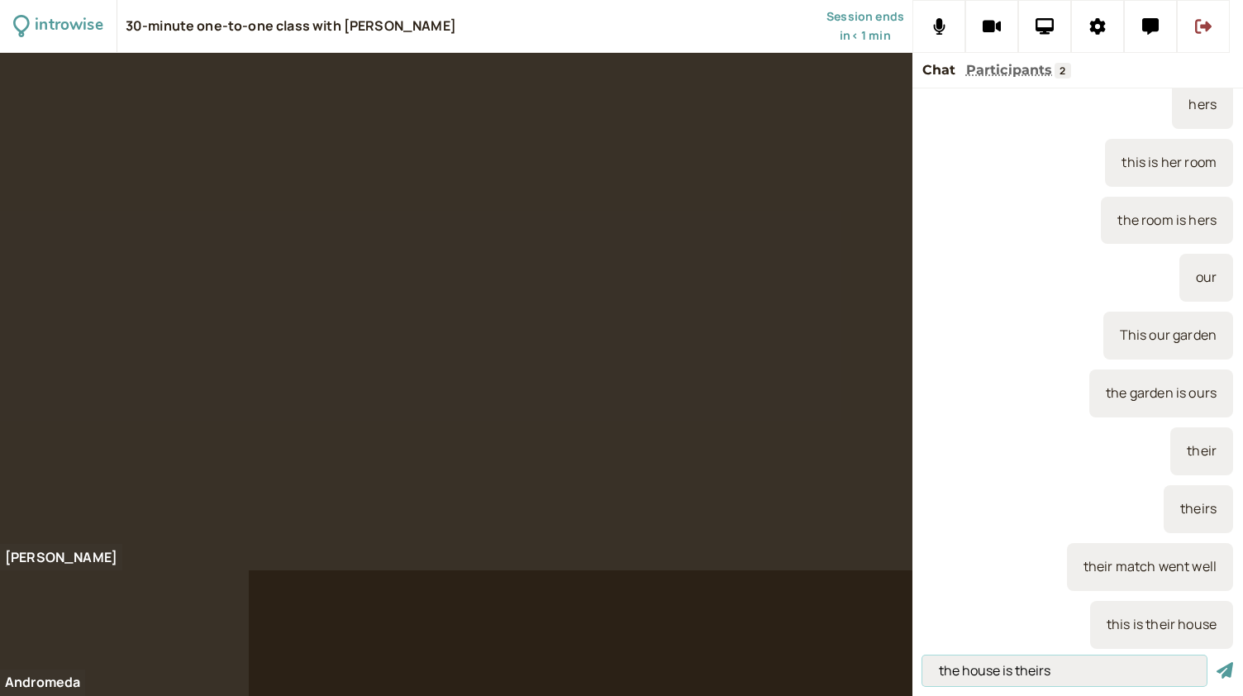
type input "the house is theirs"
click at [1216, 662] on button "submit" at bounding box center [1224, 670] width 17 height 17
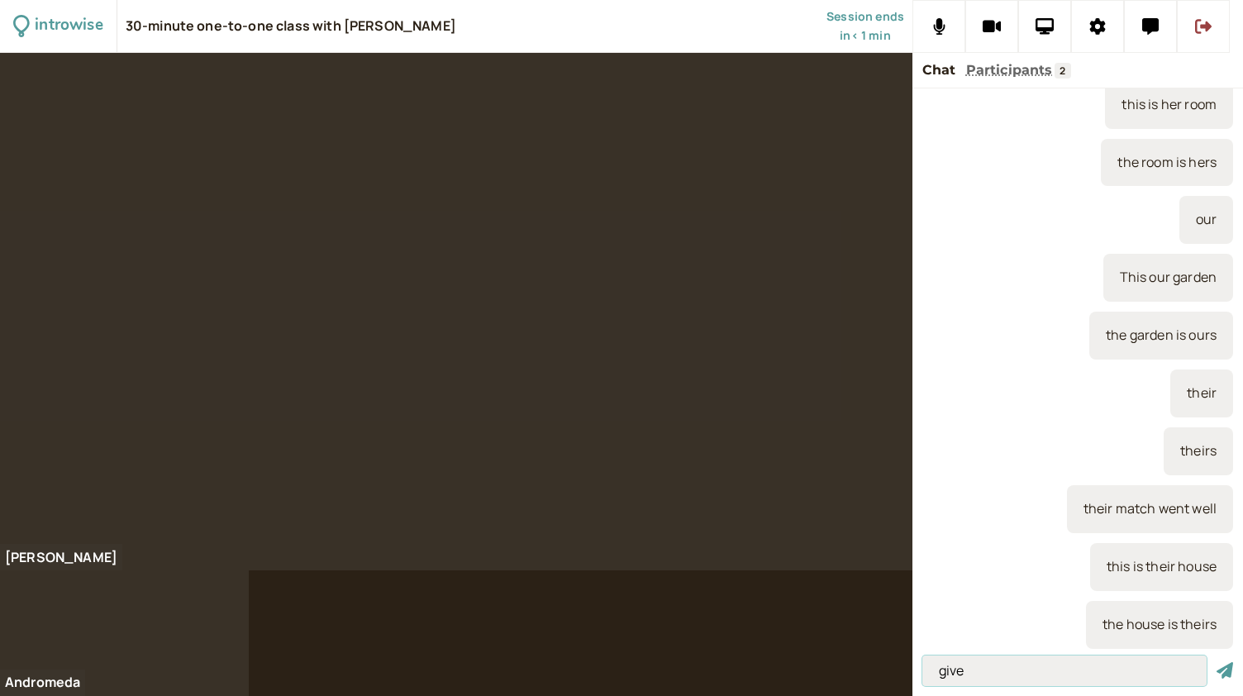
type input "give"
click at [1216, 662] on button "submit" at bounding box center [1224, 670] width 17 height 17
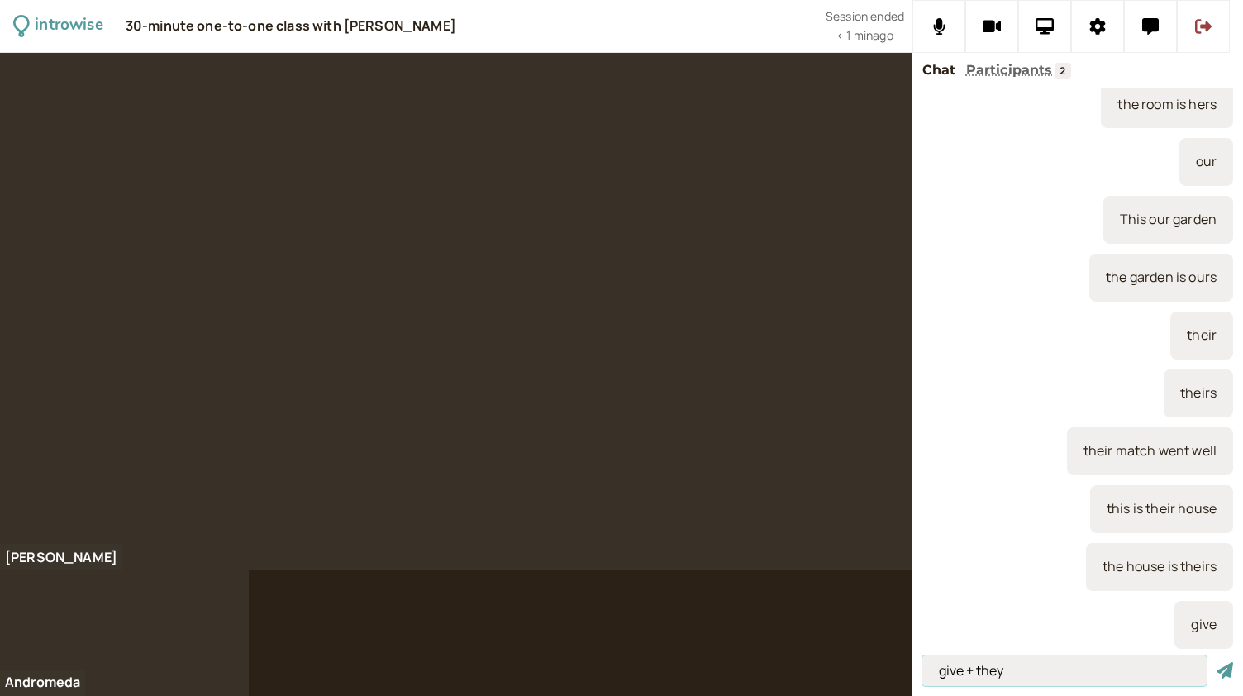
type input "give + they"
click at [1216, 662] on button "submit" at bounding box center [1224, 670] width 17 height 17
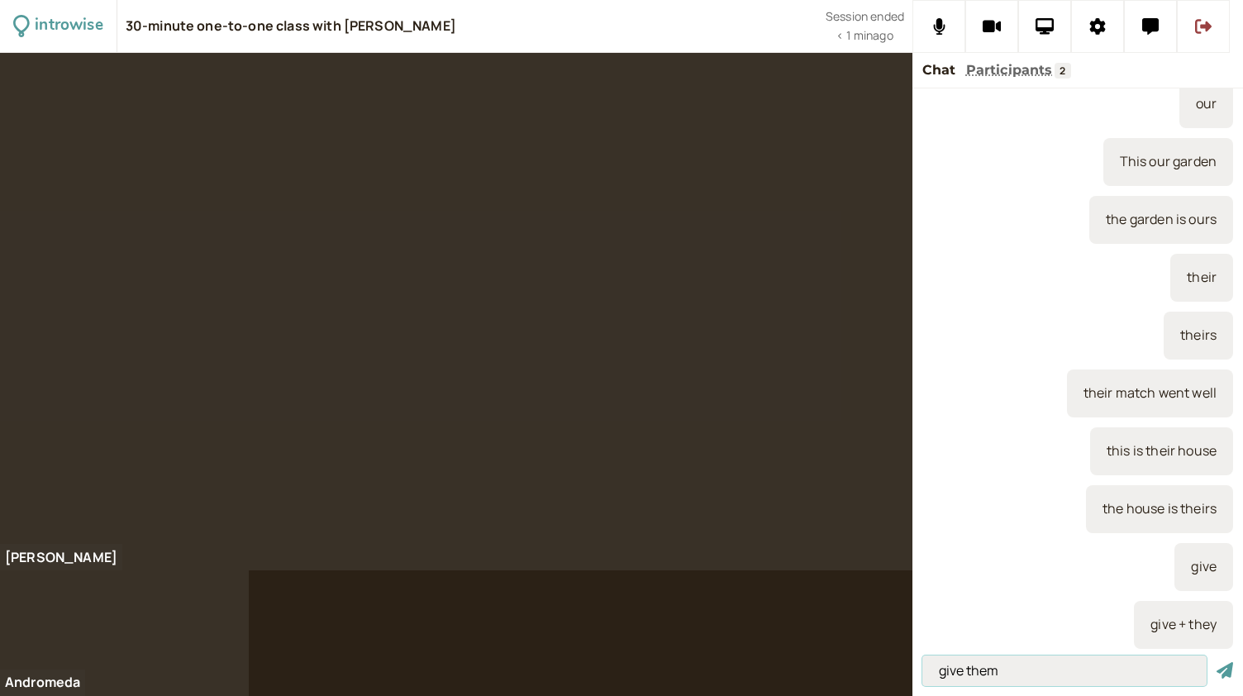
type input "give them"
click at [1216, 662] on button "submit" at bounding box center [1224, 670] width 17 height 17
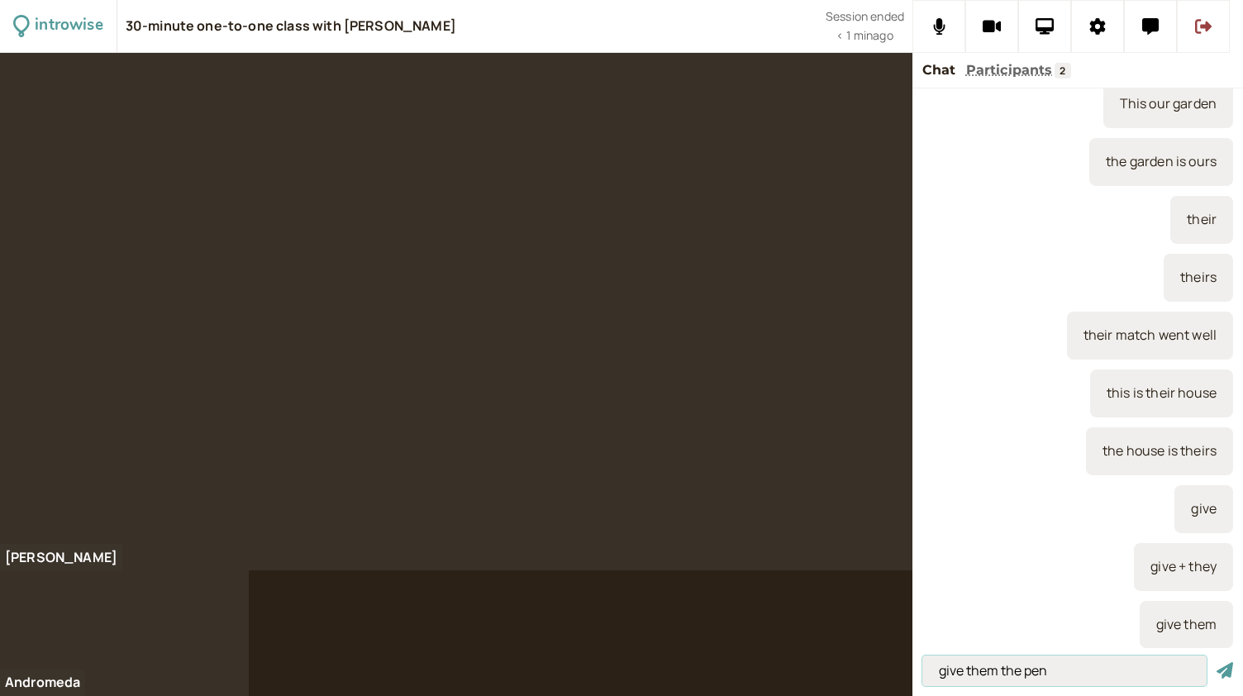
type input "give them the pen"
click at [1216, 662] on button "submit" at bounding box center [1224, 670] width 17 height 17
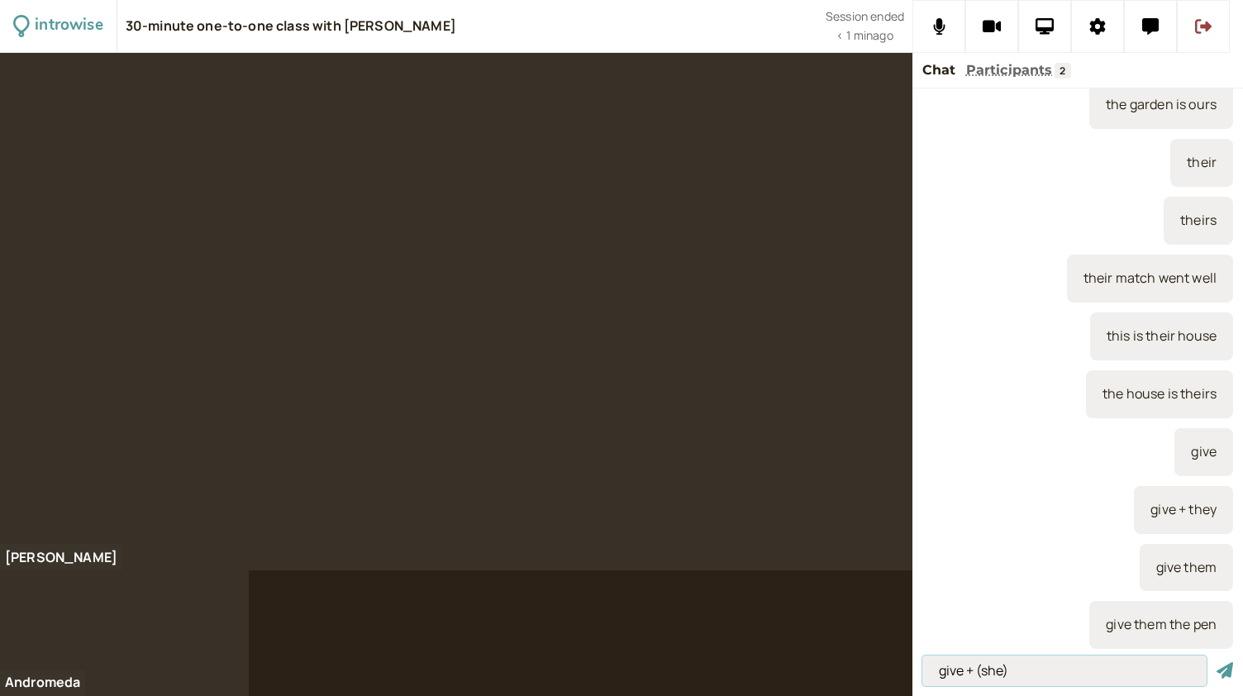
type input "give + (she)"
click at [1216, 662] on button "submit" at bounding box center [1224, 670] width 17 height 17
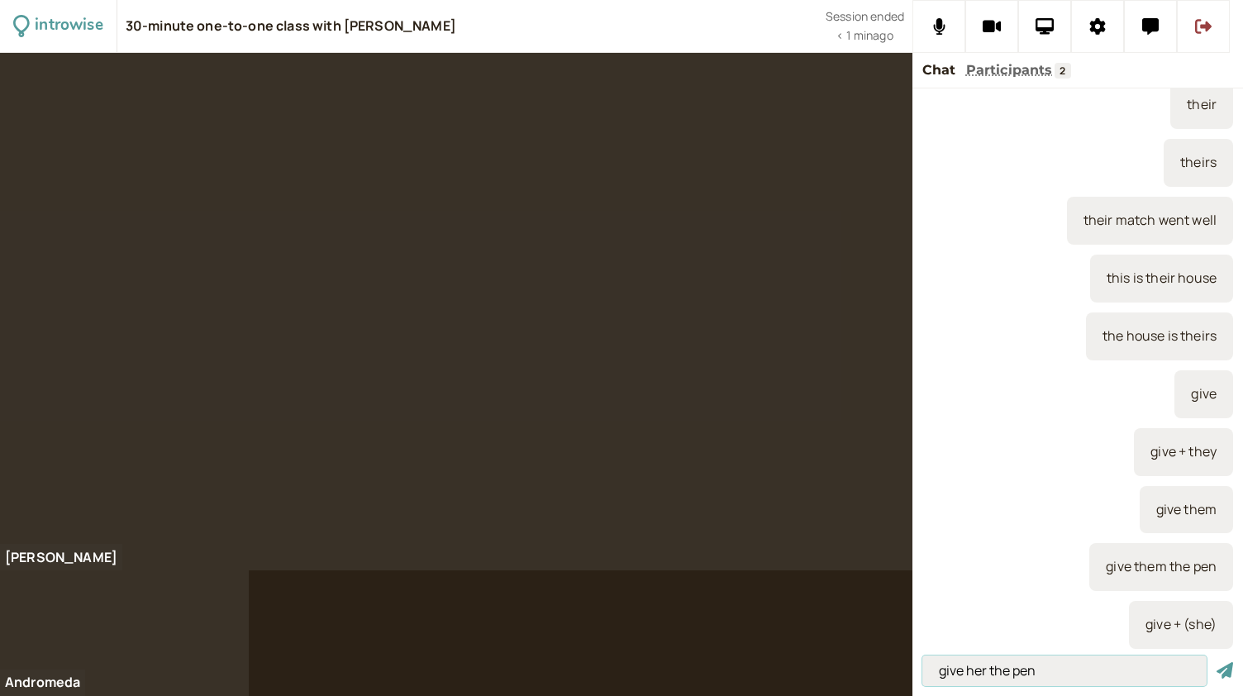
type input "give her the pen"
click at [1216, 662] on button "submit" at bounding box center [1224, 670] width 17 height 17
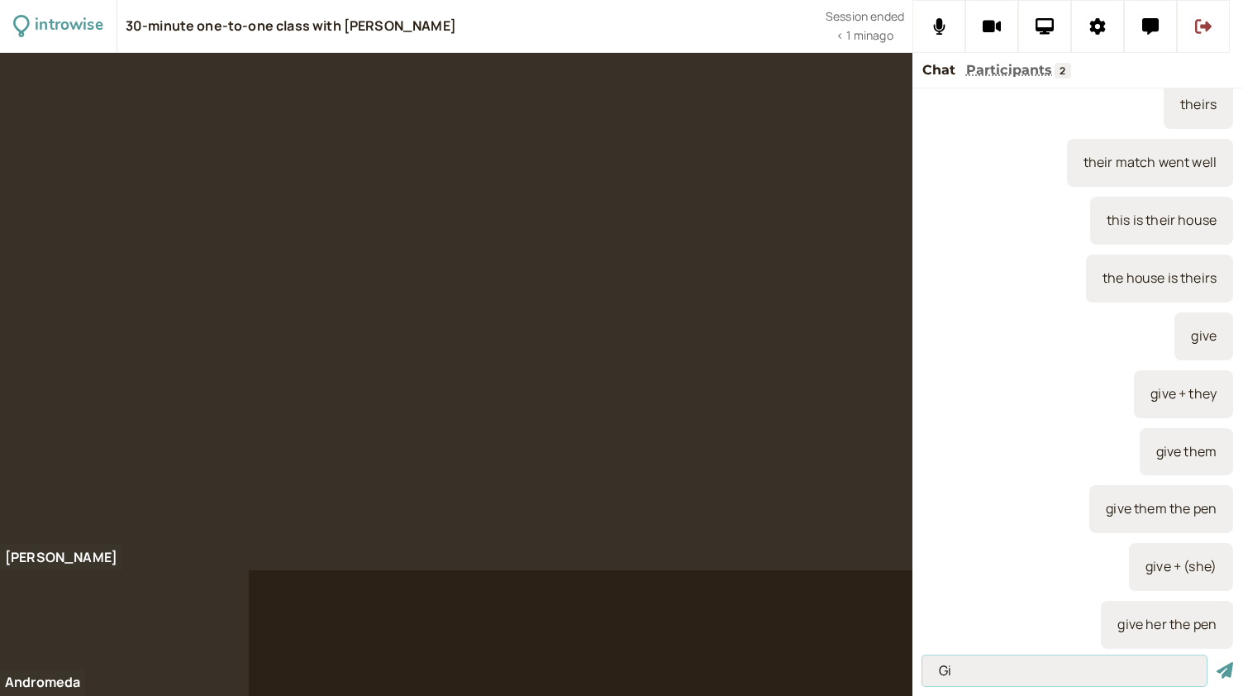
type input "G"
type input "send + (we)"
click at [1216, 662] on button "submit" at bounding box center [1224, 670] width 17 height 17
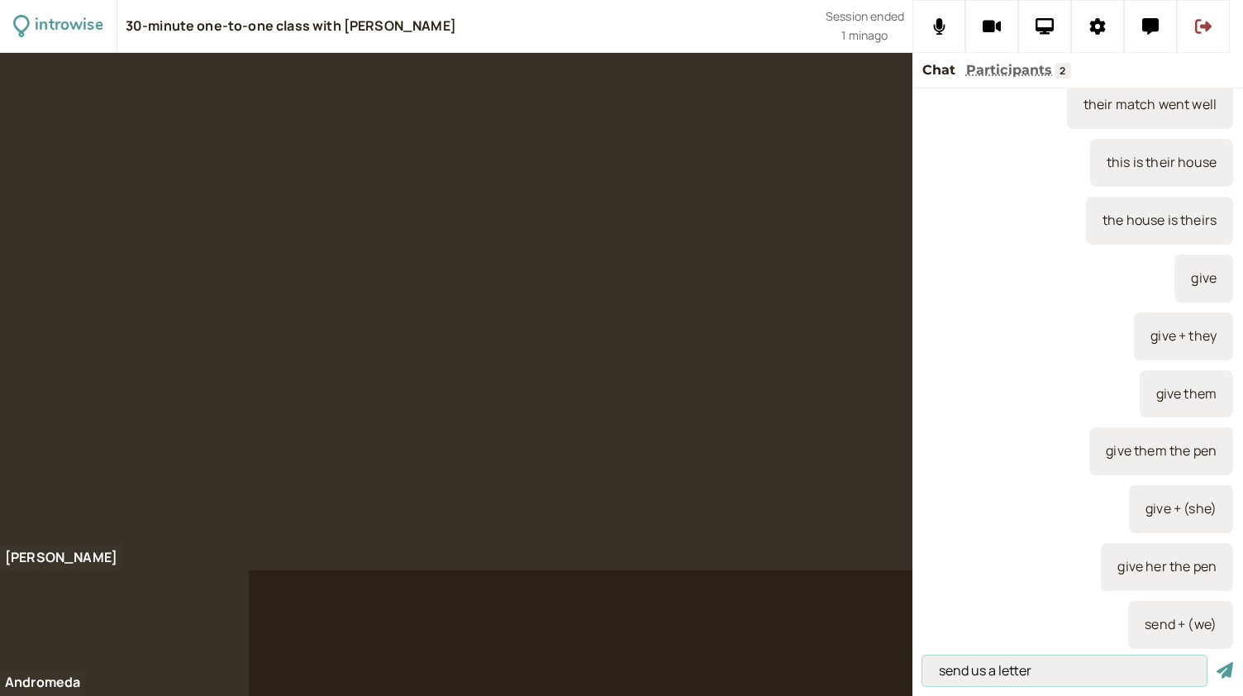
type input "send us a letter"
click at [1216, 662] on button "submit" at bounding box center [1224, 670] width 17 height 17
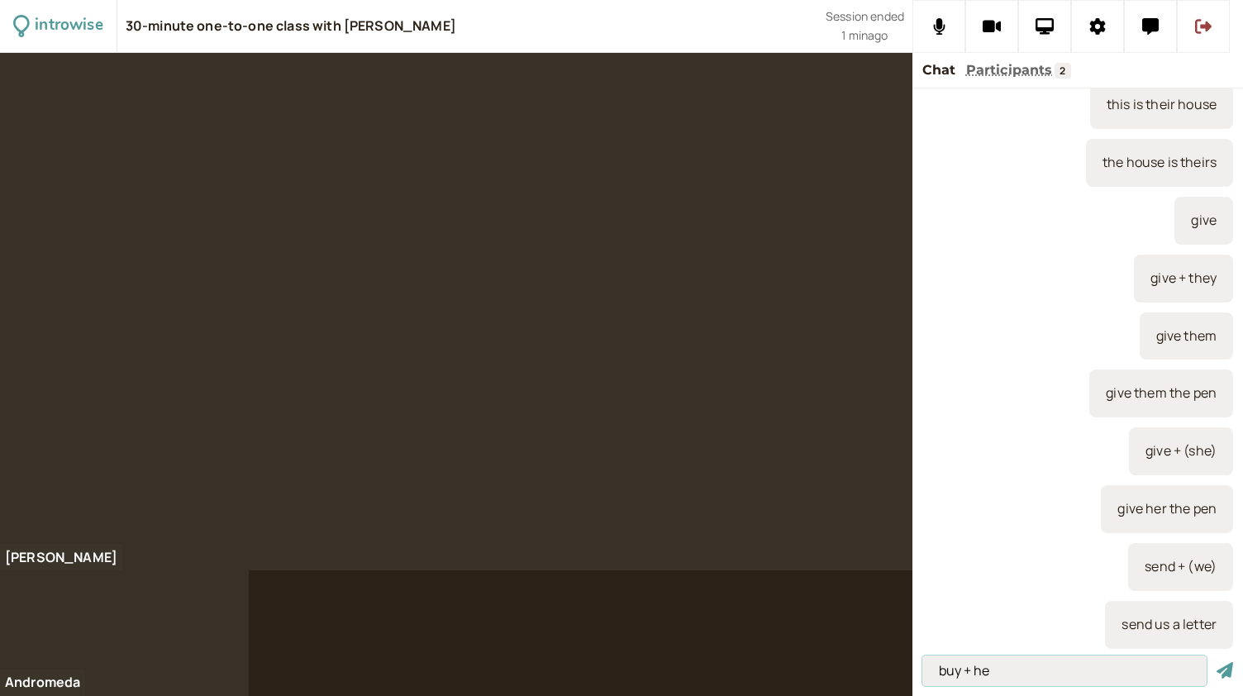
type input "buy + he"
click at [1216, 662] on button "submit" at bounding box center [1224, 670] width 17 height 17
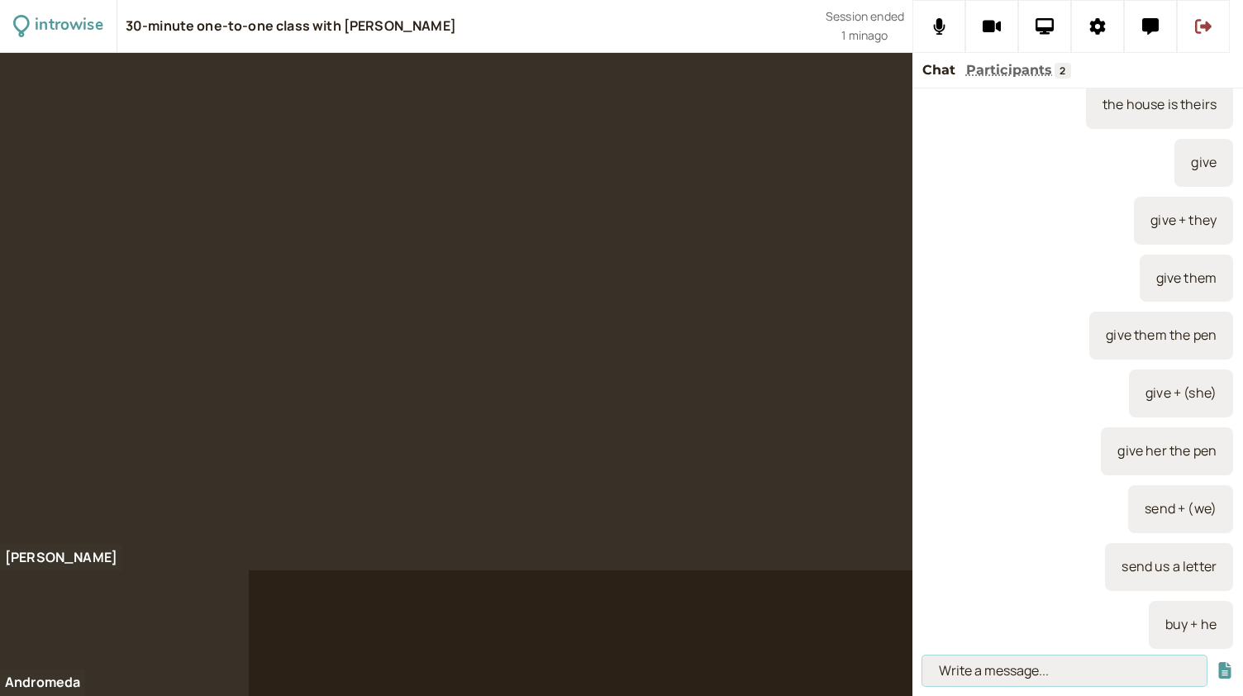
type input "H"
type input "buy him a cake"
click at [1216, 662] on button "submit" at bounding box center [1224, 670] width 17 height 17
